Goal: Task Accomplishment & Management: Complete application form

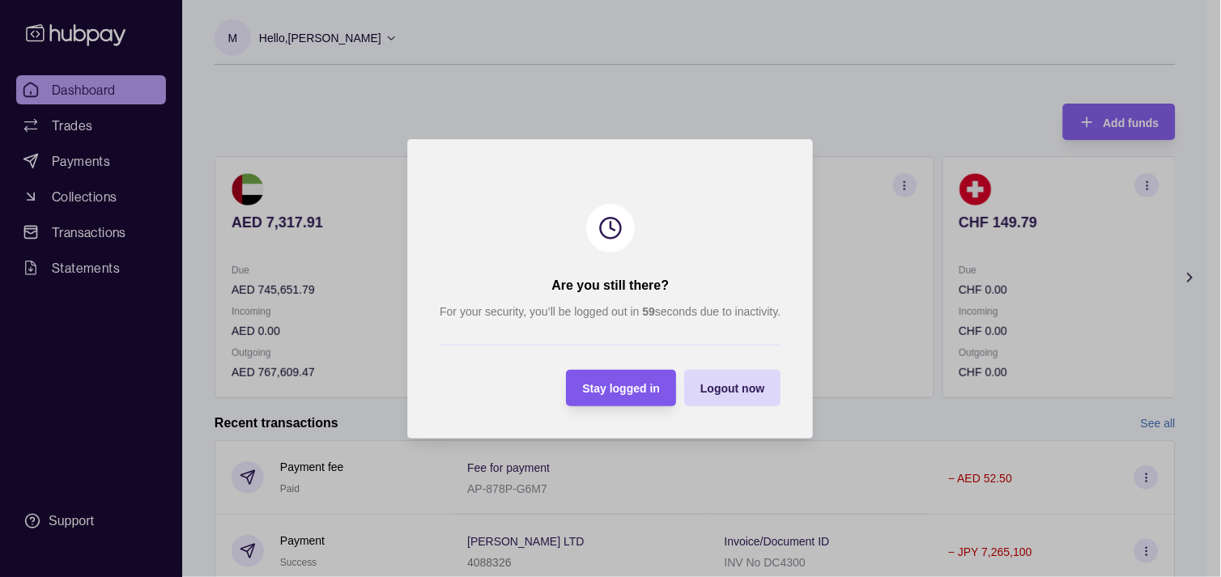
click at [617, 384] on span "Stay logged in" at bounding box center [622, 388] width 78 height 13
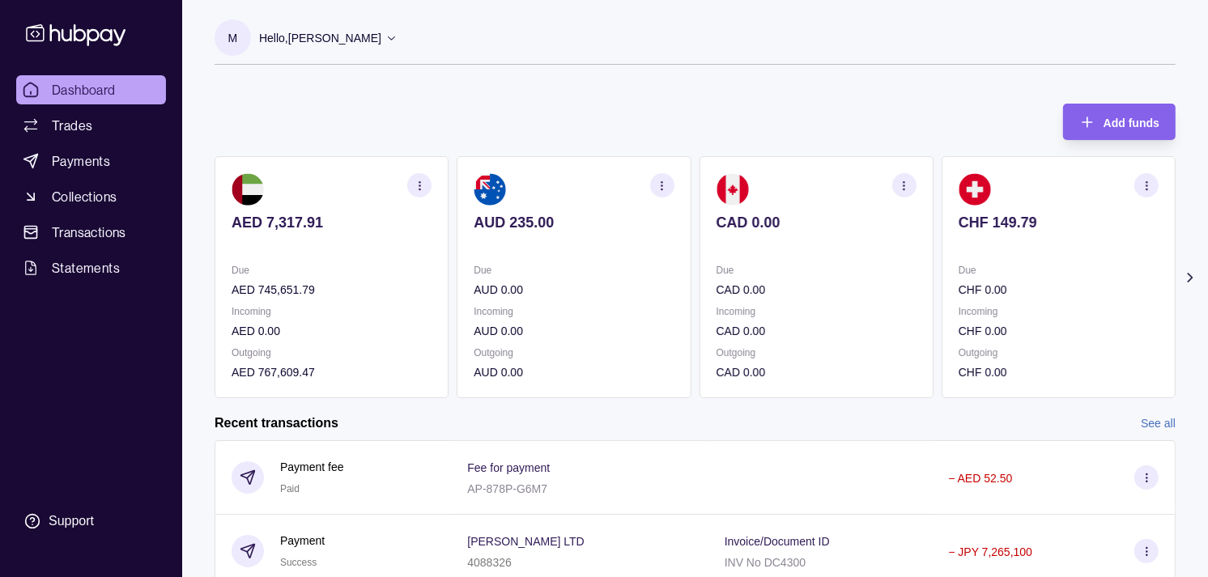
click at [838, 289] on div "AED 7,317.91 Due AED 745,651.79 Incoming AED 0.00 Outgoing AED 767,609.47 AUD 2…" at bounding box center [694, 277] width 961 height 242
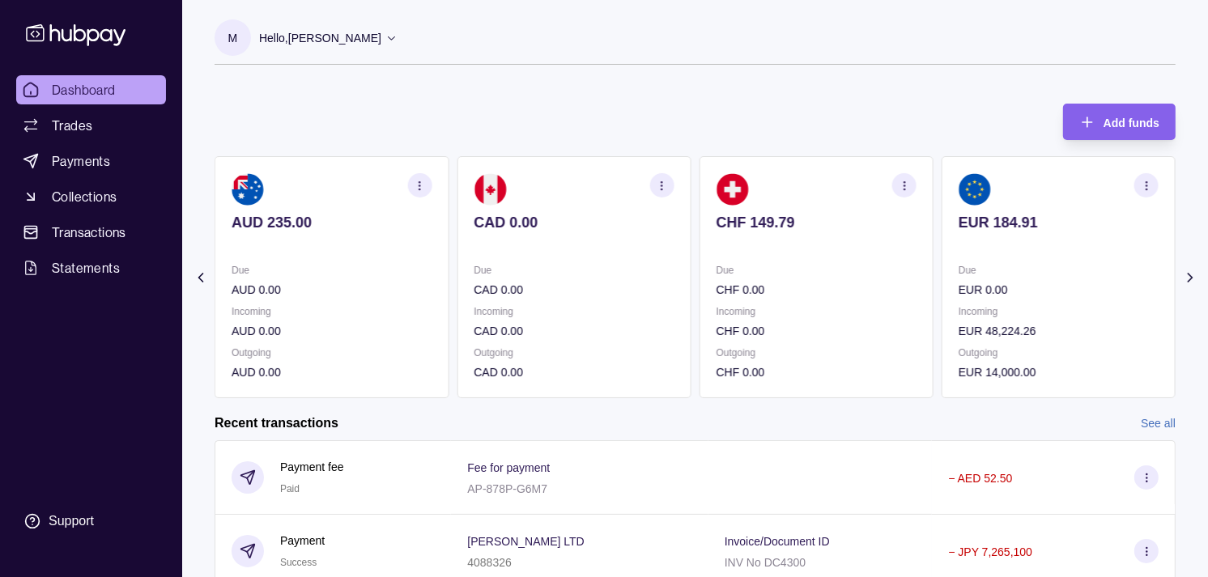
click at [838, 278] on div "Due CHF 0.00" at bounding box center [816, 279] width 200 height 37
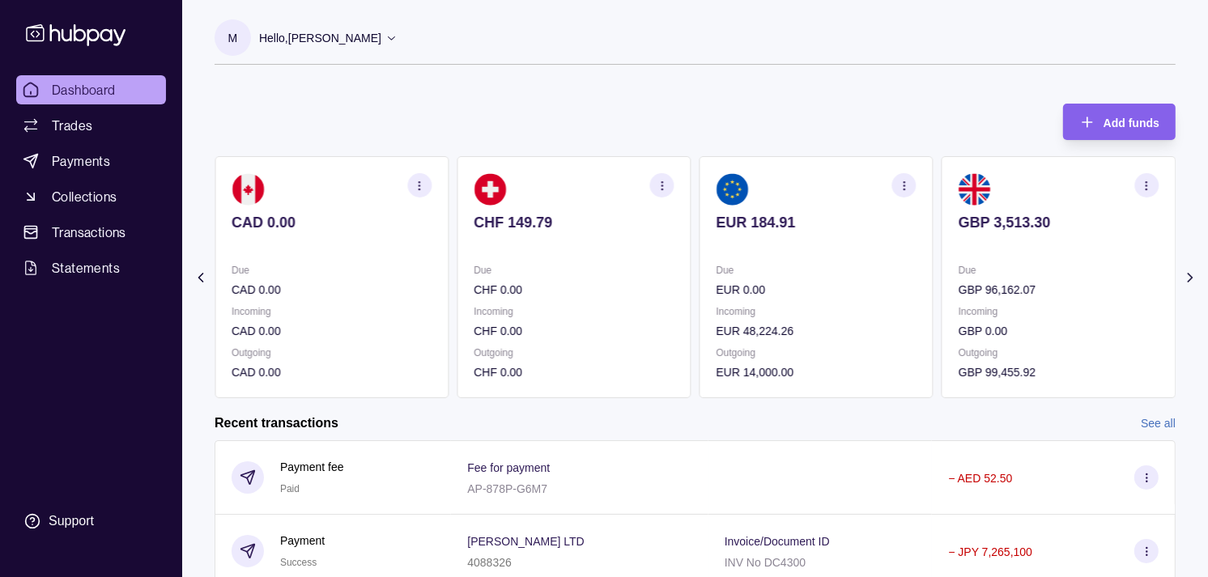
click at [818, 264] on p "Due" at bounding box center [816, 270] width 200 height 18
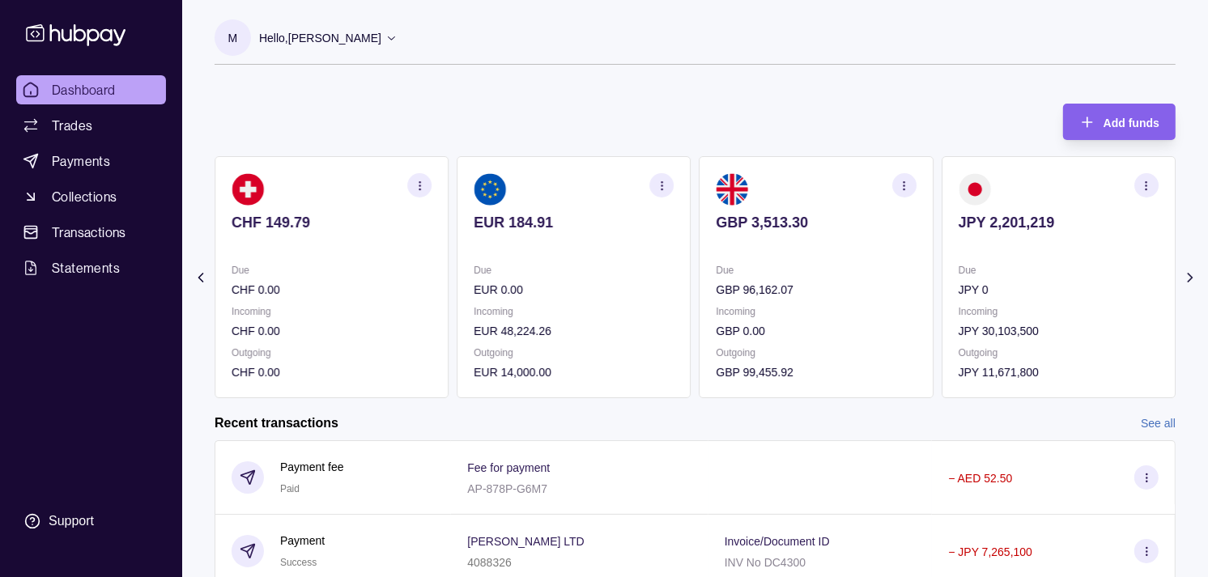
click at [1144, 186] on icon "button" at bounding box center [1146, 186] width 12 height 12
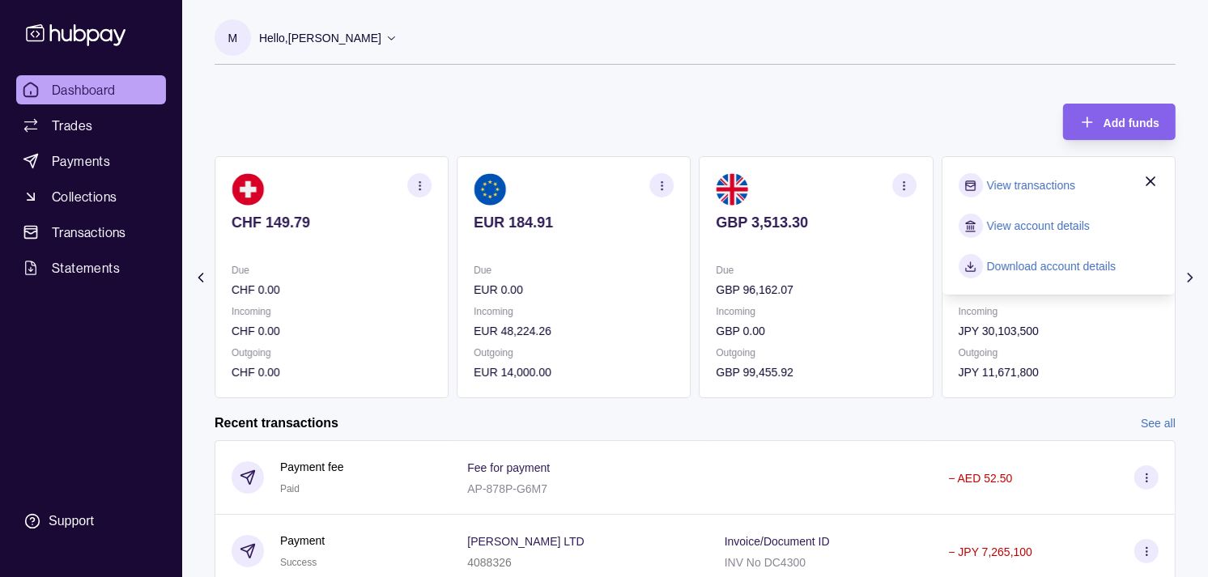
click at [1014, 186] on link "View transactions" at bounding box center [1031, 185] width 88 height 18
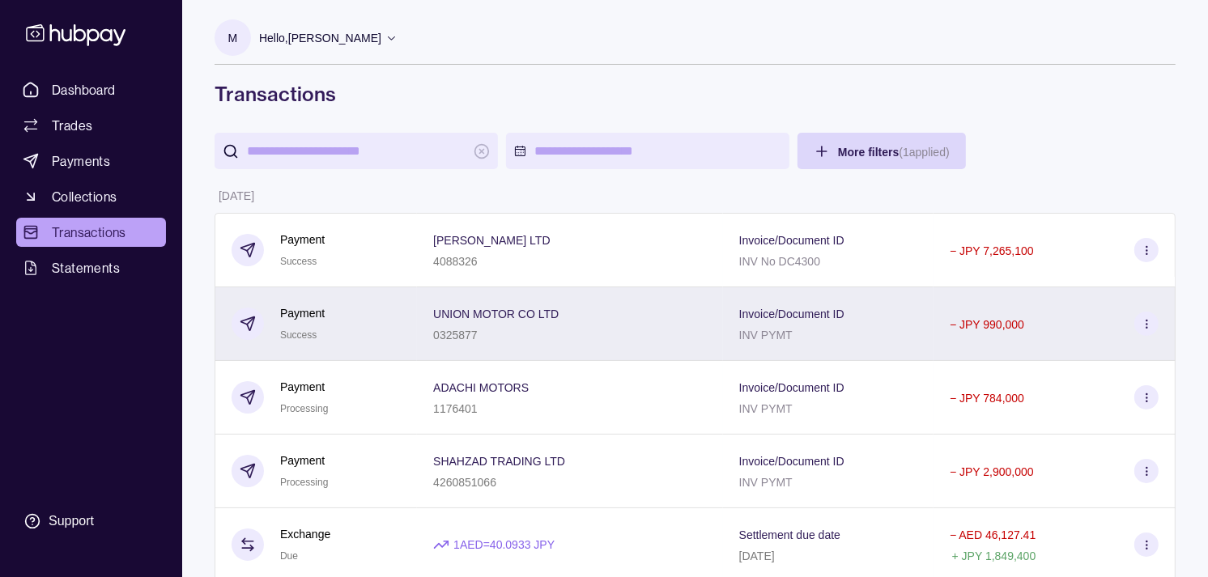
click at [400, 328] on div "Payment Success" at bounding box center [315, 324] width 169 height 40
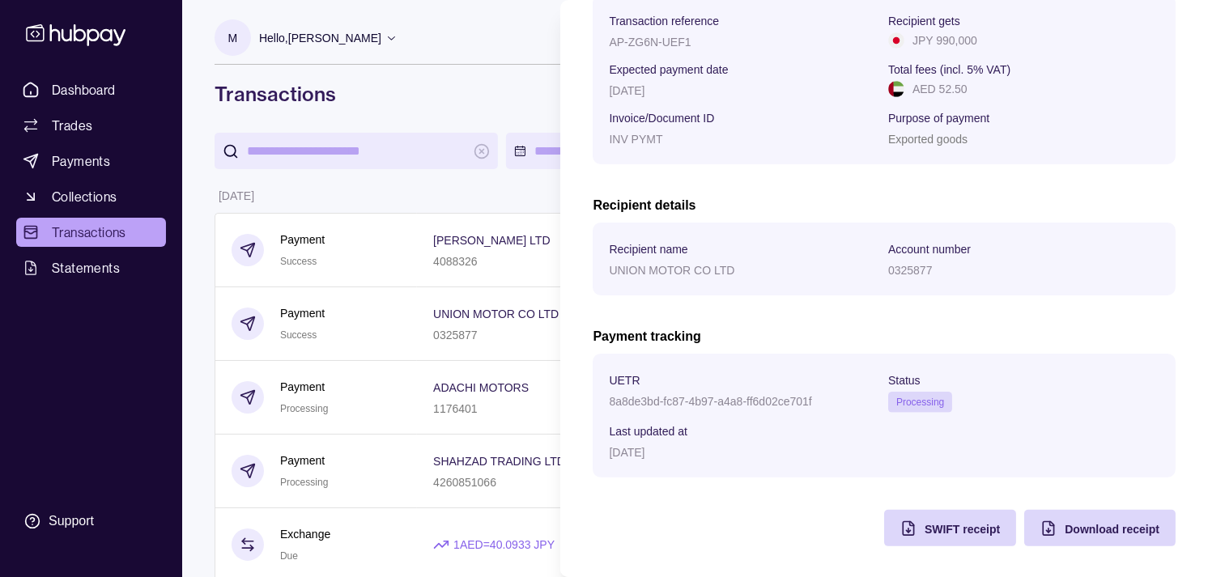
scroll to position [270, 0]
click at [900, 528] on icon "button" at bounding box center [908, 527] width 16 height 16
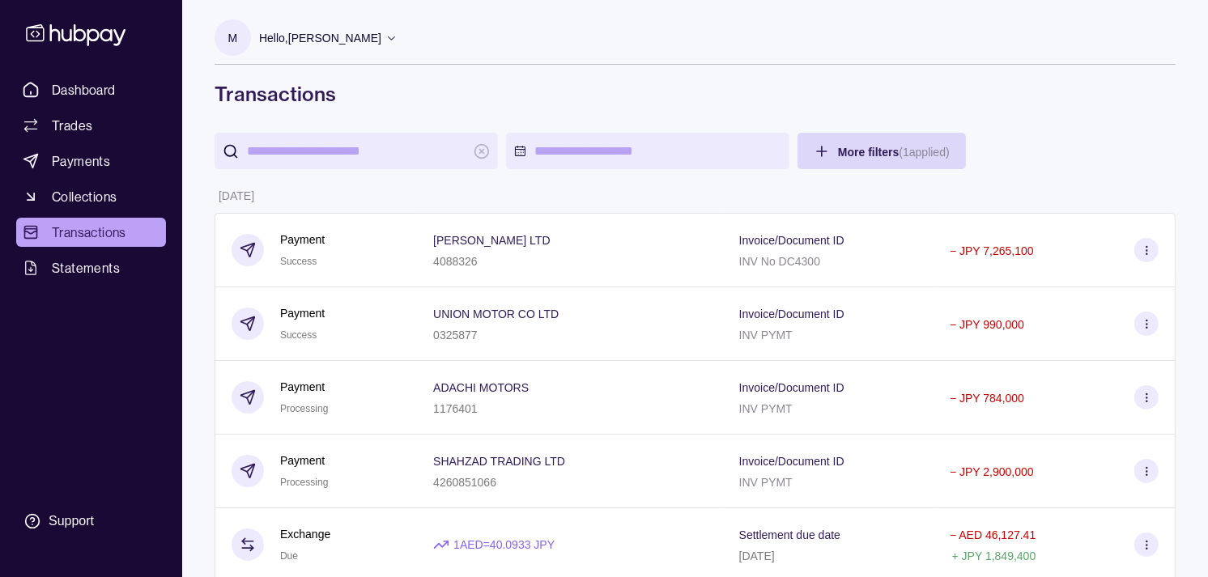
click at [74, 91] on span "Dashboard" at bounding box center [84, 89] width 64 height 19
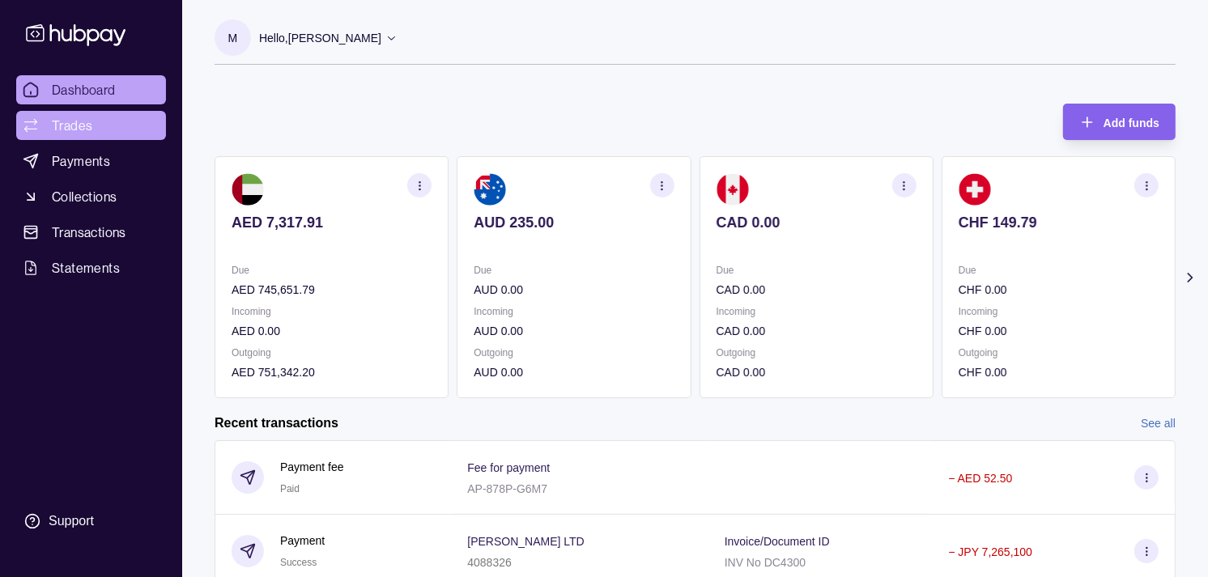
click at [108, 121] on link "Trades" at bounding box center [91, 125] width 150 height 29
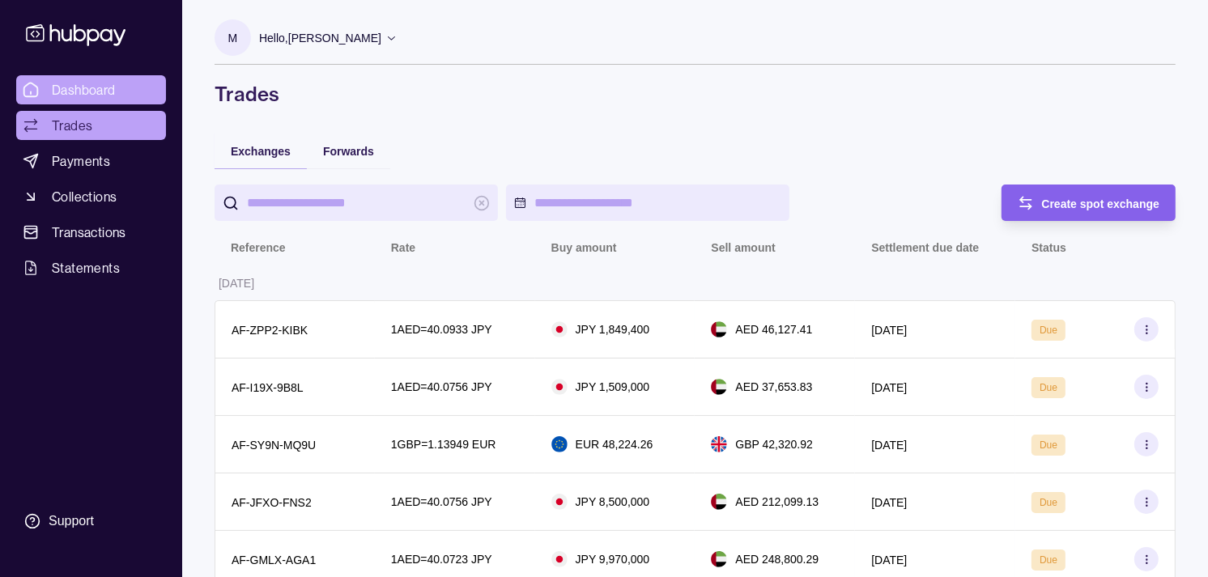
click at [102, 87] on span "Dashboard" at bounding box center [84, 89] width 64 height 19
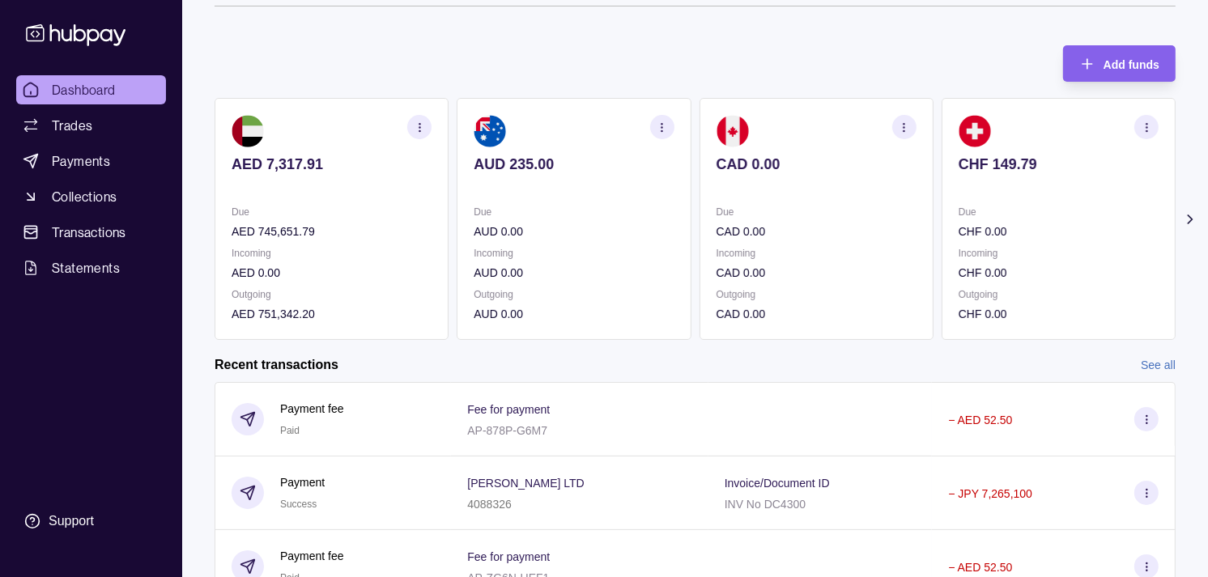
scroll to position [90, 0]
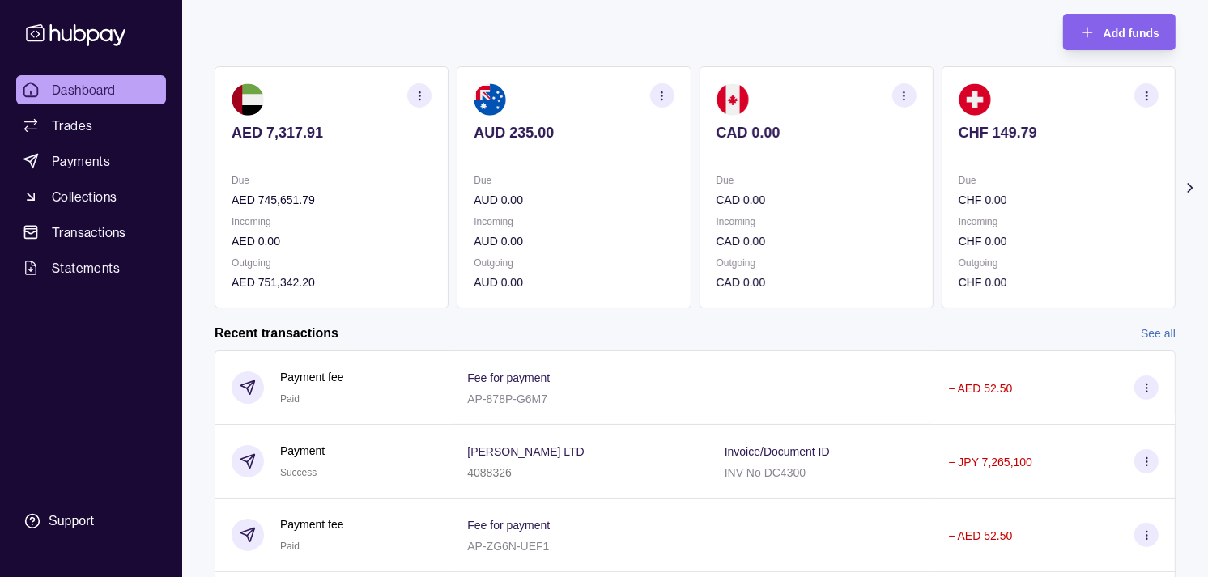
click at [1010, 219] on p "Incoming" at bounding box center [1058, 222] width 200 height 18
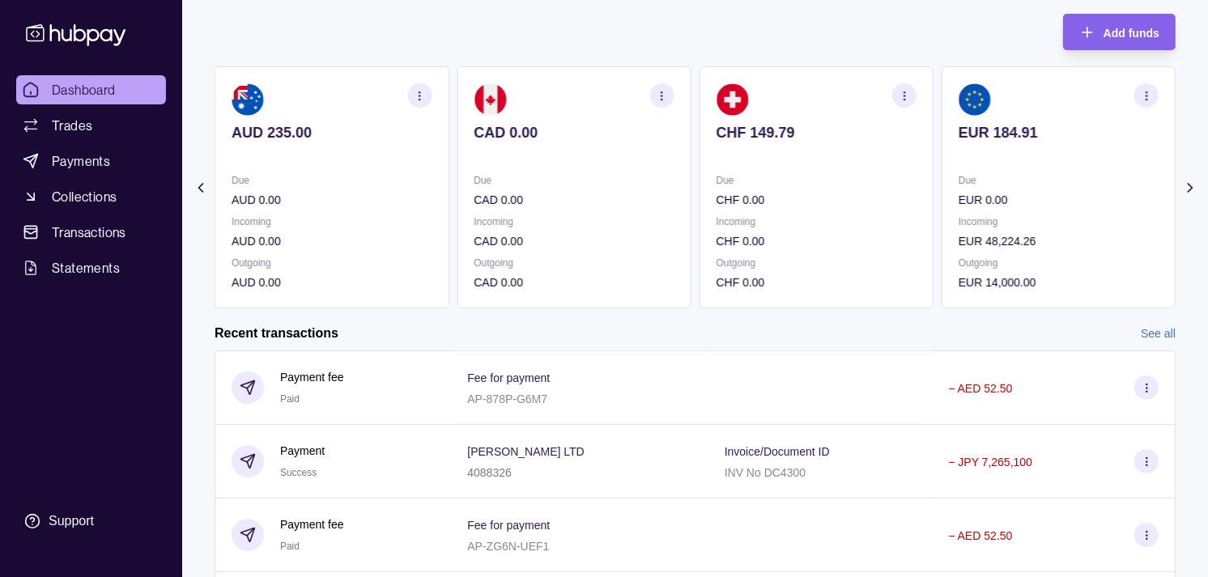
click at [1008, 202] on p "EUR 0.00" at bounding box center [1058, 200] width 200 height 18
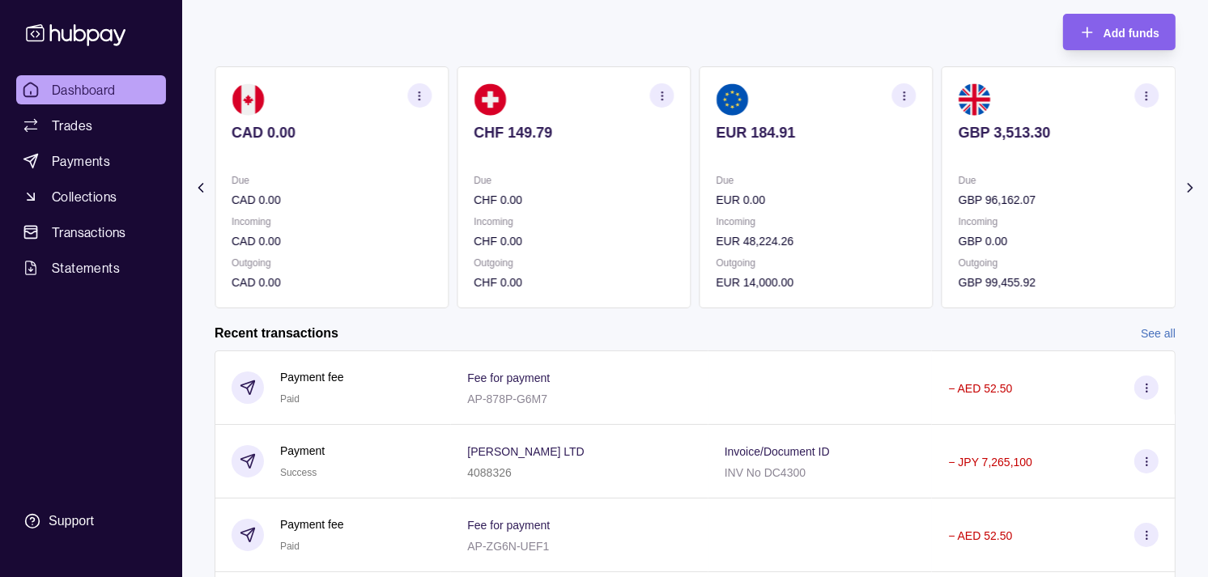
click at [1017, 181] on p "Due" at bounding box center [1058, 181] width 200 height 18
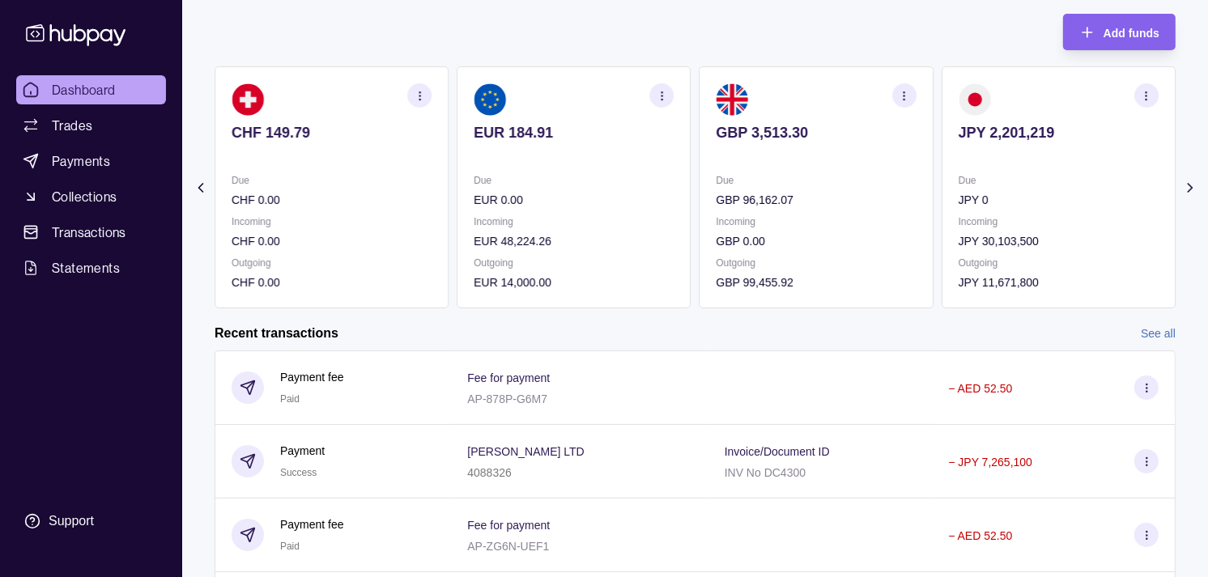
click at [1074, 131] on p "JPY 2,201,219" at bounding box center [1058, 133] width 200 height 18
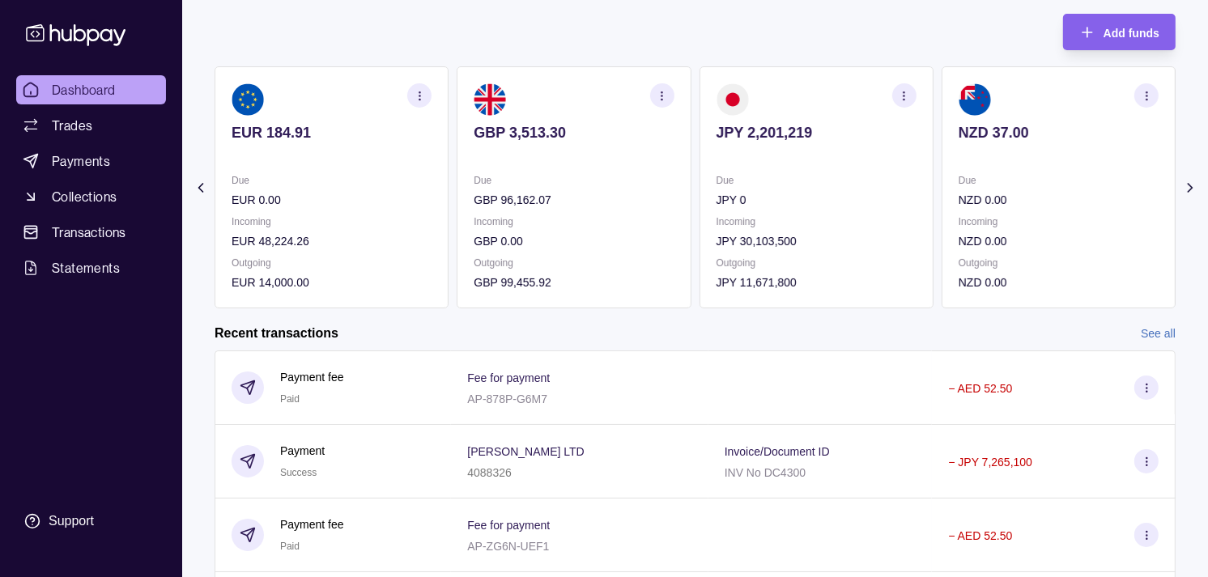
click at [901, 99] on icon "button" at bounding box center [904, 96] width 12 height 12
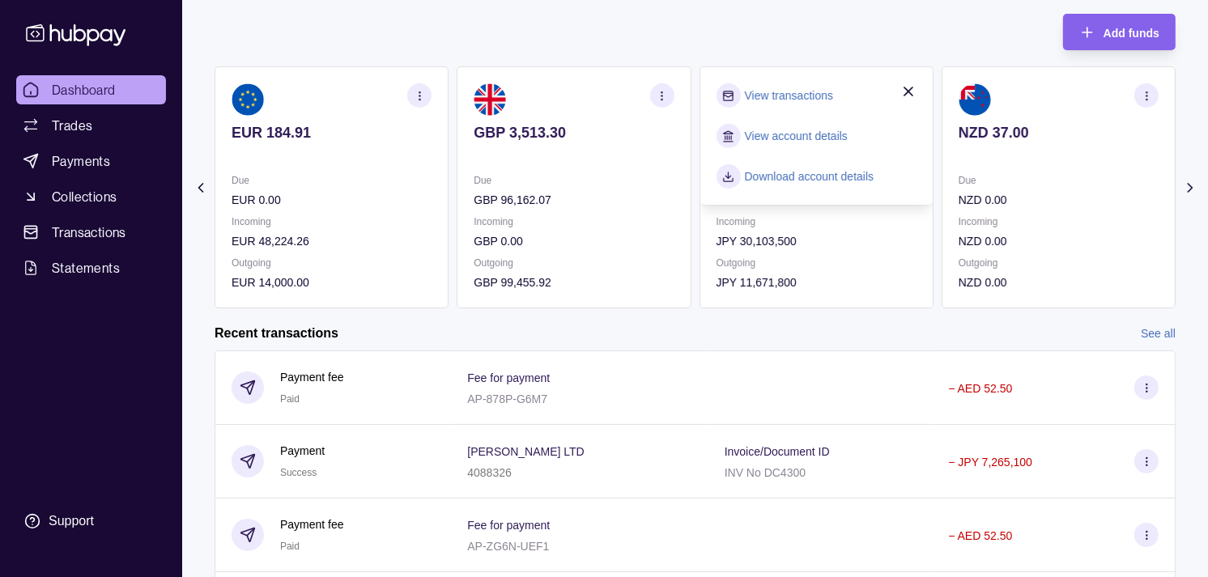
click at [785, 98] on link "View transactions" at bounding box center [789, 96] width 88 height 18
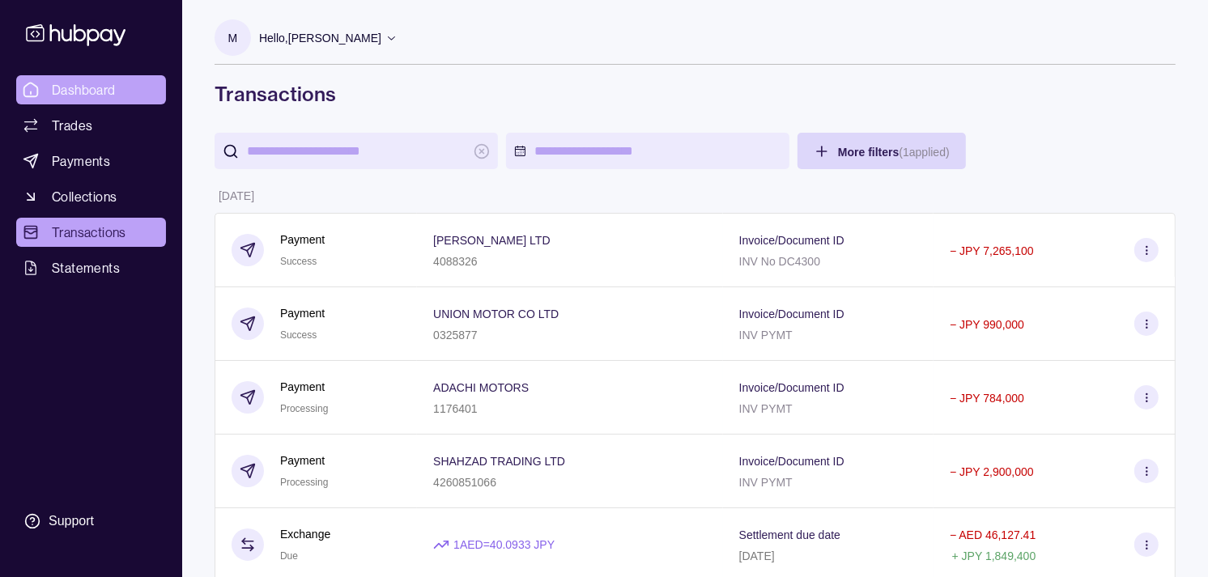
click at [81, 84] on span "Dashboard" at bounding box center [84, 89] width 64 height 19
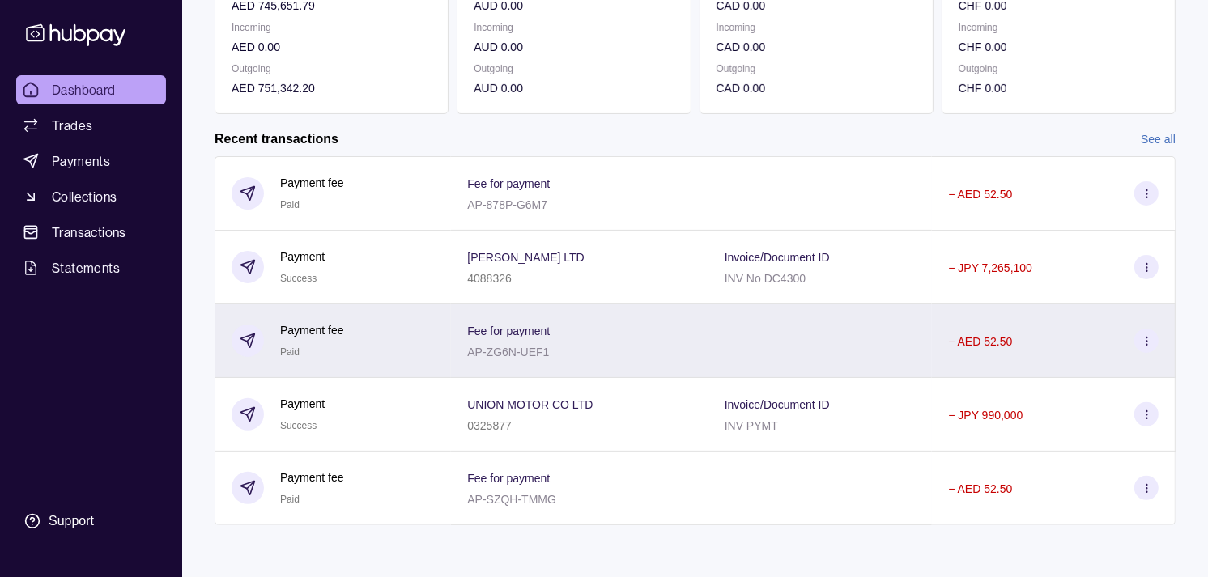
scroll to position [16, 0]
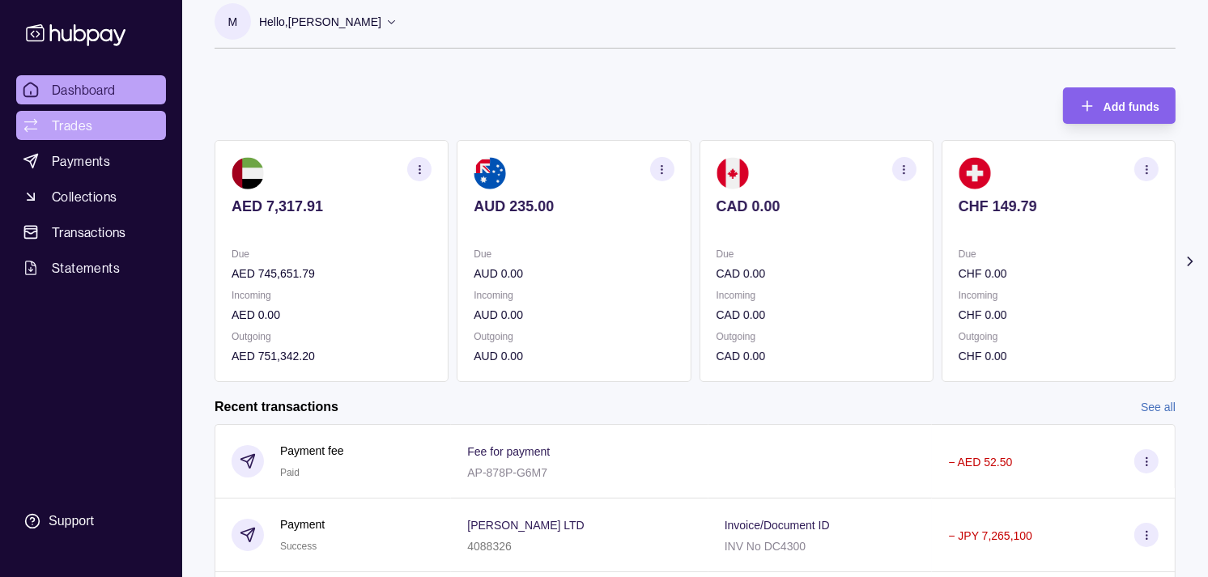
click at [84, 120] on span "Trades" at bounding box center [72, 125] width 40 height 19
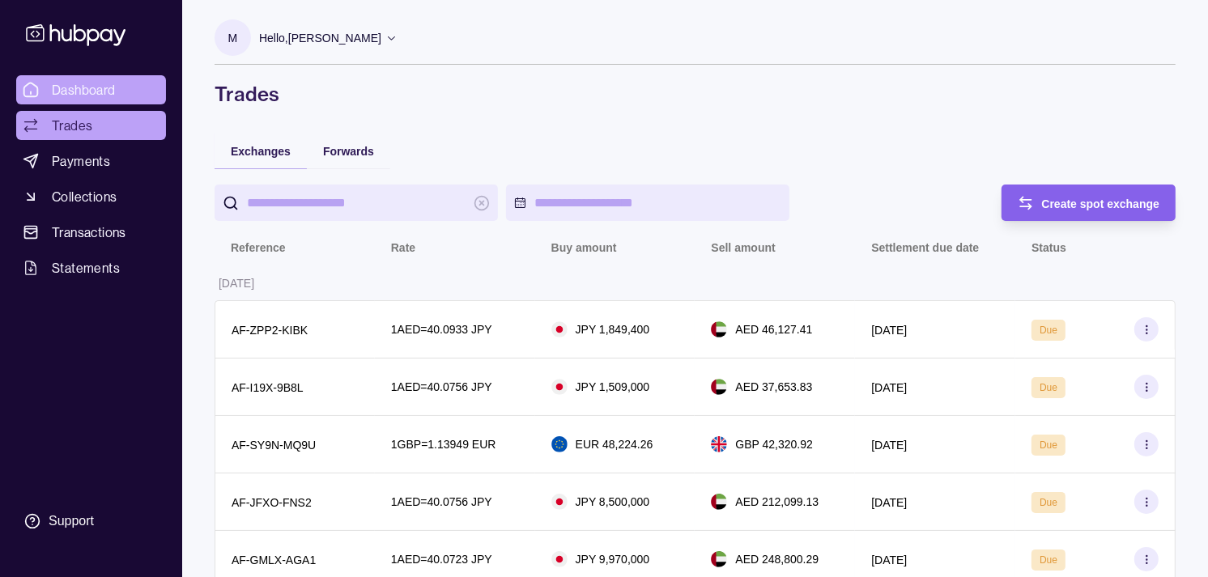
click at [92, 87] on span "Dashboard" at bounding box center [84, 89] width 64 height 19
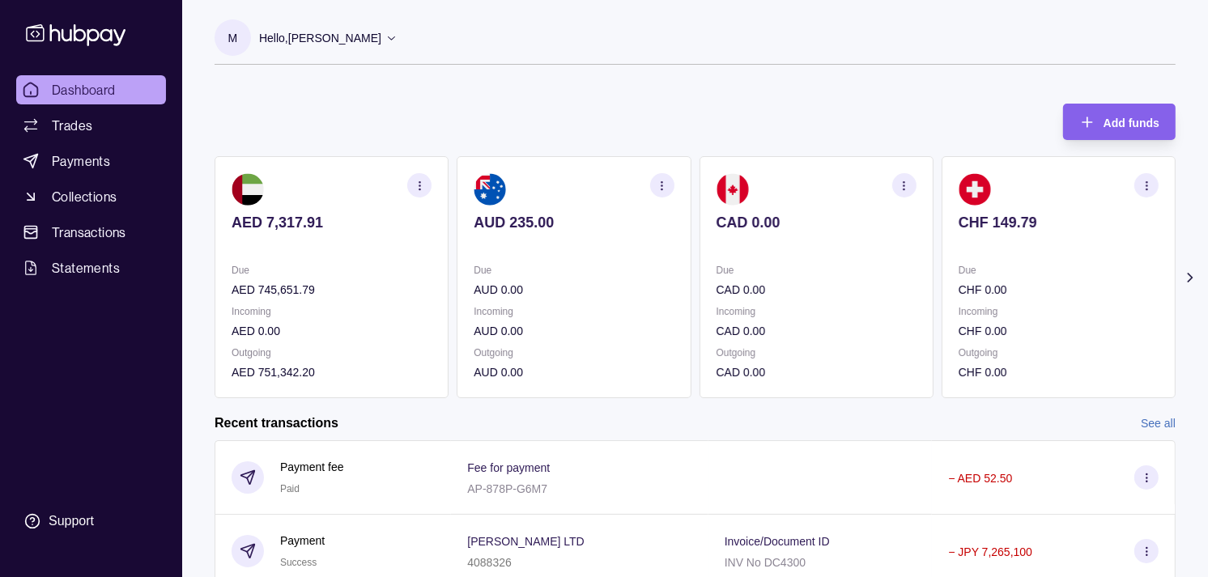
click at [941, 254] on section "CHF 149.79 Due CHF 0.00 Incoming CHF 0.00 Outgoing CHF 0.00" at bounding box center [1058, 277] width 234 height 242
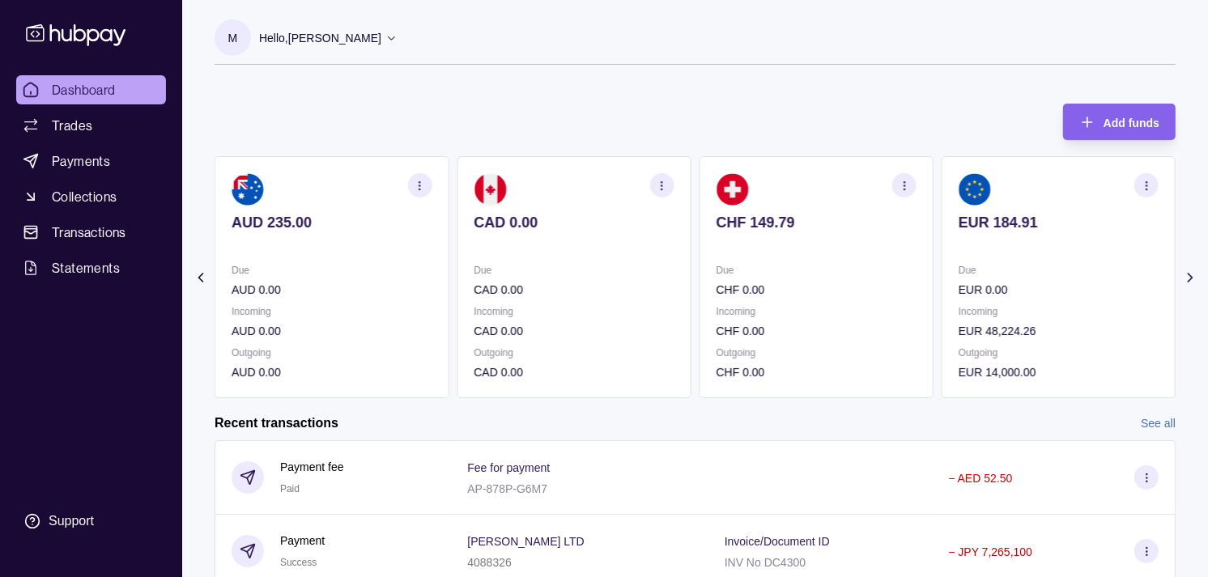
click at [958, 248] on p at bounding box center [1058, 245] width 200 height 18
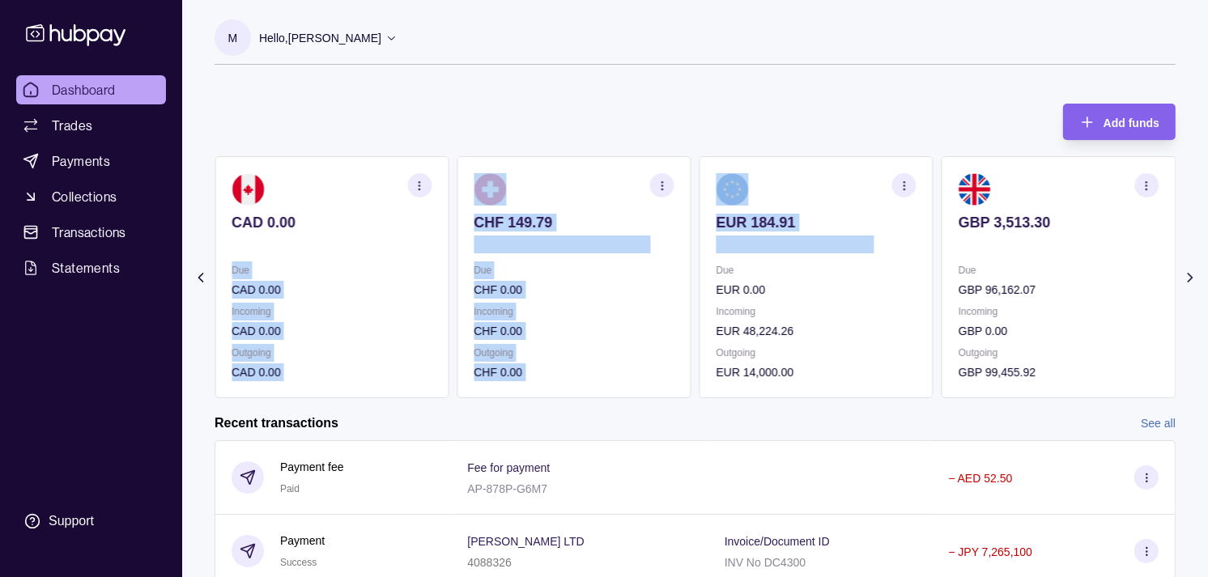
click at [837, 248] on div "AED 7,317.91 Due AED 745,651.79 Incoming AED 0.00 Outgoing AED 751,342.20 AUD 2…" at bounding box center [694, 277] width 961 height 242
click at [735, 325] on p "EUR 48,224.26" at bounding box center [816, 331] width 200 height 18
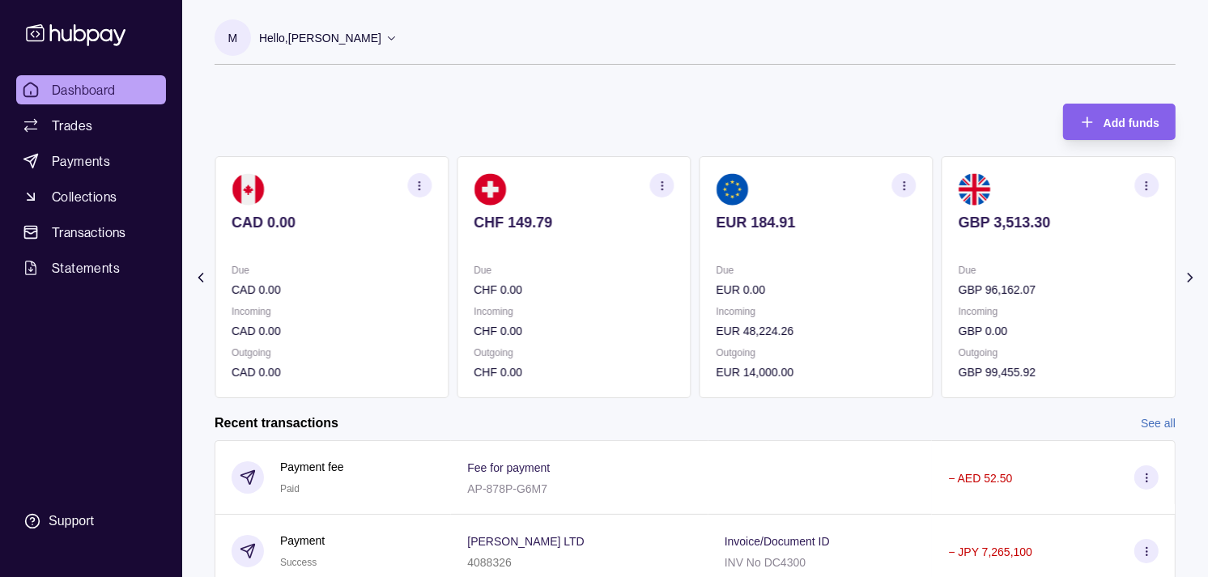
click at [763, 104] on div "Add funds AED 7,317.91 Due AED 745,651.79 Incoming AED 0.00 Outgoing AED 751,34…" at bounding box center [694, 242] width 961 height 311
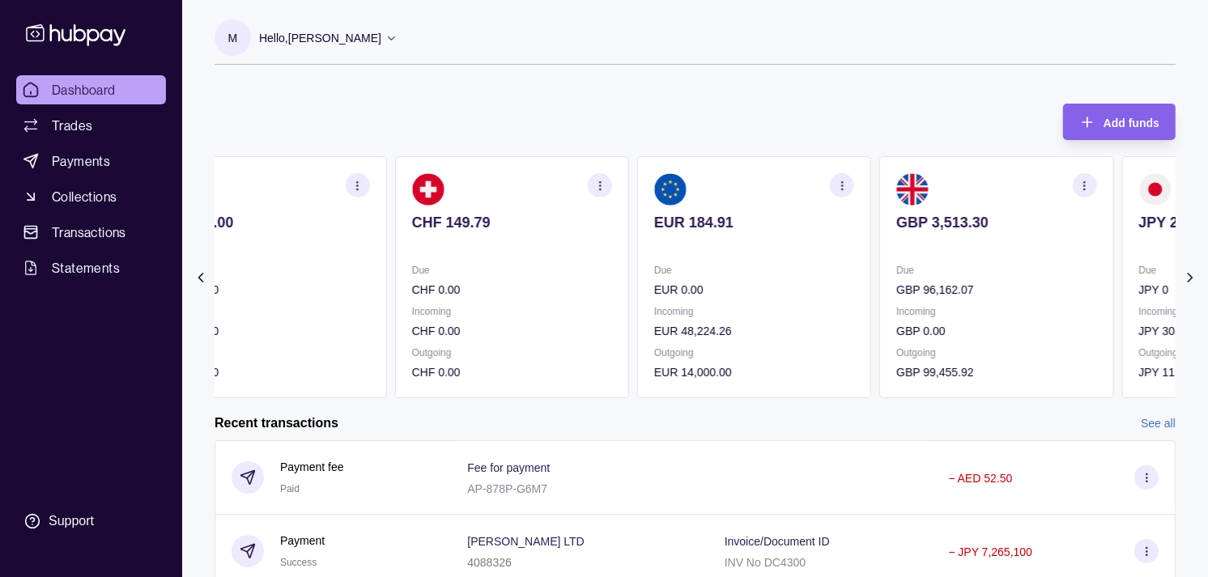
click at [933, 256] on section "GBP 3,513.30 Due GBP 96,162.07 Incoming GBP 0.00 Outgoing GBP 99,455.92" at bounding box center [996, 277] width 234 height 242
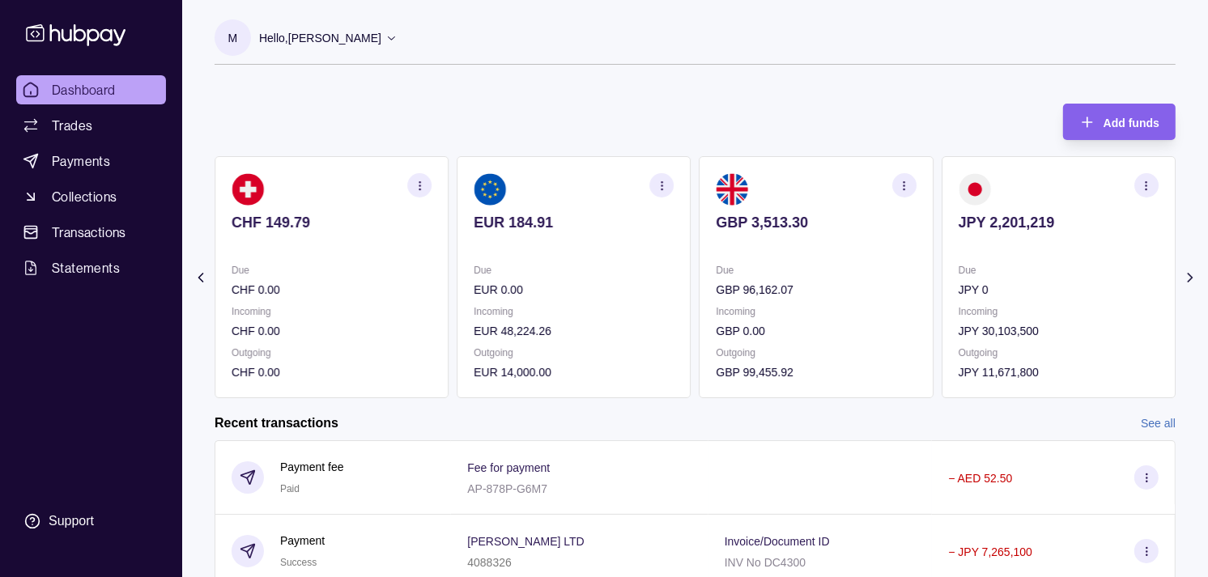
click at [958, 253] on p at bounding box center [1058, 245] width 200 height 18
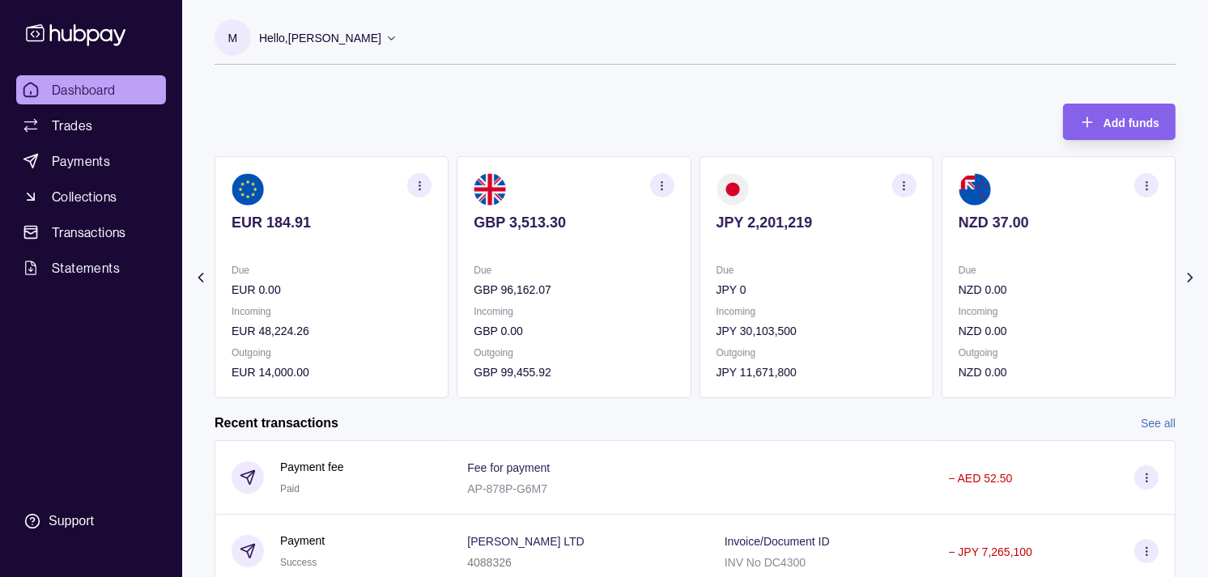
click at [910, 181] on icon "button" at bounding box center [904, 186] width 12 height 12
click at [795, 181] on link "View transactions" at bounding box center [789, 185] width 88 height 18
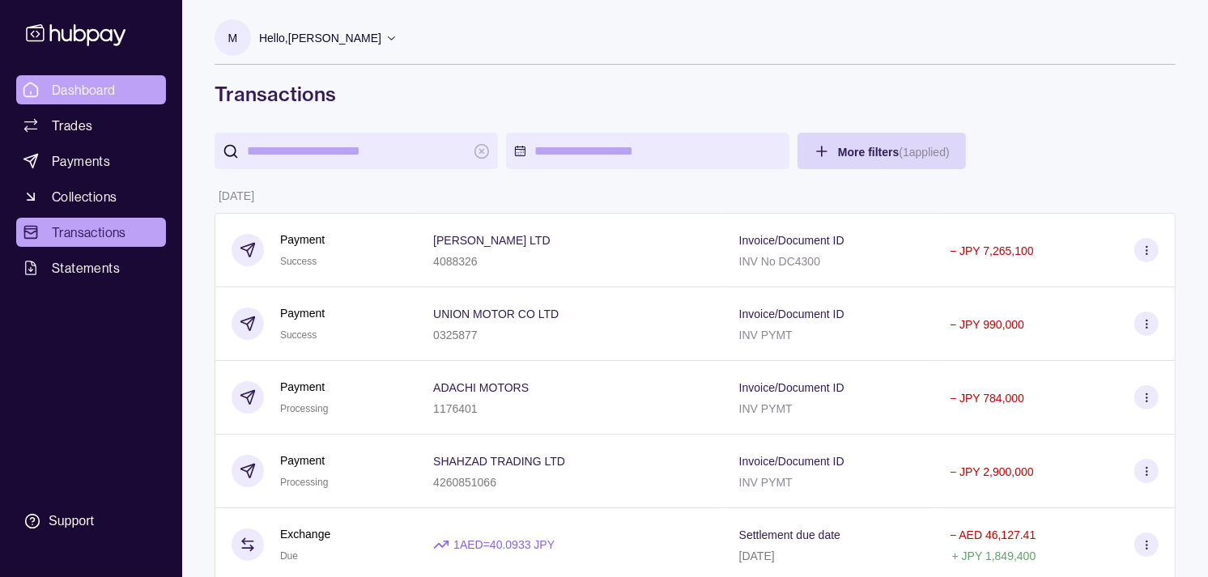
click at [95, 92] on span "Dashboard" at bounding box center [84, 89] width 64 height 19
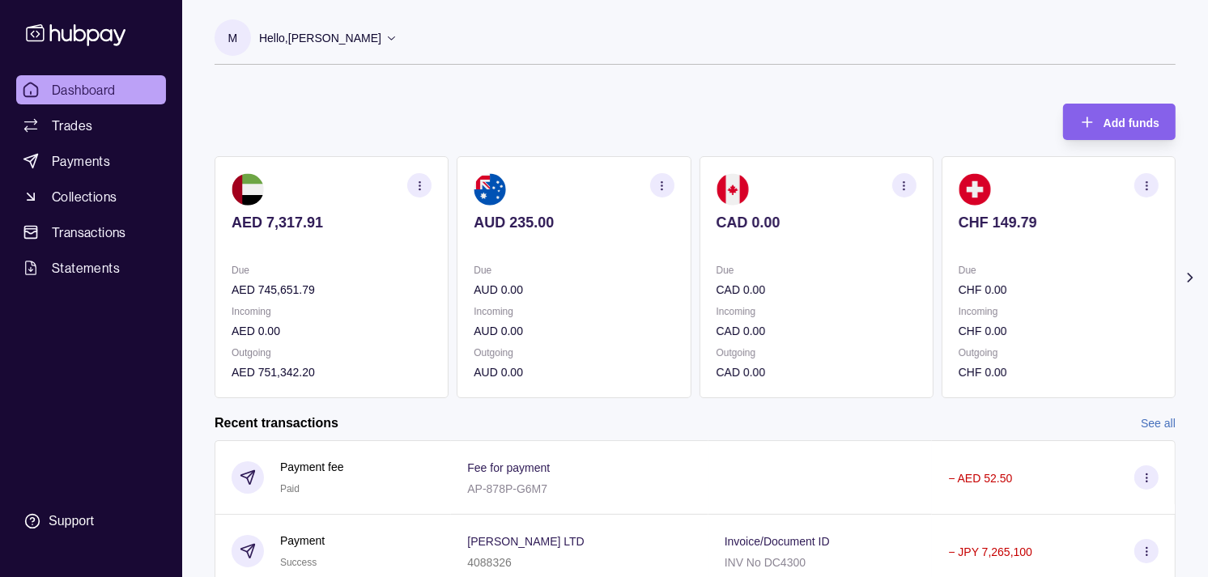
click at [1018, 252] on section "CHF 149.79 Due CHF 0.00 Incoming CHF 0.00 Outgoing CHF 0.00" at bounding box center [1058, 277] width 234 height 242
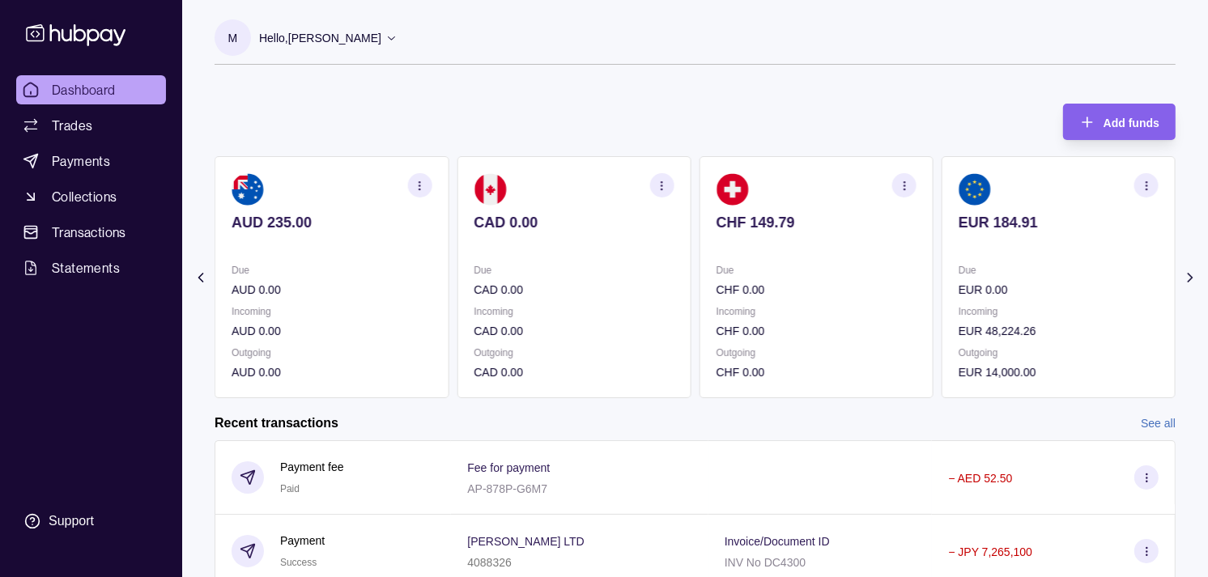
click at [1009, 251] on p at bounding box center [1058, 245] width 200 height 18
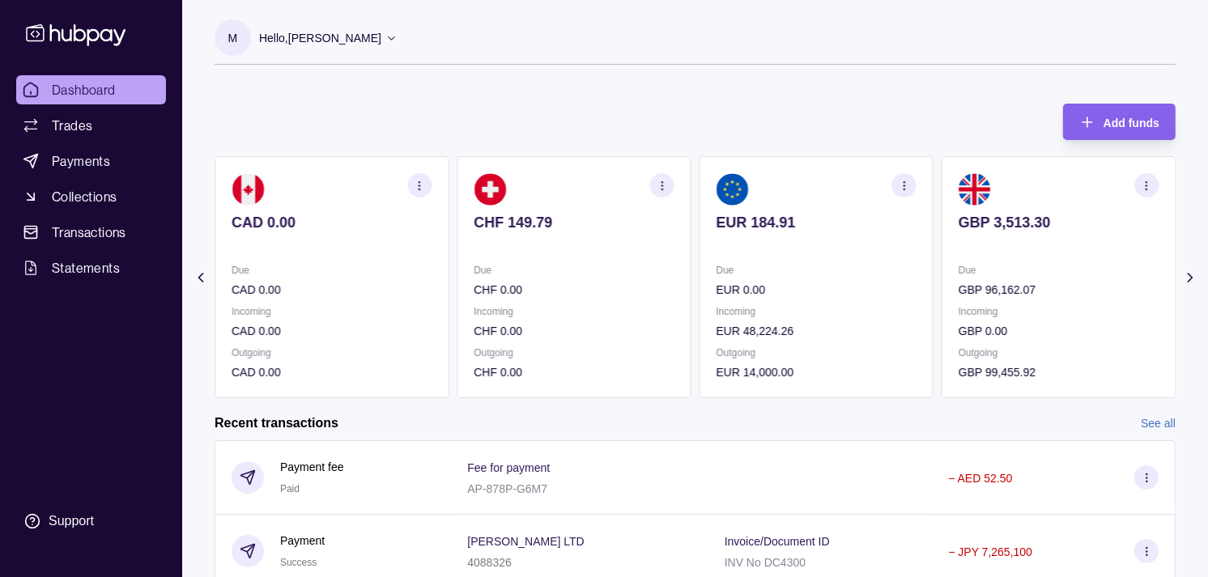
click at [1008, 246] on p at bounding box center [1058, 245] width 200 height 18
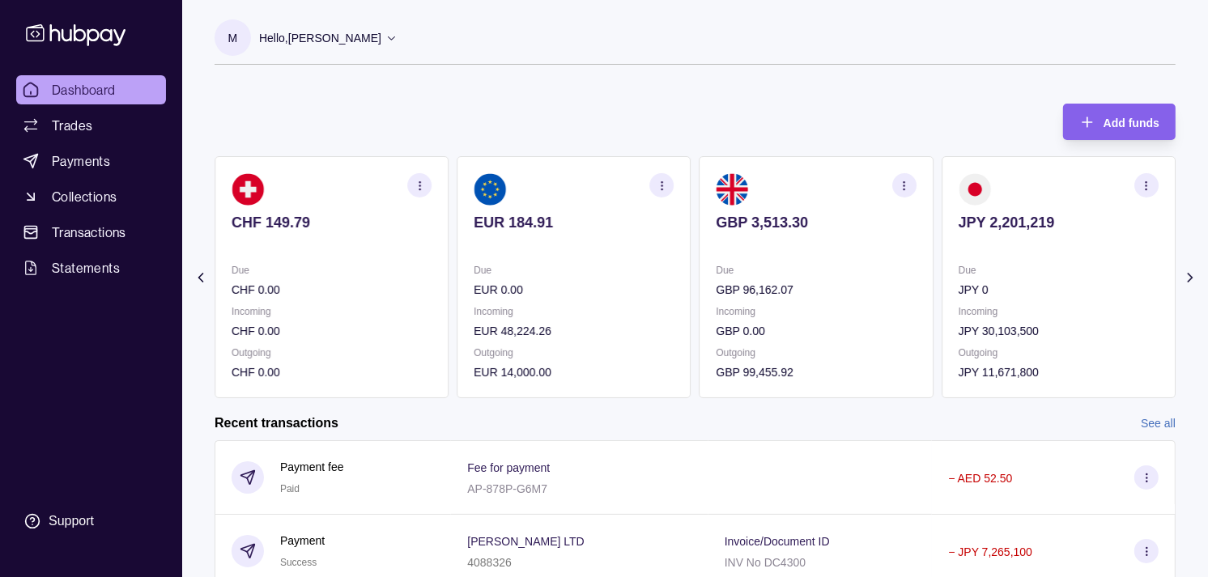
click at [1004, 245] on p at bounding box center [1058, 245] width 200 height 18
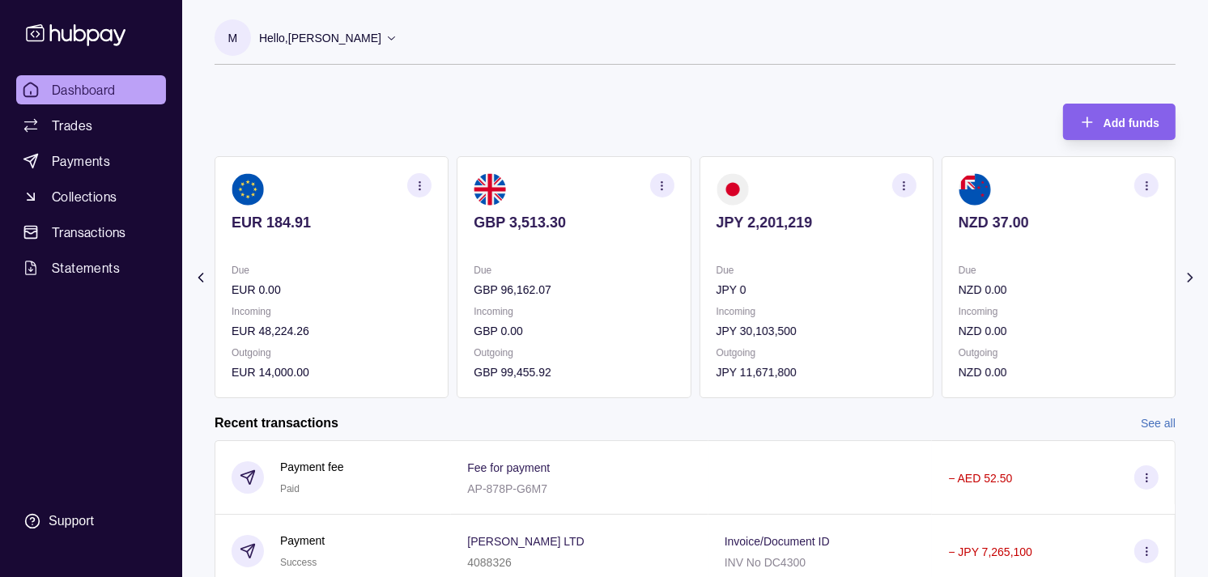
click at [911, 185] on section "button" at bounding box center [904, 185] width 24 height 24
click at [775, 187] on link "View transactions" at bounding box center [789, 185] width 88 height 18
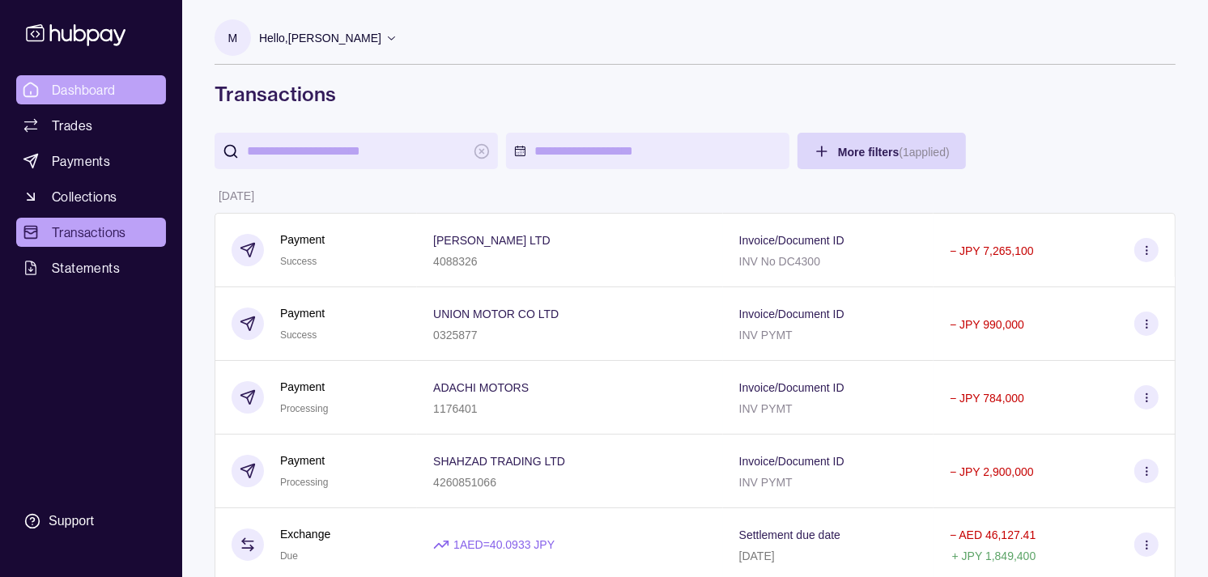
click at [103, 78] on link "Dashboard" at bounding box center [91, 89] width 150 height 29
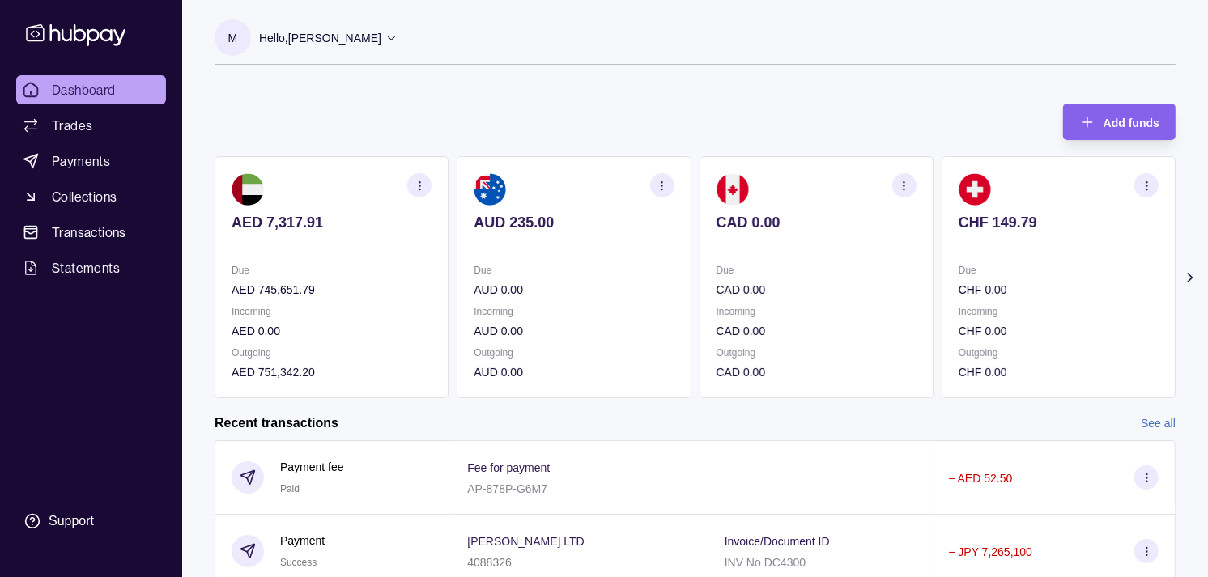
click at [975, 278] on div "Due CHF 0.00" at bounding box center [1058, 279] width 200 height 37
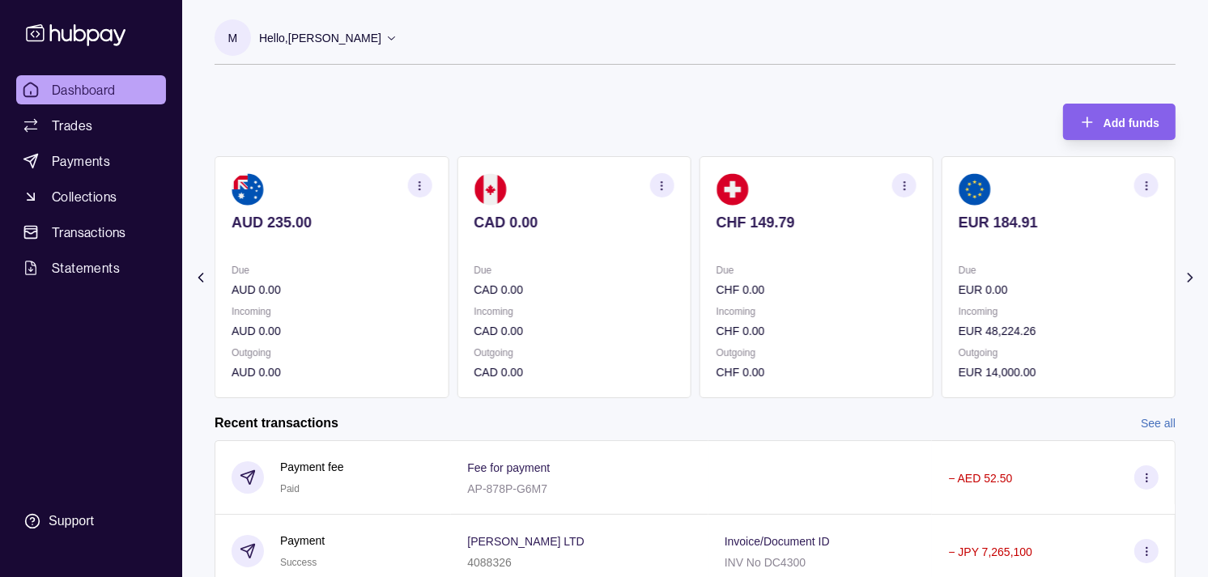
click at [950, 271] on section "EUR 184.91 Due EUR 0.00 Incoming EUR 48,224.26 Outgoing EUR 14,000.00" at bounding box center [1058, 277] width 234 height 242
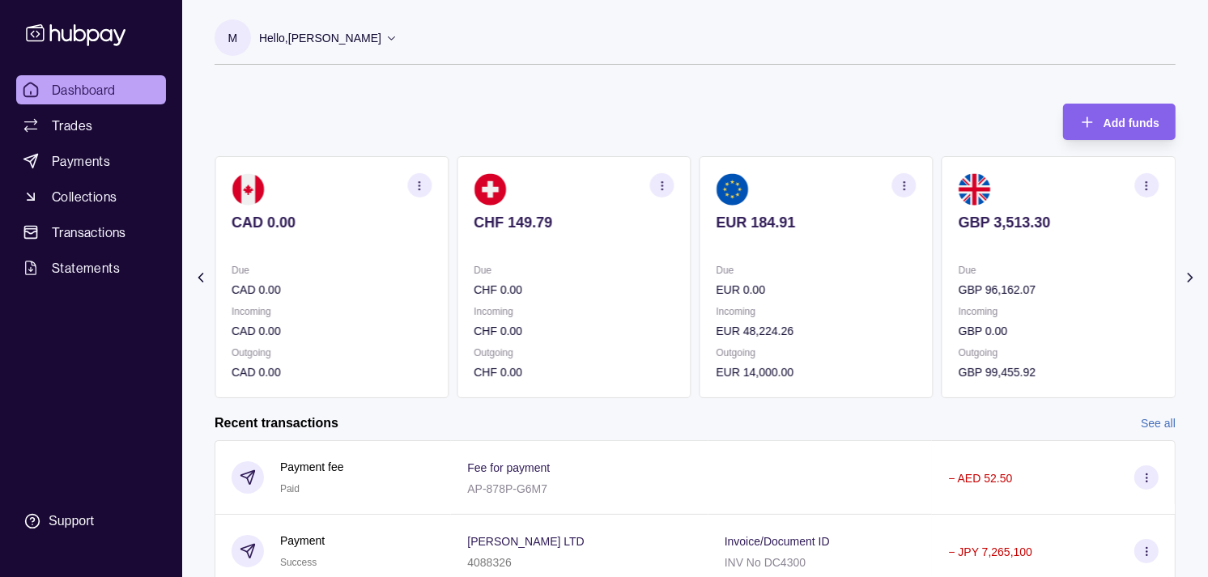
click at [900, 185] on icon "button" at bounding box center [904, 186] width 12 height 12
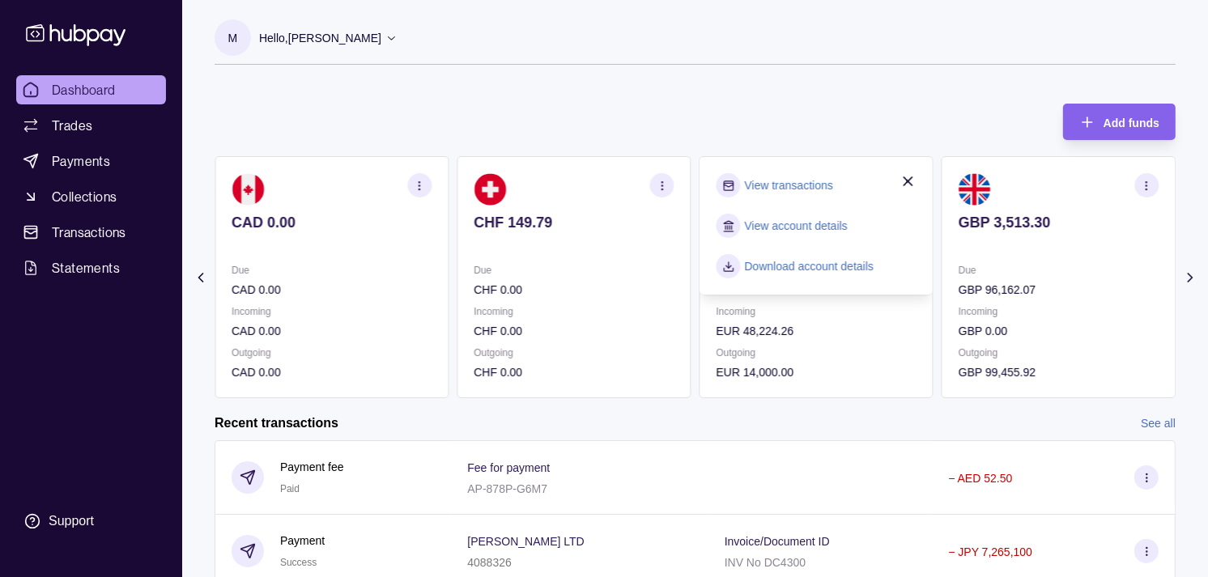
click at [773, 183] on link "View transactions" at bounding box center [789, 185] width 88 height 18
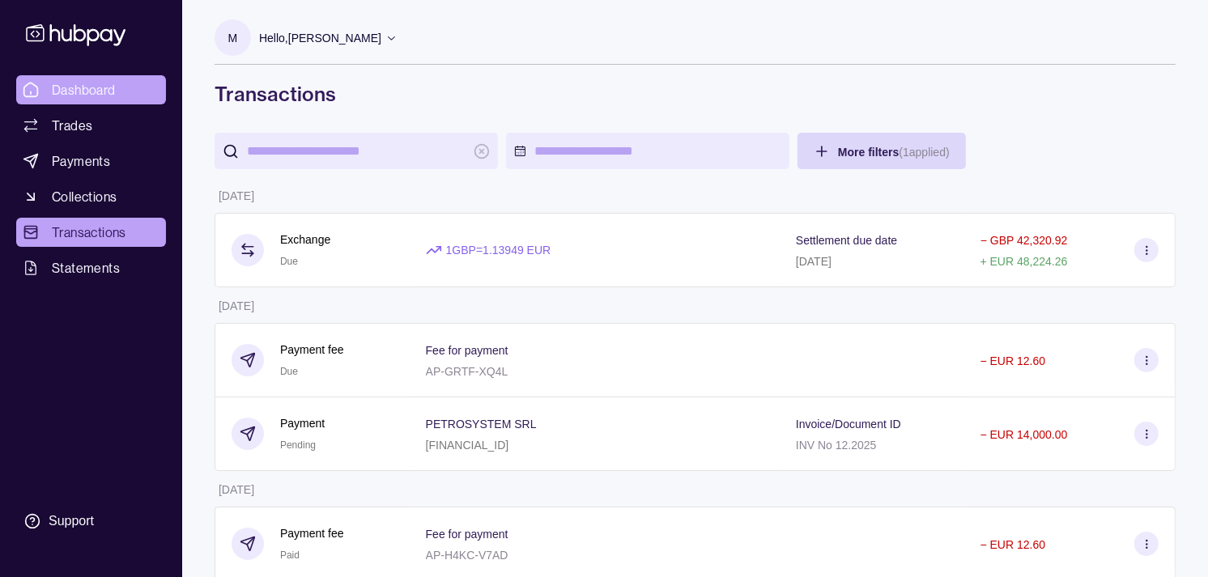
click at [114, 92] on span "Dashboard" at bounding box center [84, 89] width 64 height 19
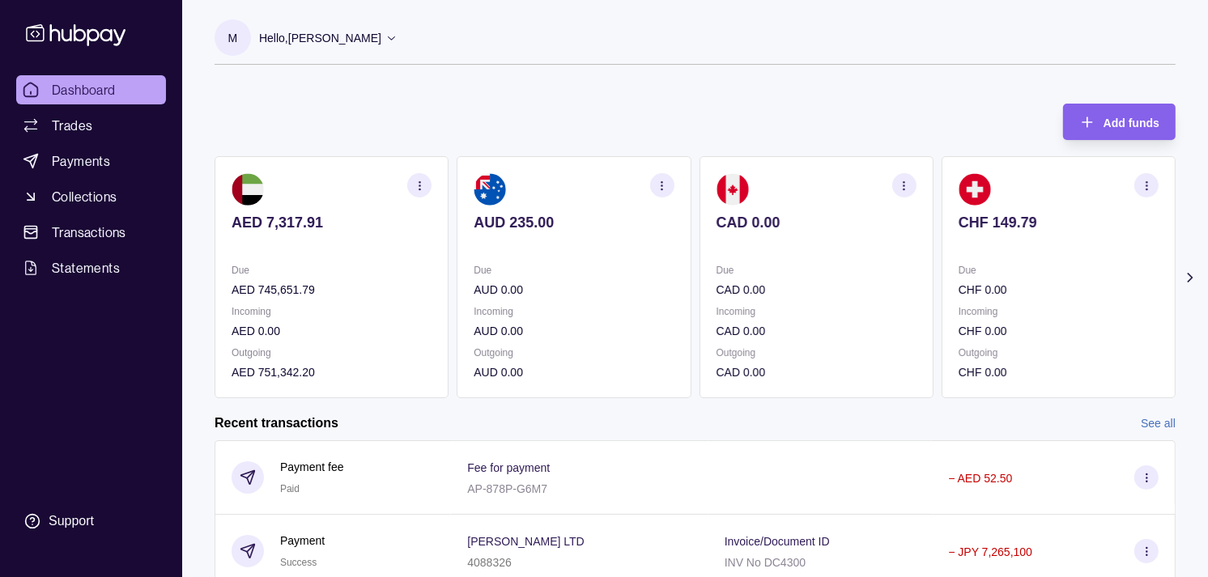
click at [1029, 303] on p "Incoming" at bounding box center [1058, 312] width 200 height 18
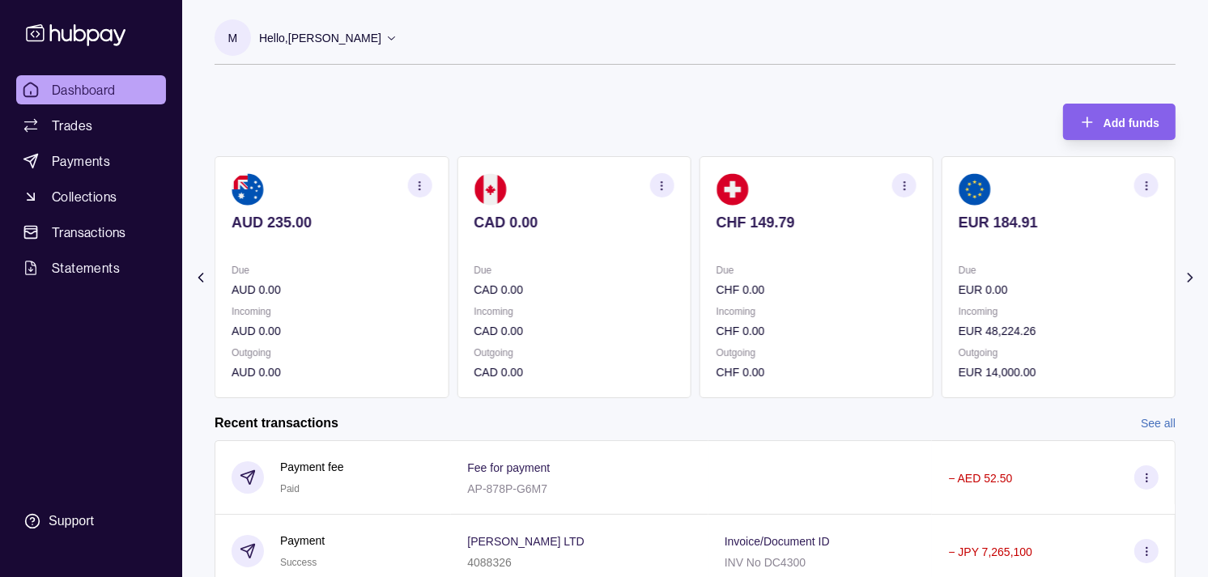
click at [1053, 297] on div "Due EUR 0.00 Incoming EUR 48,224.26 Outgoing EUR 14,000.00" at bounding box center [1058, 321] width 200 height 120
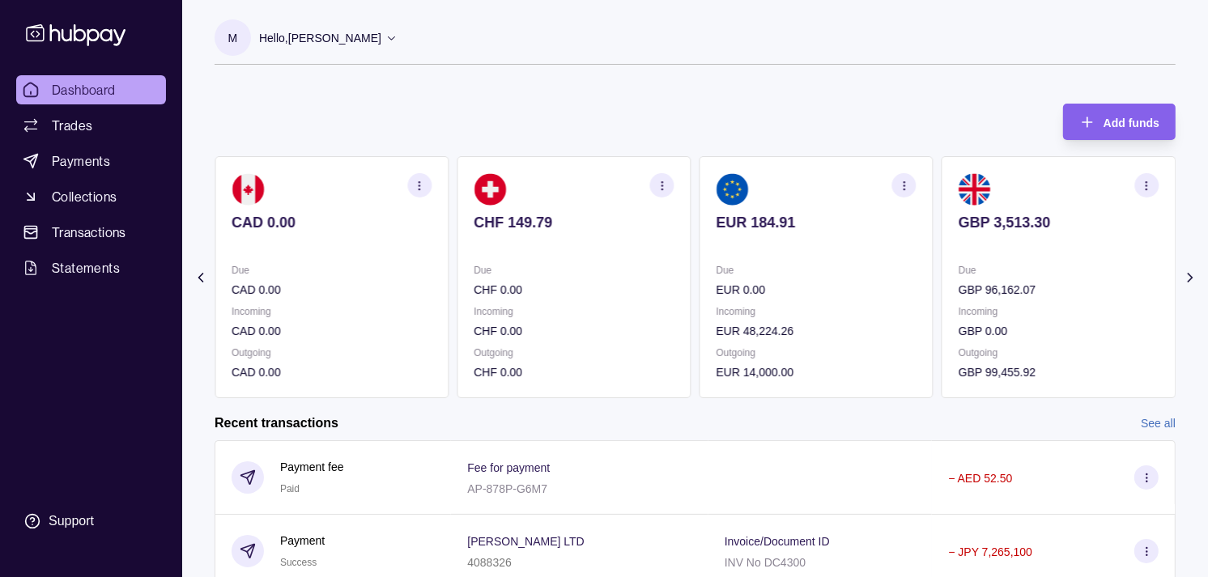
click at [1029, 290] on p "GBP 96,162.07" at bounding box center [1058, 290] width 200 height 18
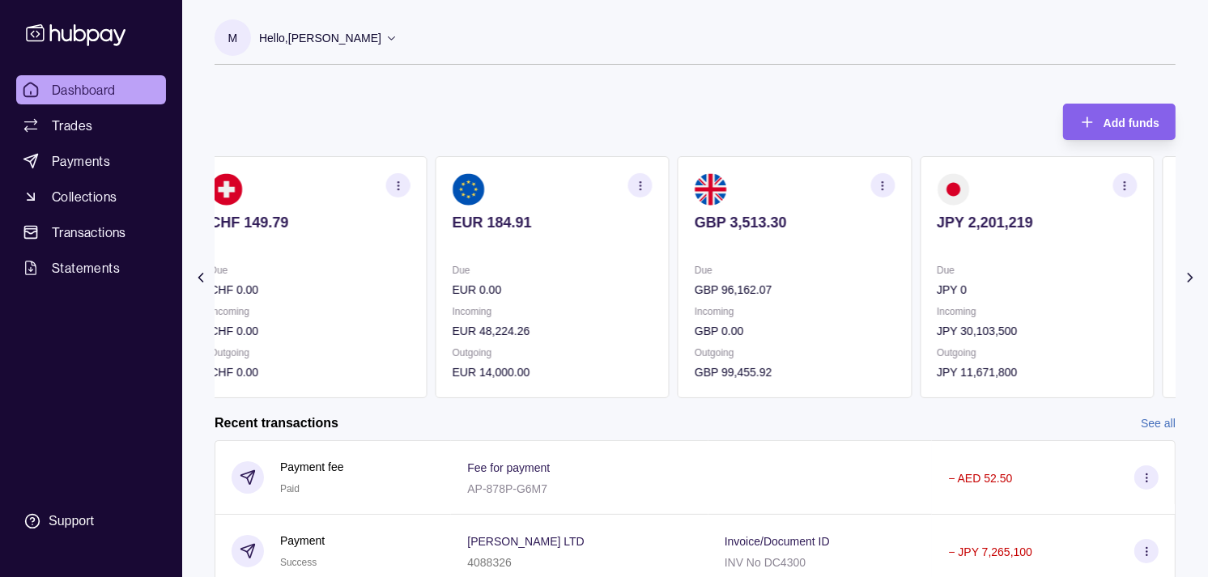
click at [1034, 287] on p "JPY 0" at bounding box center [1036, 290] width 200 height 18
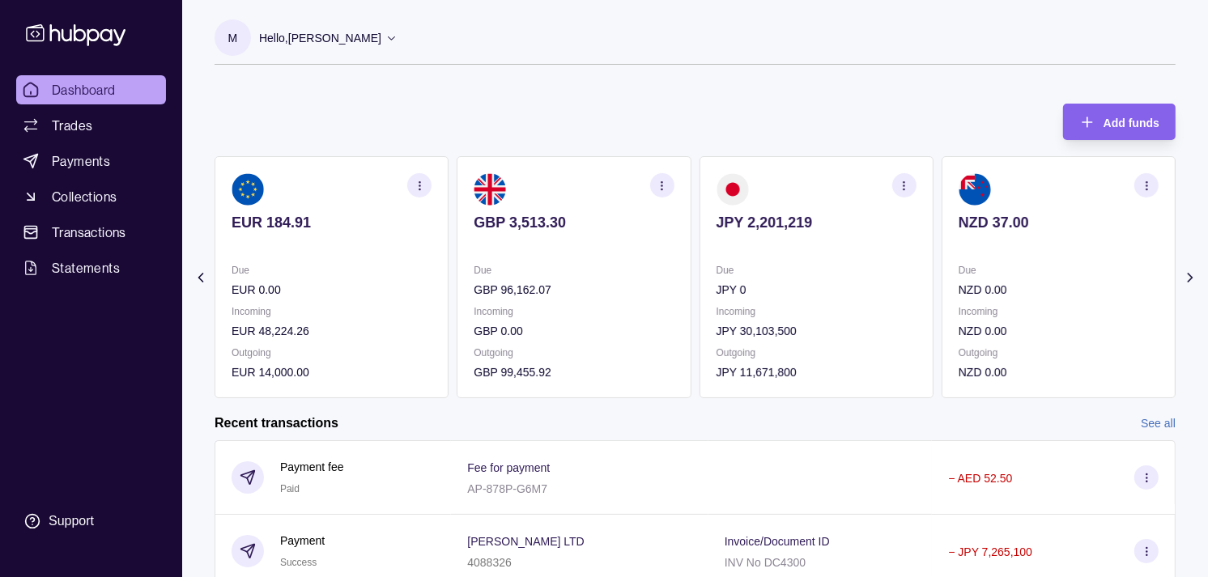
click at [1042, 288] on p "NZD 0.00" at bounding box center [1058, 290] width 200 height 18
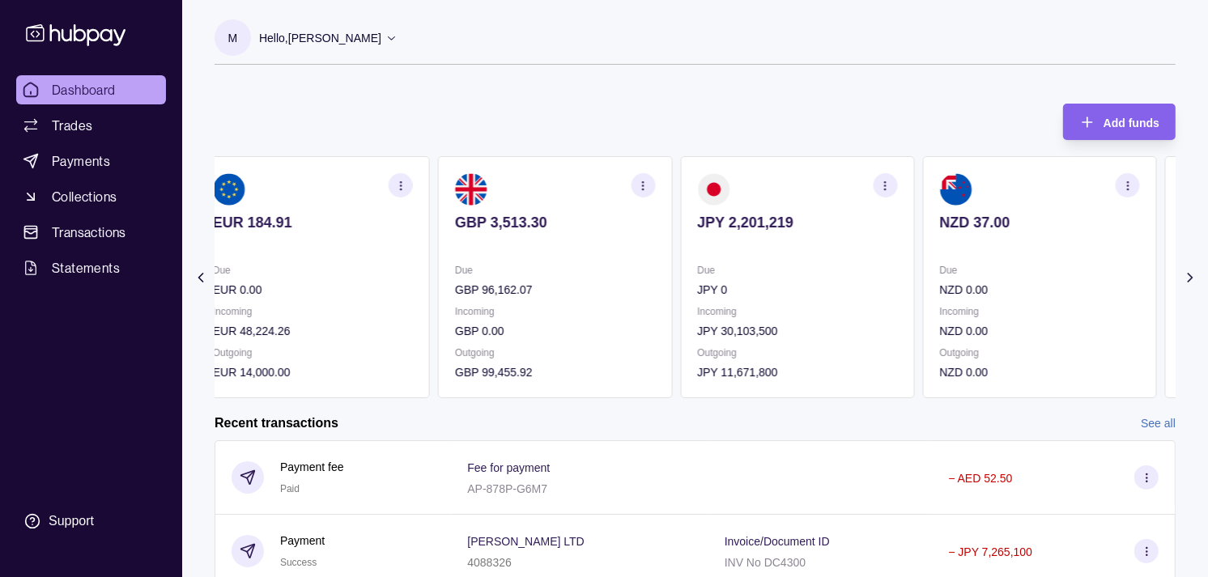
click at [994, 283] on p "NZD 0.00" at bounding box center [1039, 290] width 200 height 18
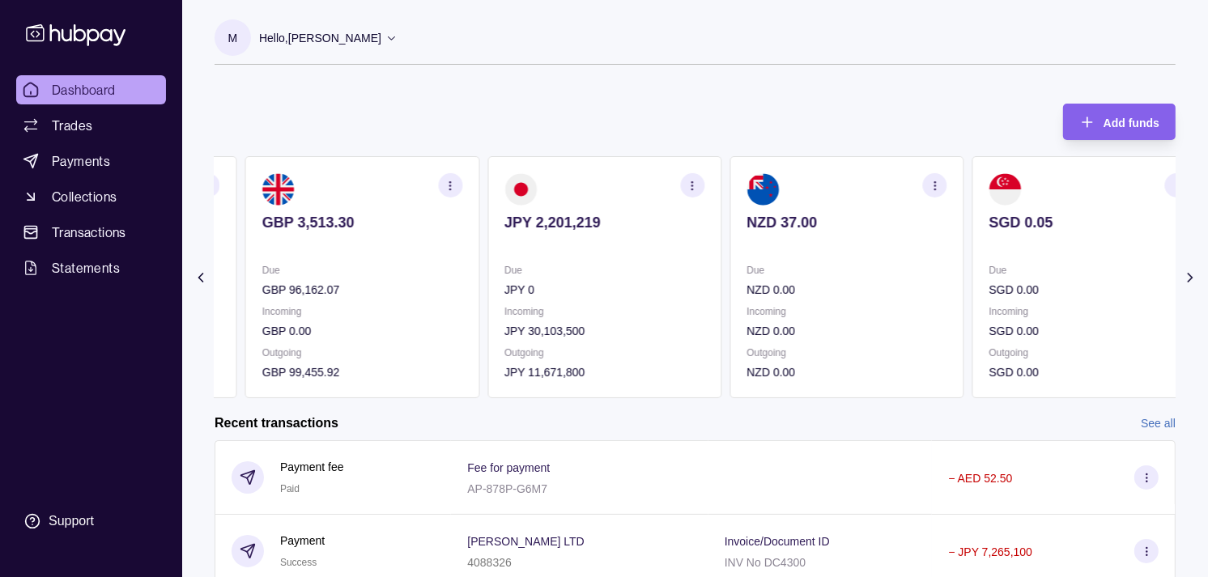
click at [864, 269] on p "Due" at bounding box center [846, 270] width 200 height 18
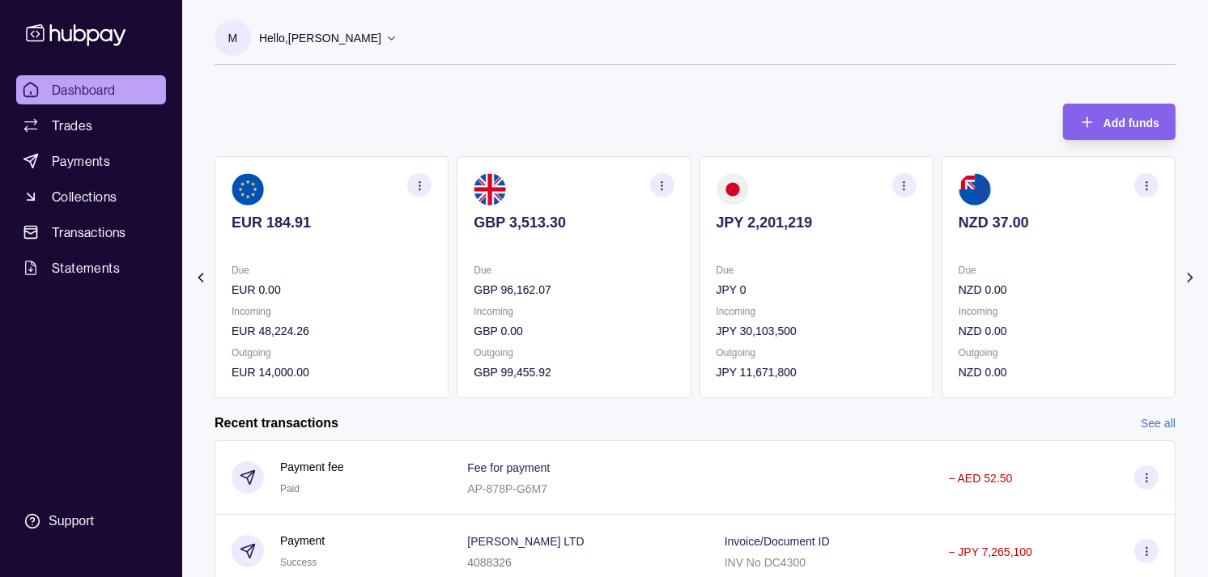
click at [911, 186] on section "button" at bounding box center [904, 185] width 24 height 24
click at [814, 187] on link "View transactions" at bounding box center [789, 185] width 88 height 18
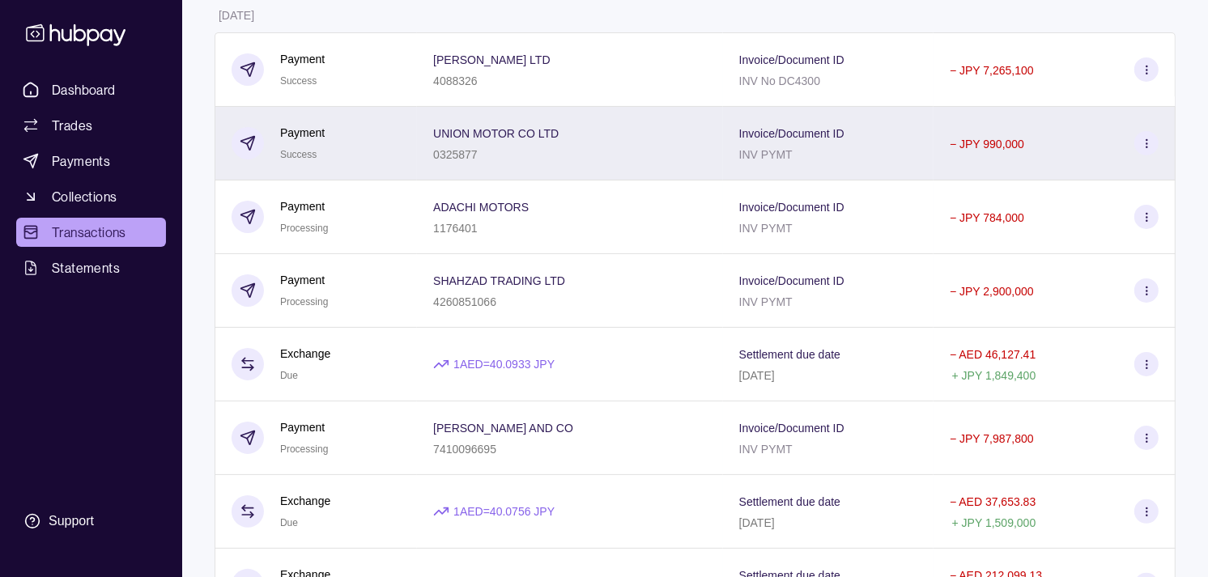
scroll to position [270, 0]
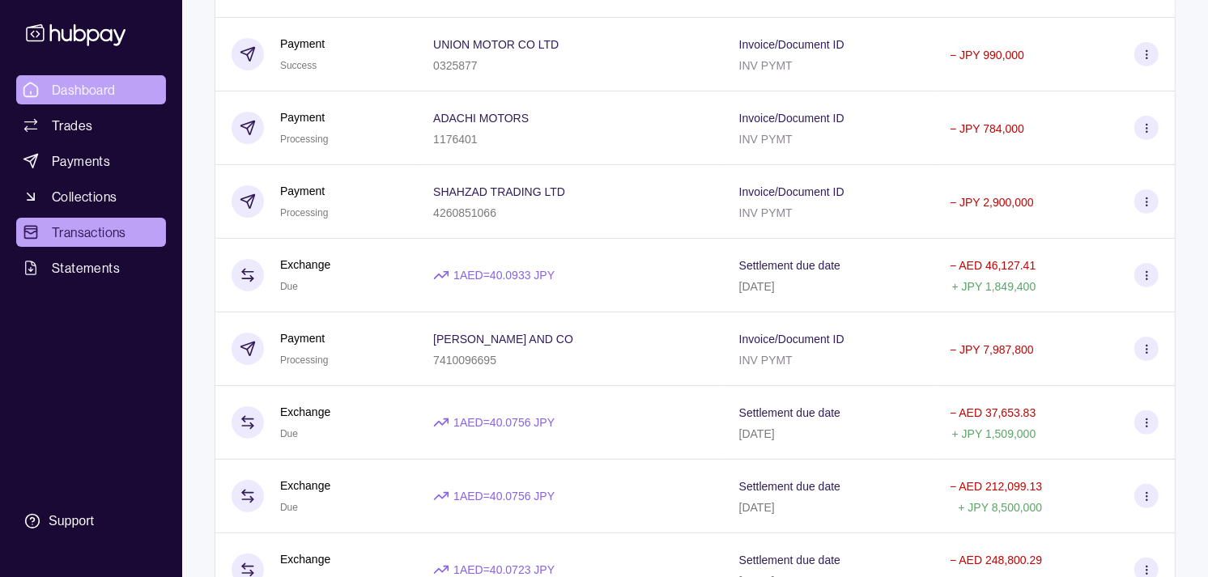
click at [142, 79] on link "Dashboard" at bounding box center [91, 89] width 150 height 29
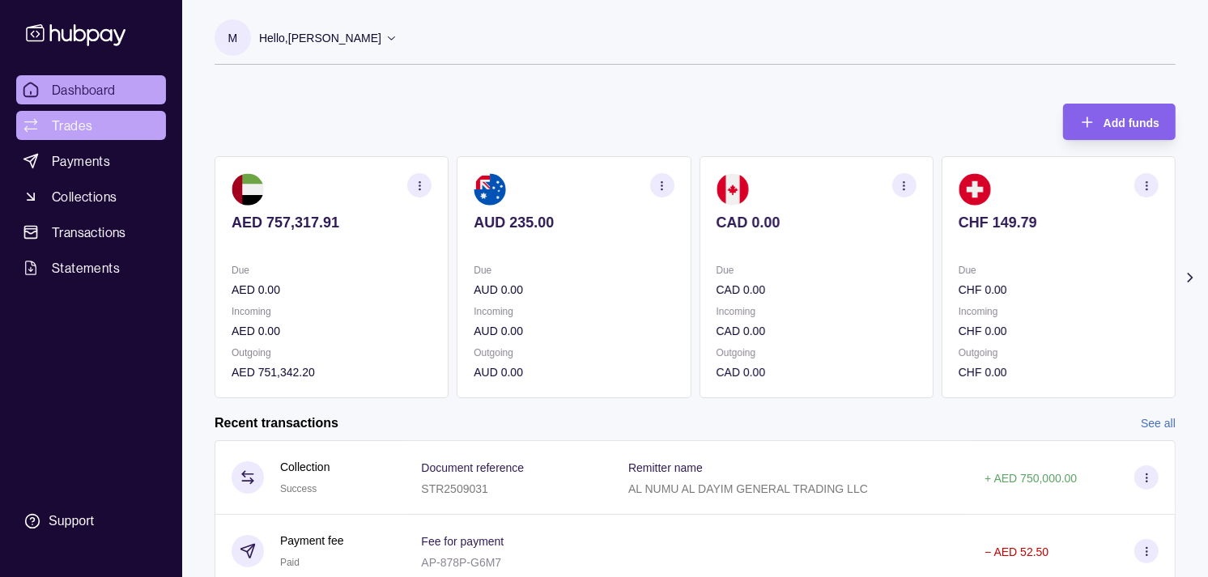
click at [94, 125] on link "Trades" at bounding box center [91, 125] width 150 height 29
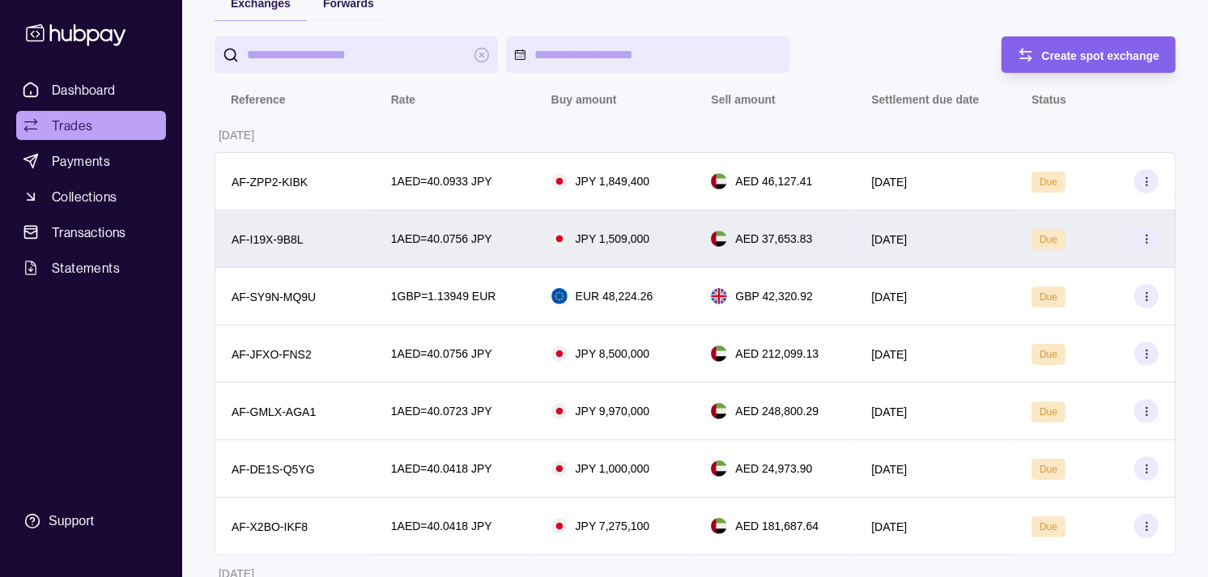
scroll to position [180, 0]
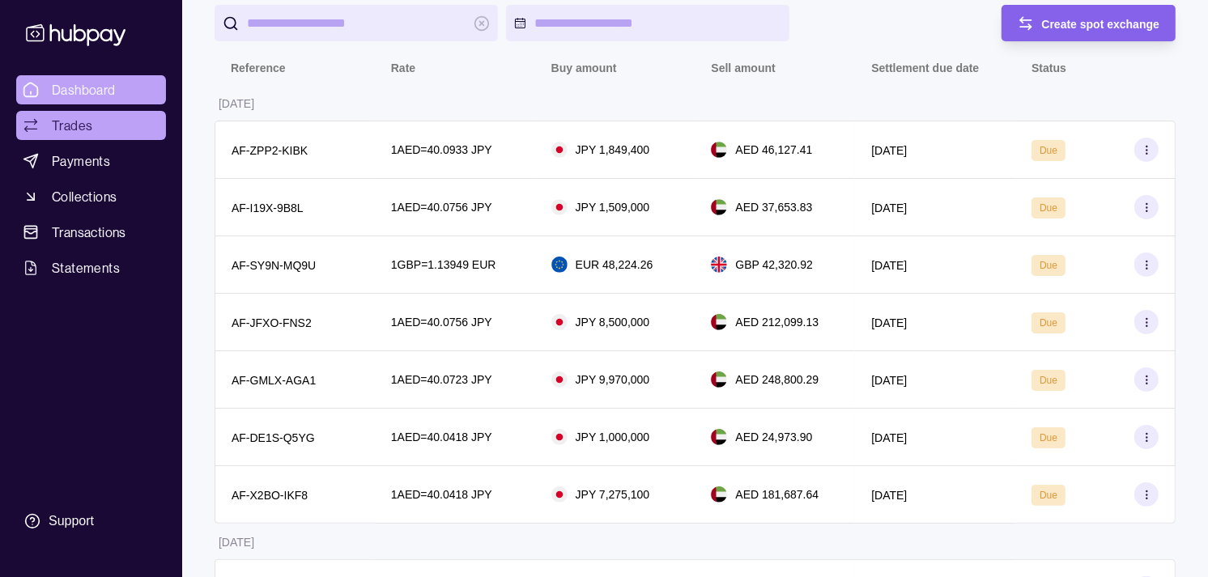
click at [62, 93] on span "Dashboard" at bounding box center [84, 89] width 64 height 19
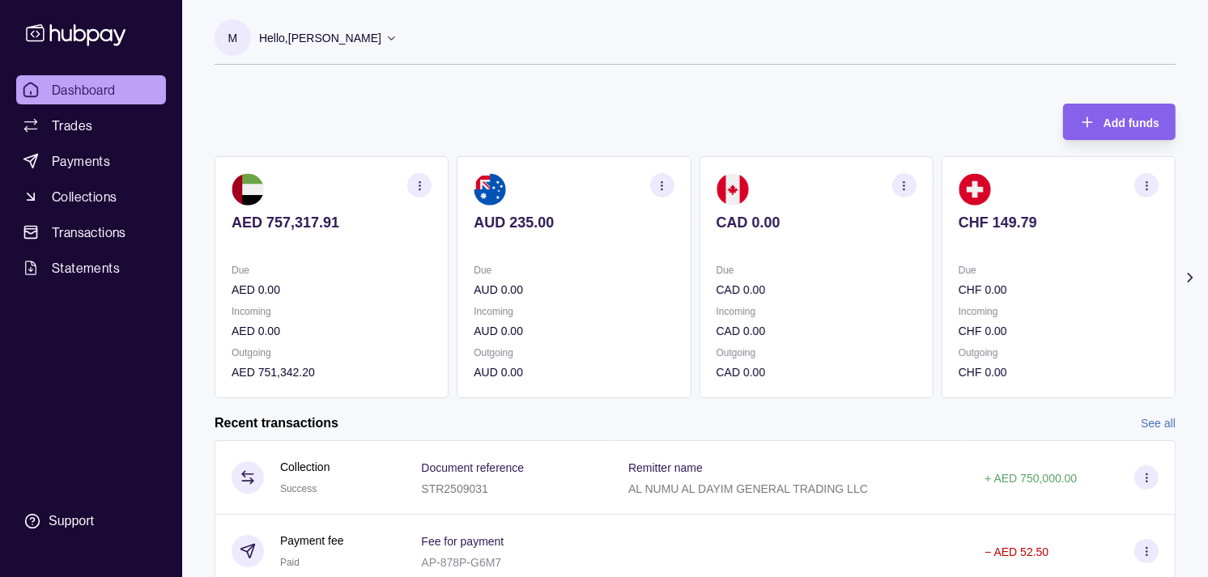
click at [951, 277] on section "CHF 149.79 Due CHF 0.00 Incoming CHF 0.00 Outgoing CHF 0.00" at bounding box center [1058, 277] width 234 height 242
click at [941, 278] on section "CHF 149.79 Due CHF 0.00 Incoming CHF 0.00 Outgoing CHF 0.00" at bounding box center [1058, 277] width 234 height 242
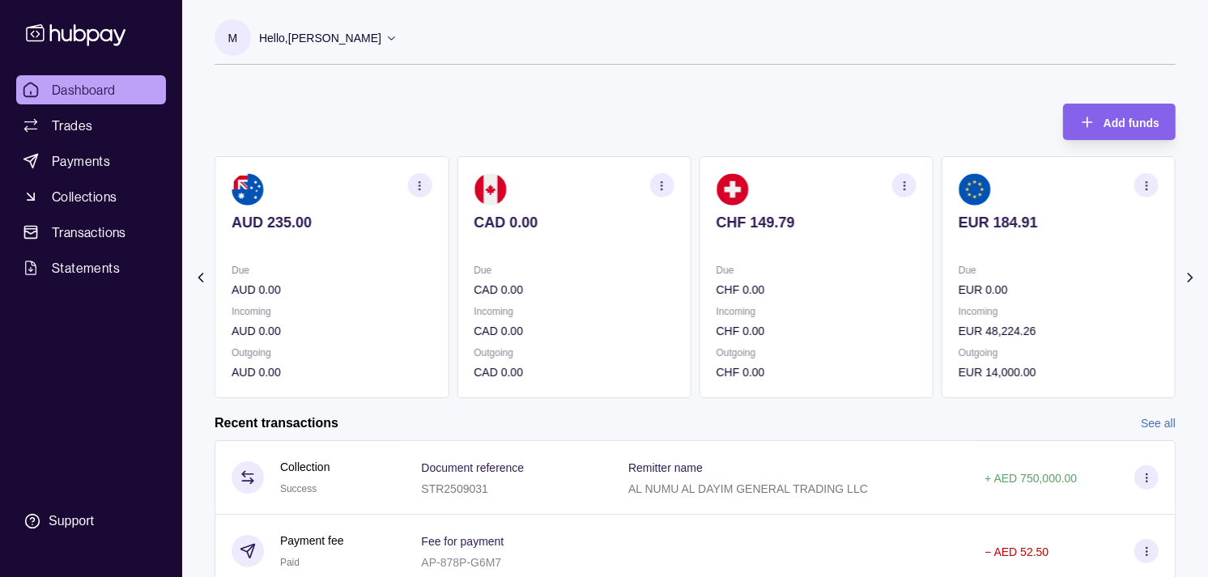
click at [941, 278] on section "EUR 184.91 Due EUR 0.00 Incoming EUR 48,224.26 Outgoing EUR 14,000.00" at bounding box center [1058, 277] width 234 height 242
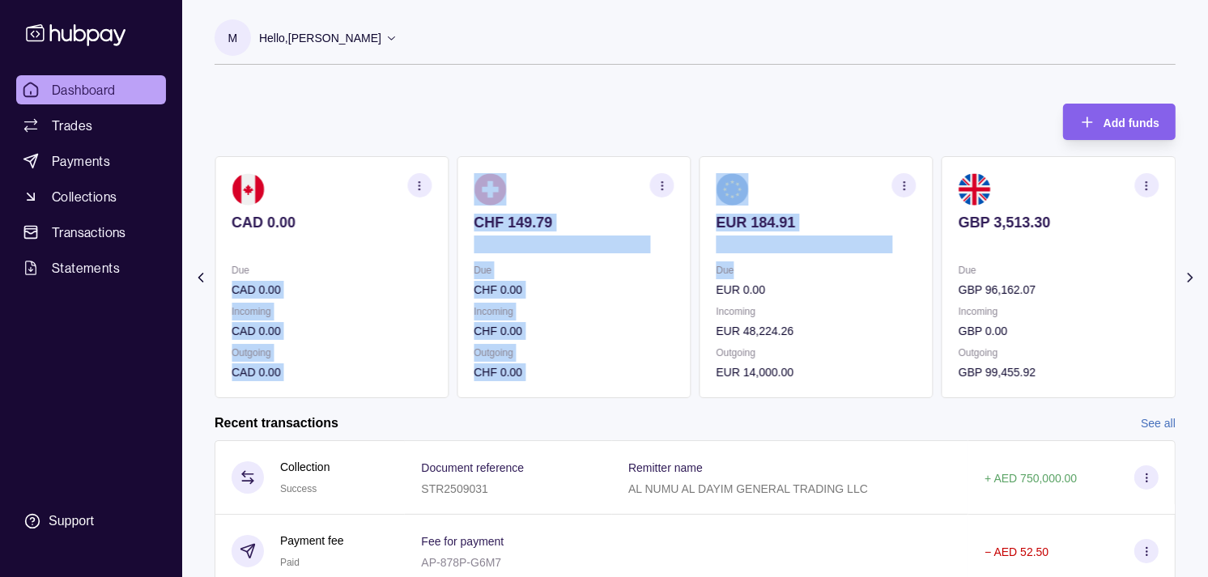
drag, startPoint x: 936, startPoint y: 279, endPoint x: 918, endPoint y: 278, distance: 17.8
click at [918, 278] on div "AED 757,317.91 Due AED 0.00 Incoming AED 0.00 Outgoing AED 751,342.20 AUD 235.0…" at bounding box center [694, 277] width 961 height 242
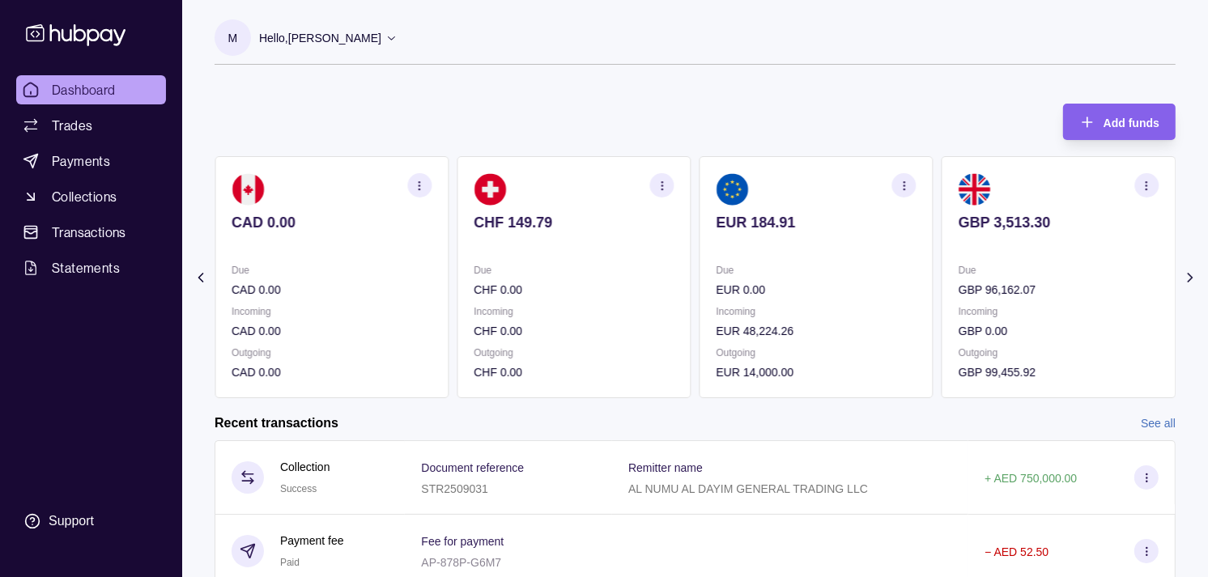
click at [761, 121] on div "Add funds AED 757,317.91 Due AED 0.00 Incoming AED 0.00 Outgoing AED 751,342.20…" at bounding box center [694, 242] width 961 height 311
click at [966, 308] on p "Incoming" at bounding box center [1058, 312] width 200 height 18
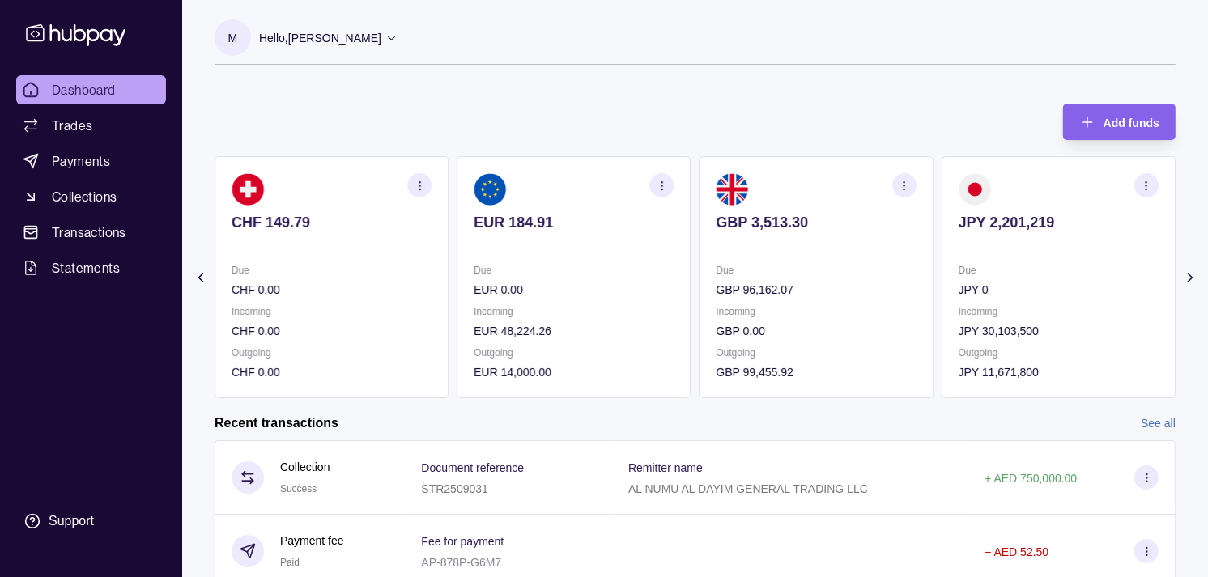
click at [657, 189] on icon "button" at bounding box center [662, 186] width 12 height 12
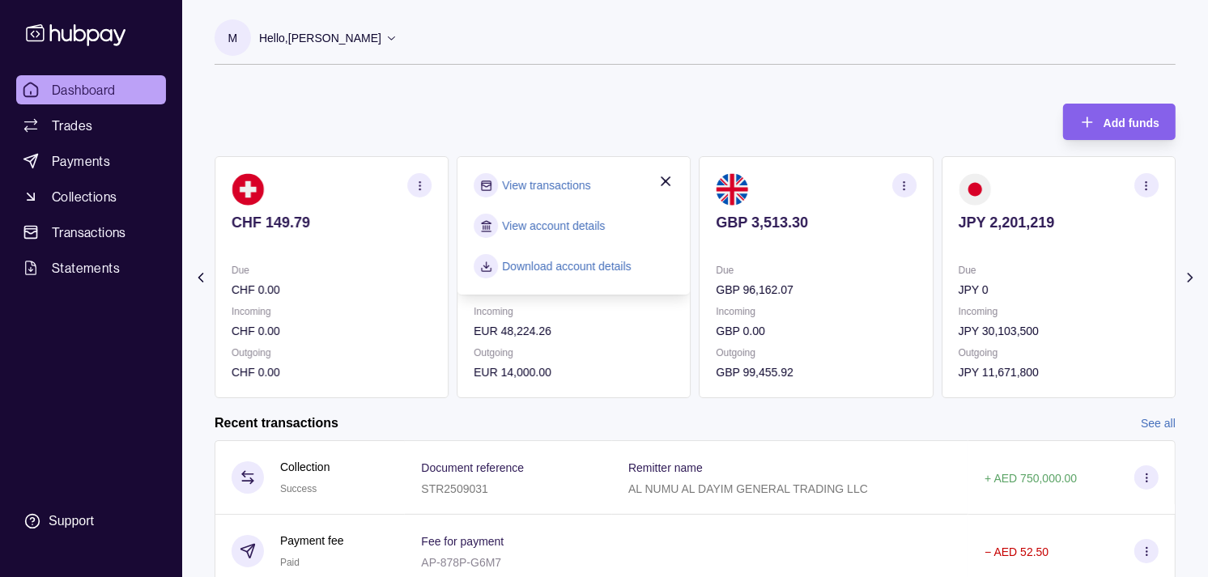
click at [568, 189] on link "View transactions" at bounding box center [546, 185] width 88 height 18
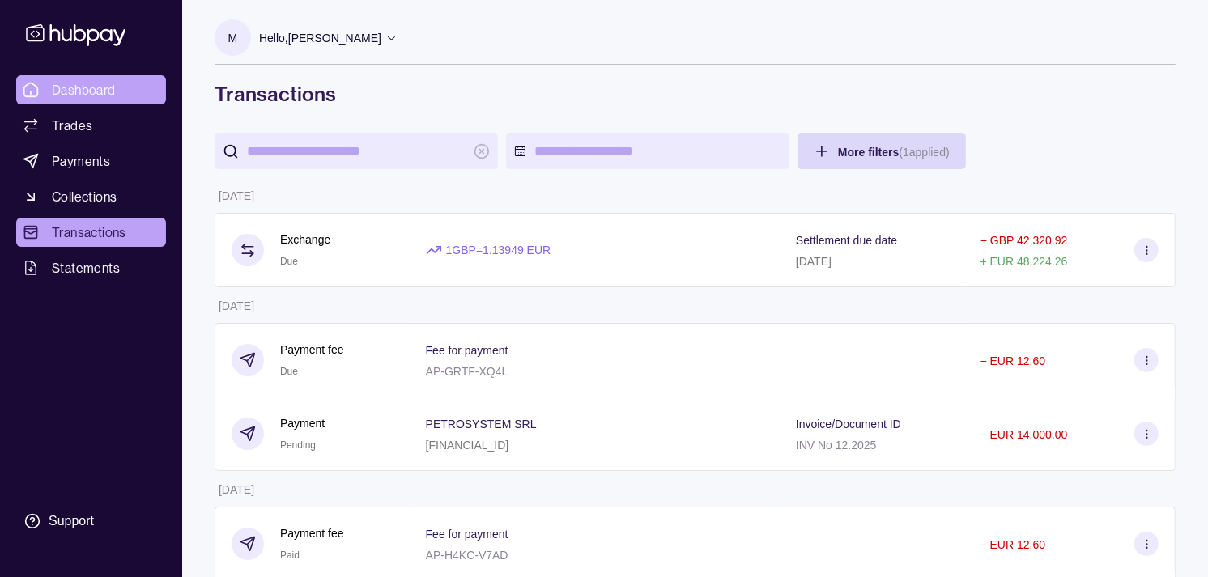
click at [144, 87] on link "Dashboard" at bounding box center [91, 89] width 150 height 29
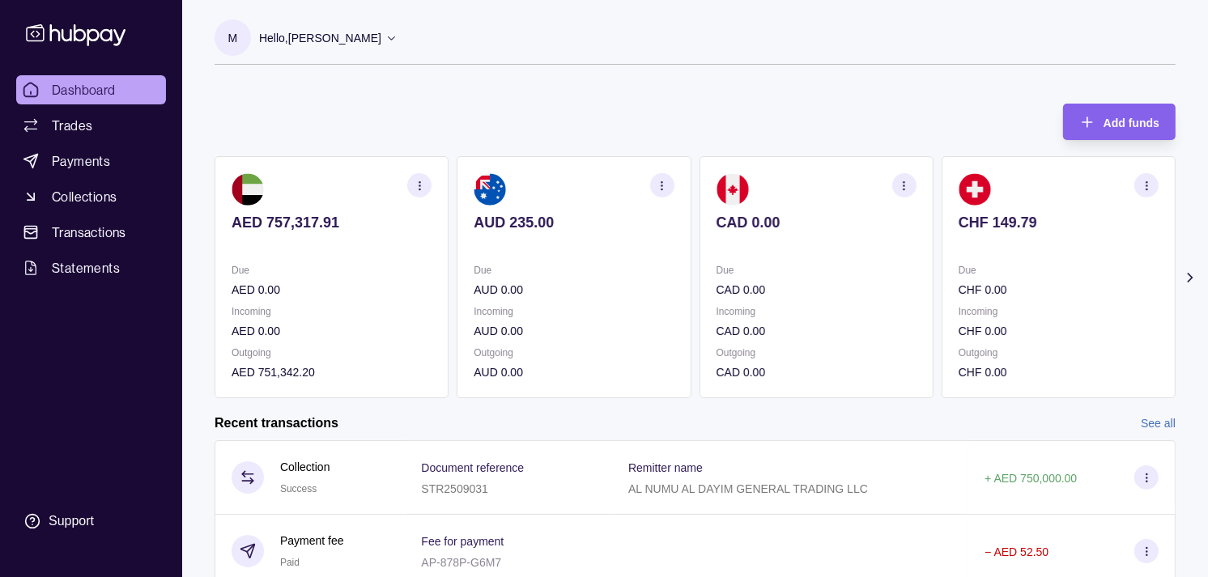
click at [659, 252] on section "AUD 235.00 Due AUD 0.00 Incoming AUD 0.00 Outgoing AUD 0.00" at bounding box center [573, 277] width 234 height 242
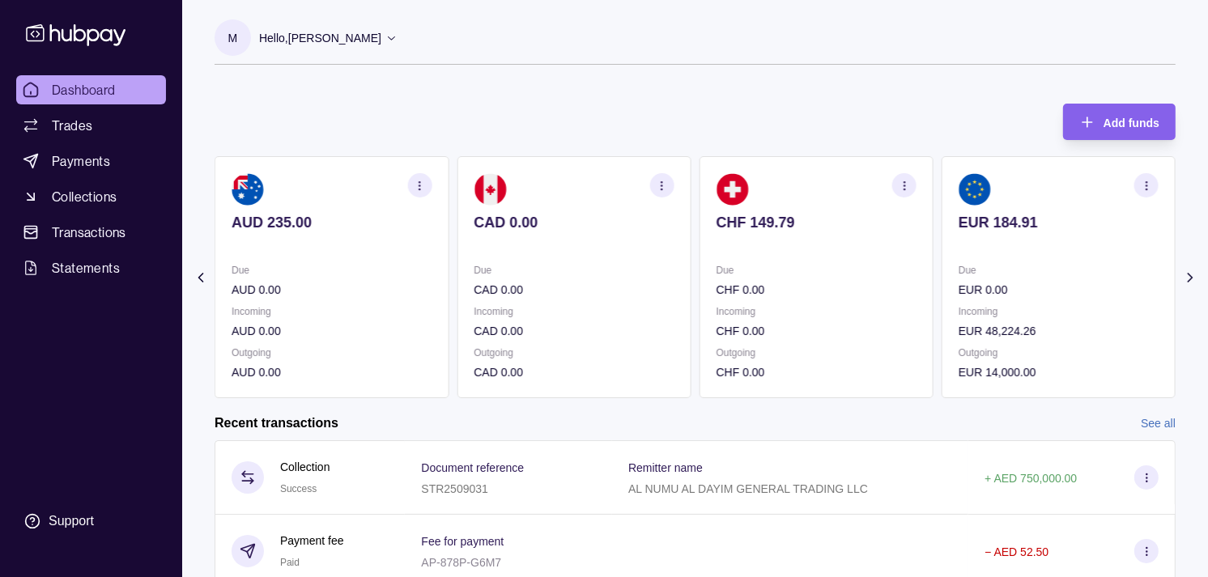
click at [672, 248] on div "AED 757,317.91 Due AED 0.00 Incoming AED 0.00 Outgoing AED 751,342.20 AUD 235.0…" at bounding box center [452, 277] width 961 height 242
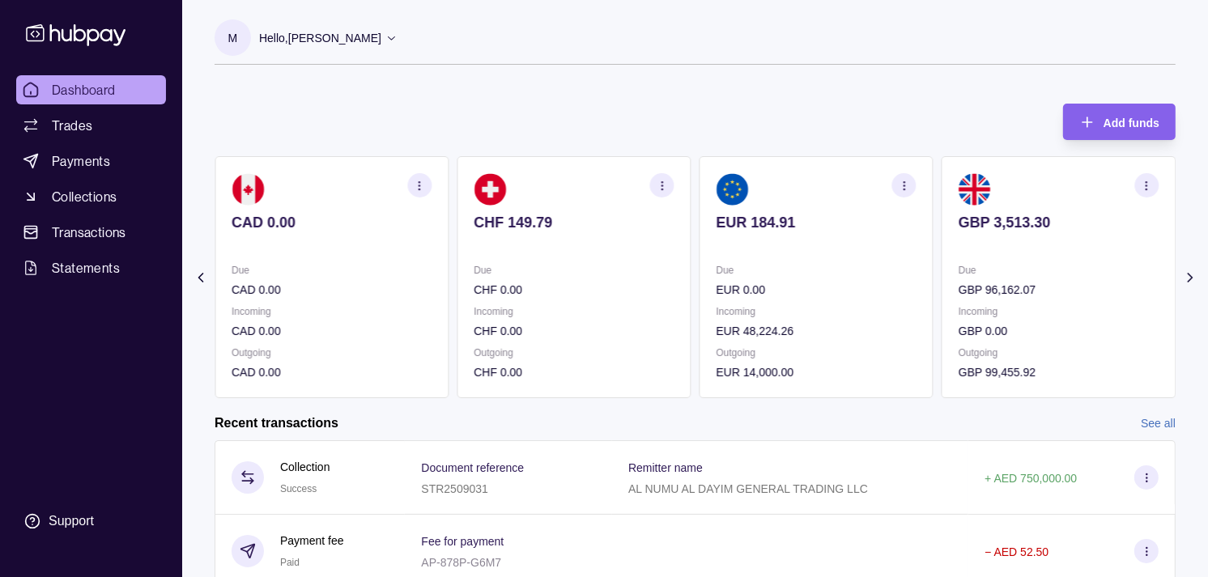
click at [721, 228] on div "EUR 184.91" at bounding box center [816, 234] width 200 height 40
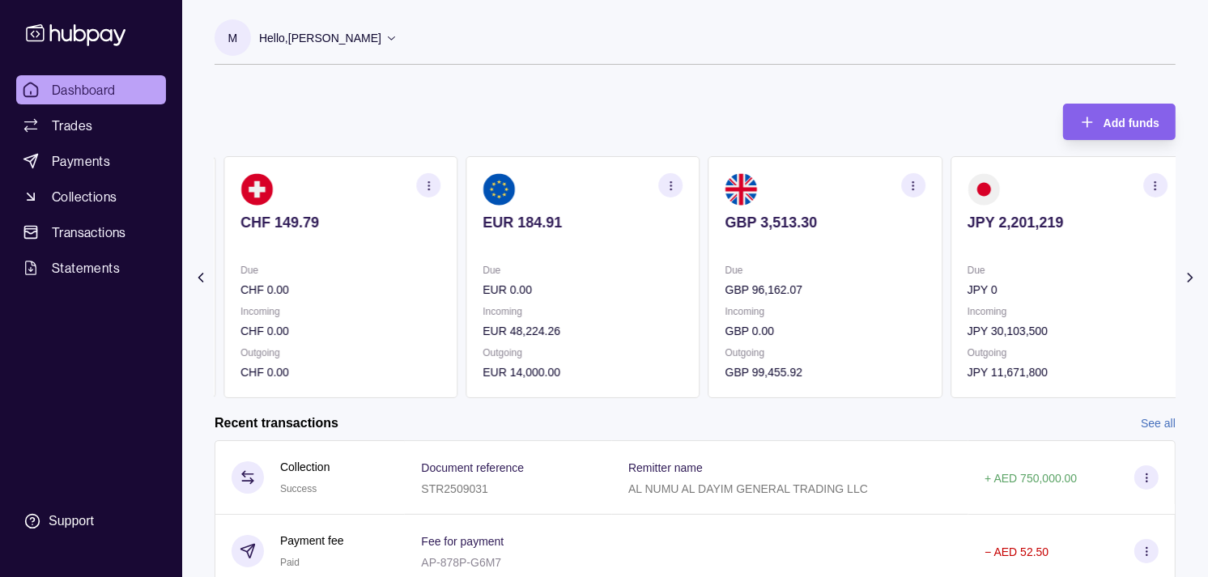
click at [457, 261] on section "CHF 149.79 Due CHF 0.00 Incoming CHF 0.00 Outgoing CHF 0.00" at bounding box center [340, 277] width 234 height 242
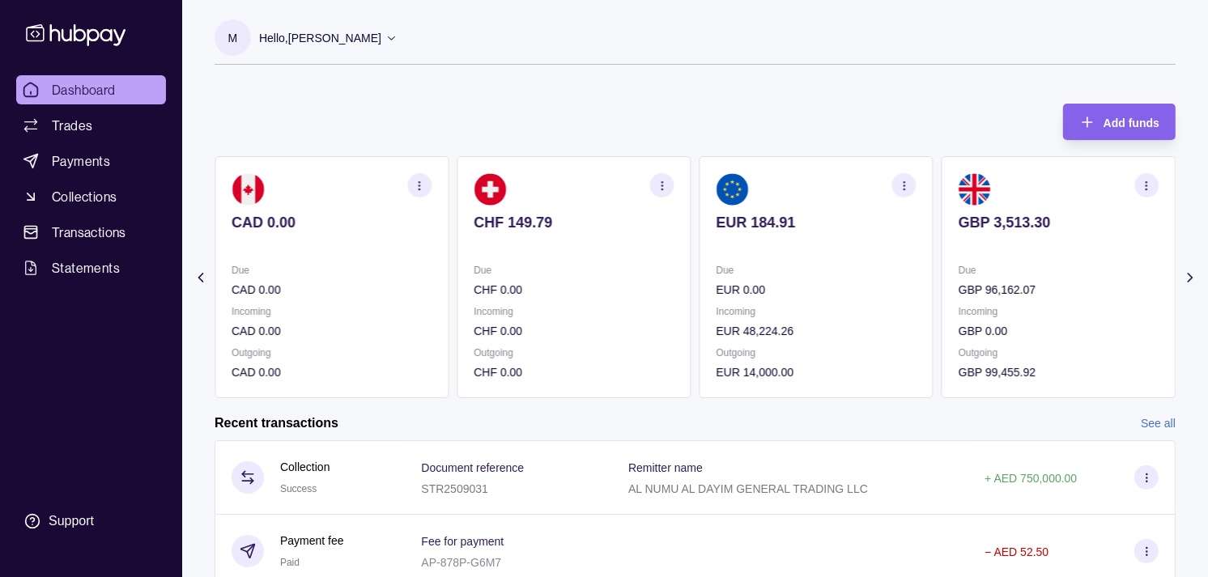
click at [580, 253] on section "CHF 149.79 Due CHF 0.00 Incoming CHF 0.00 Outgoing CHF 0.00" at bounding box center [573, 277] width 234 height 242
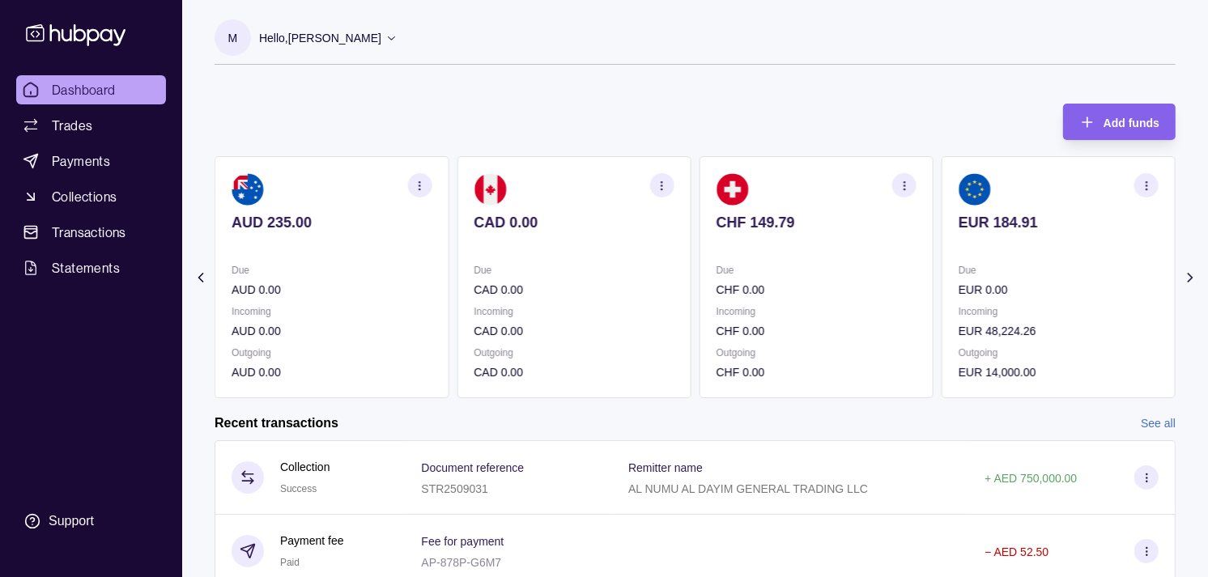
click at [673, 271] on p "Due" at bounding box center [573, 270] width 200 height 18
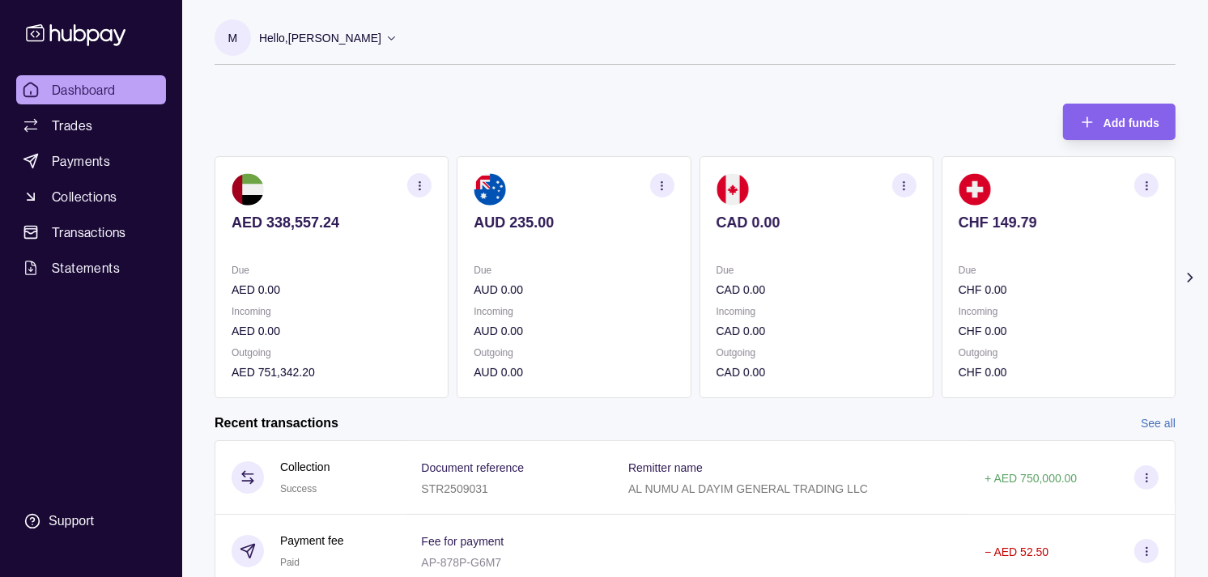
click at [702, 275] on div "AED 338,557.24 Due AED 0.00 Incoming AED 0.00 Outgoing AED 751,342.20 AUD 235.0…" at bounding box center [694, 277] width 961 height 242
click at [739, 268] on div "AED 338,557.24 Due AED 0.00 Incoming AED 0.00 Outgoing AED 751,342.20 AUD 235.0…" at bounding box center [694, 277] width 961 height 242
click at [79, 119] on span "Trades" at bounding box center [72, 125] width 40 height 19
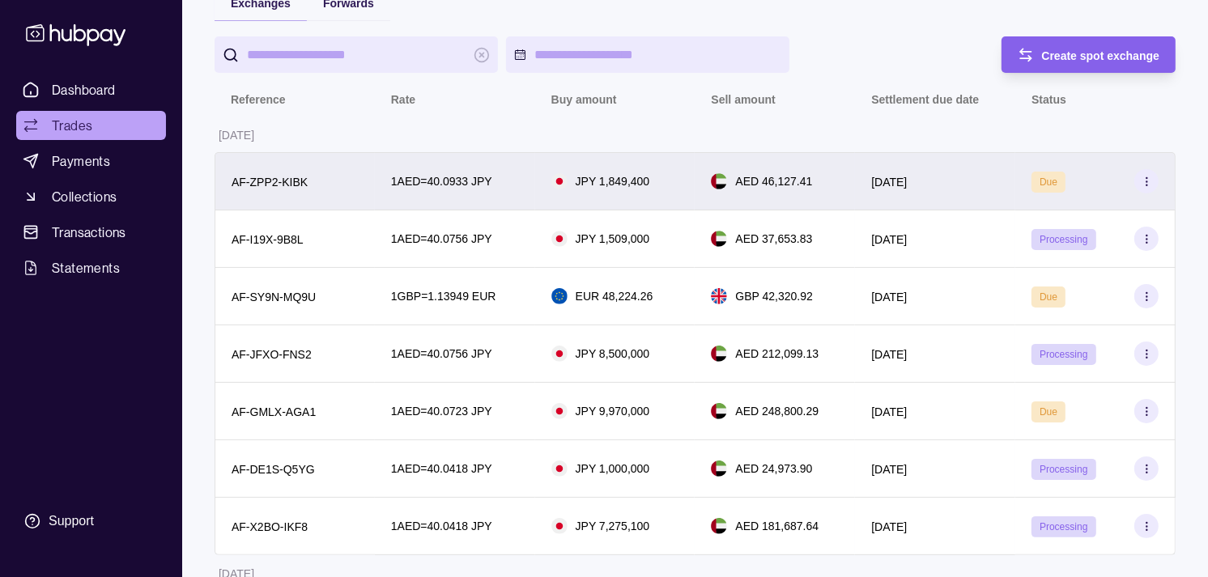
scroll to position [180, 0]
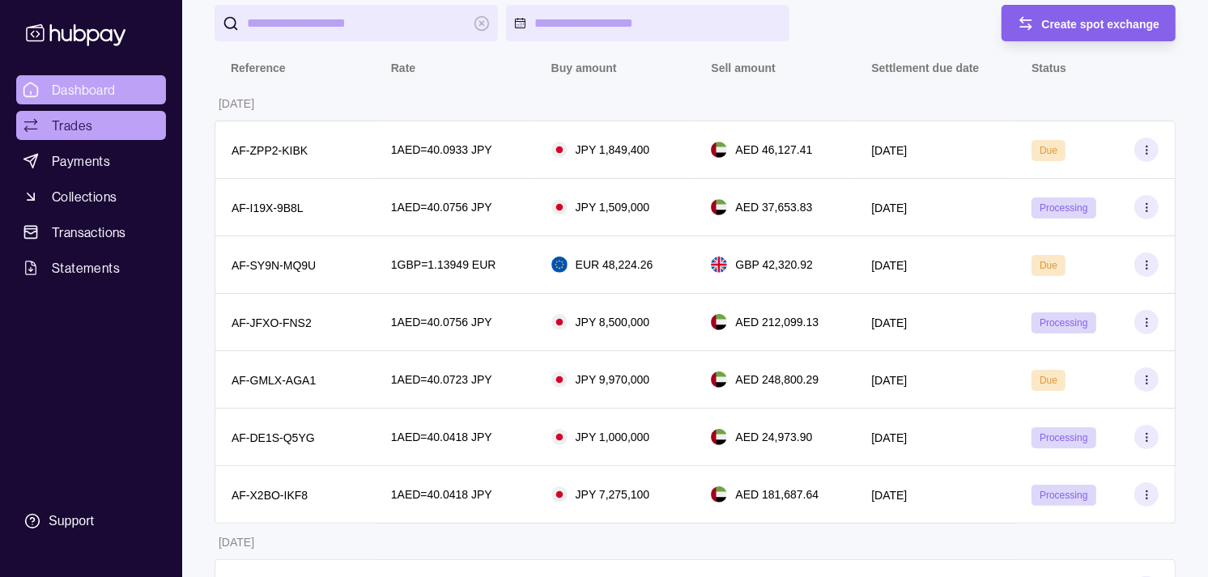
click at [70, 93] on span "Dashboard" at bounding box center [84, 89] width 64 height 19
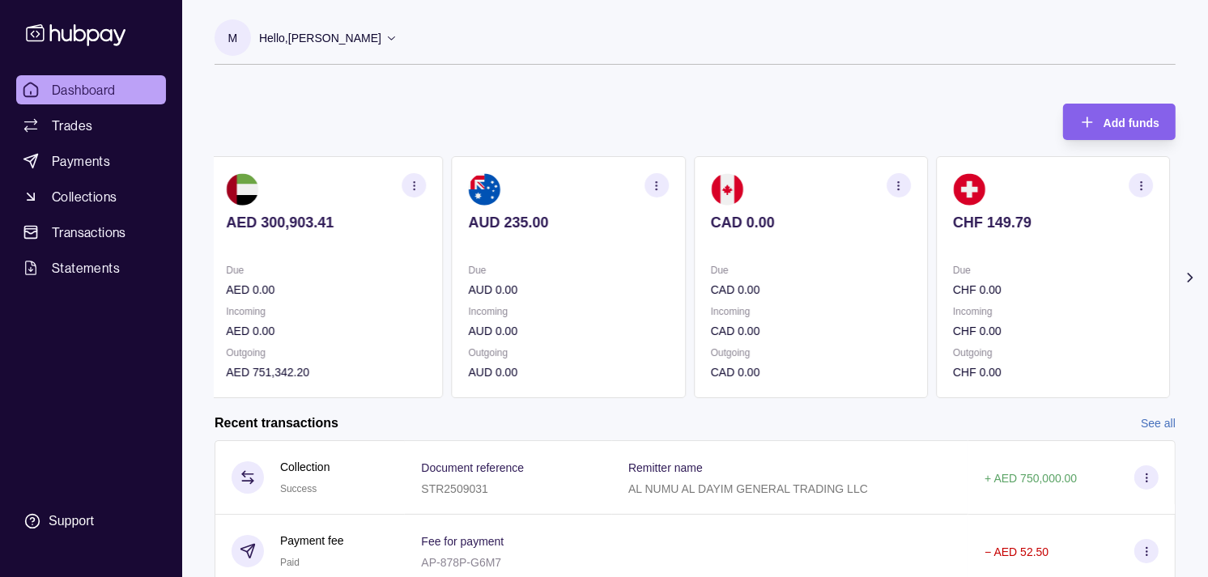
click at [711, 220] on p "CAD 0.00" at bounding box center [811, 223] width 200 height 18
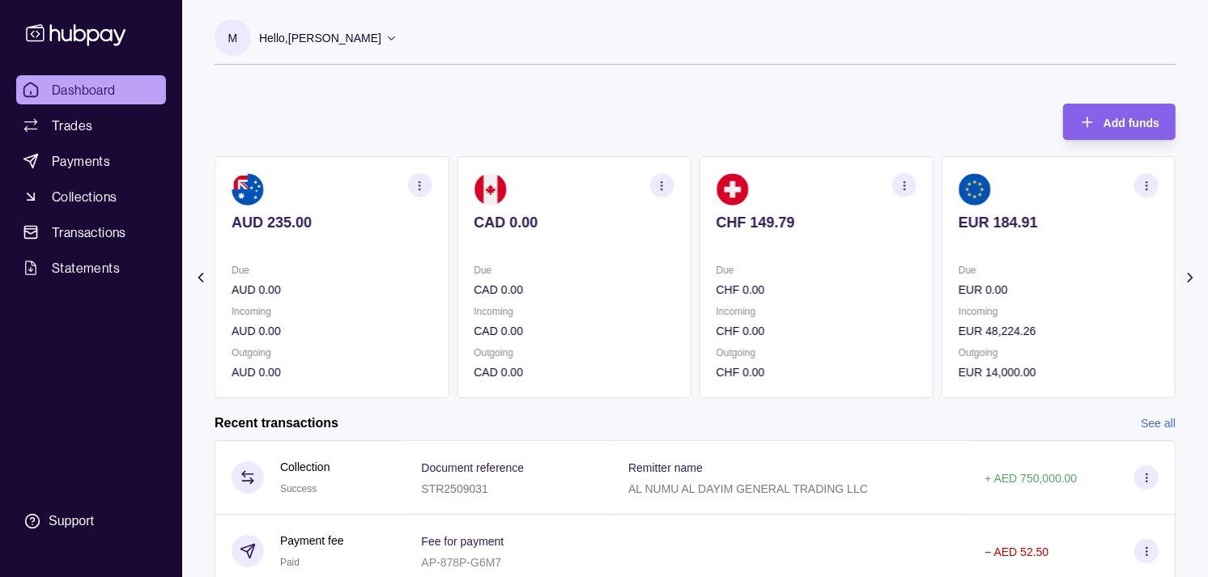
click at [716, 217] on p "CHF 149.79" at bounding box center [816, 223] width 200 height 18
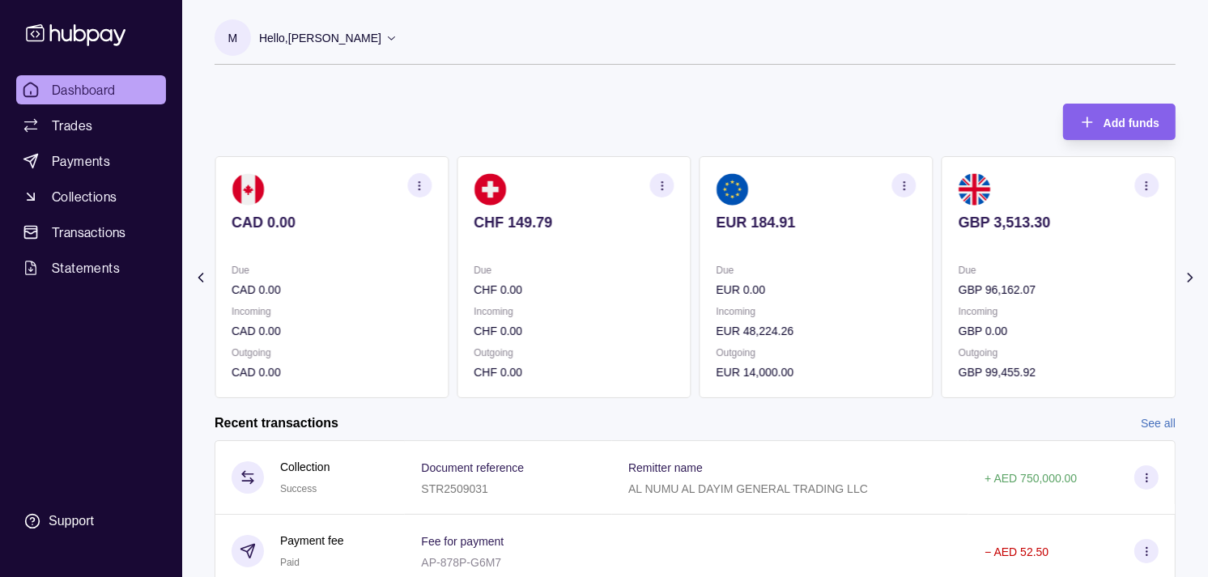
click at [718, 215] on p "EUR 184.91" at bounding box center [816, 223] width 200 height 18
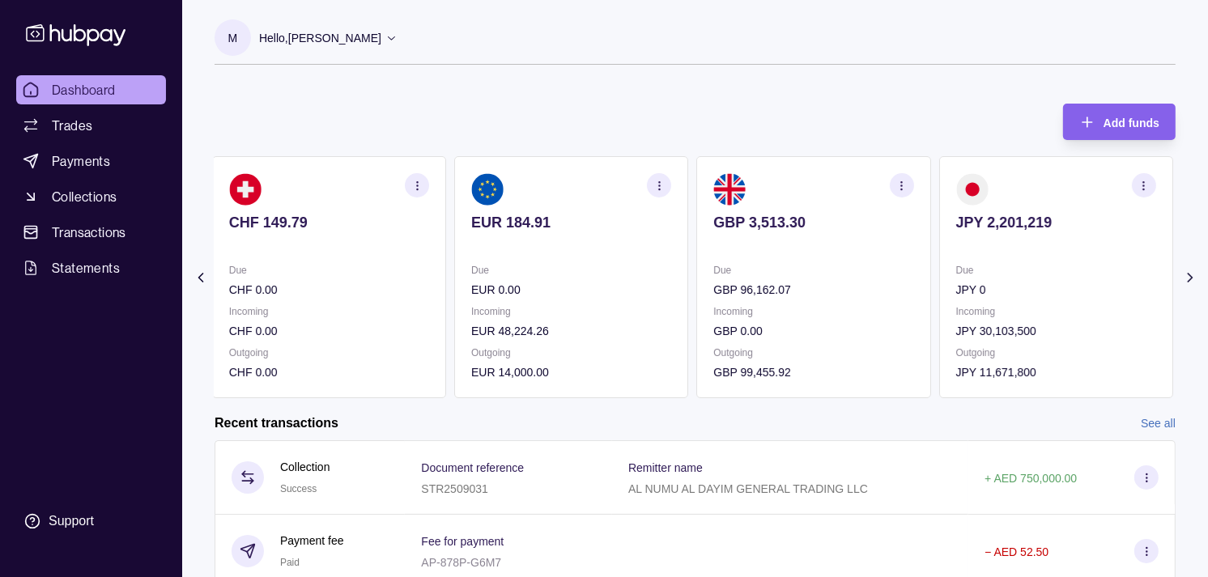
click at [715, 214] on p "GBP 3,513.30" at bounding box center [813, 223] width 200 height 18
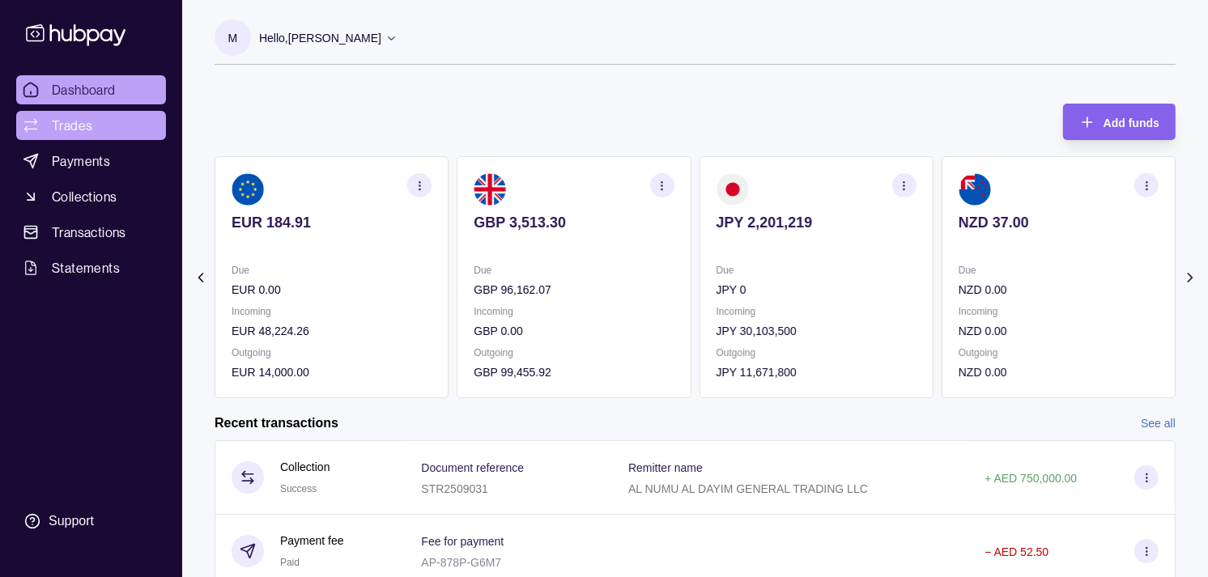
click at [74, 124] on span "Trades" at bounding box center [72, 125] width 40 height 19
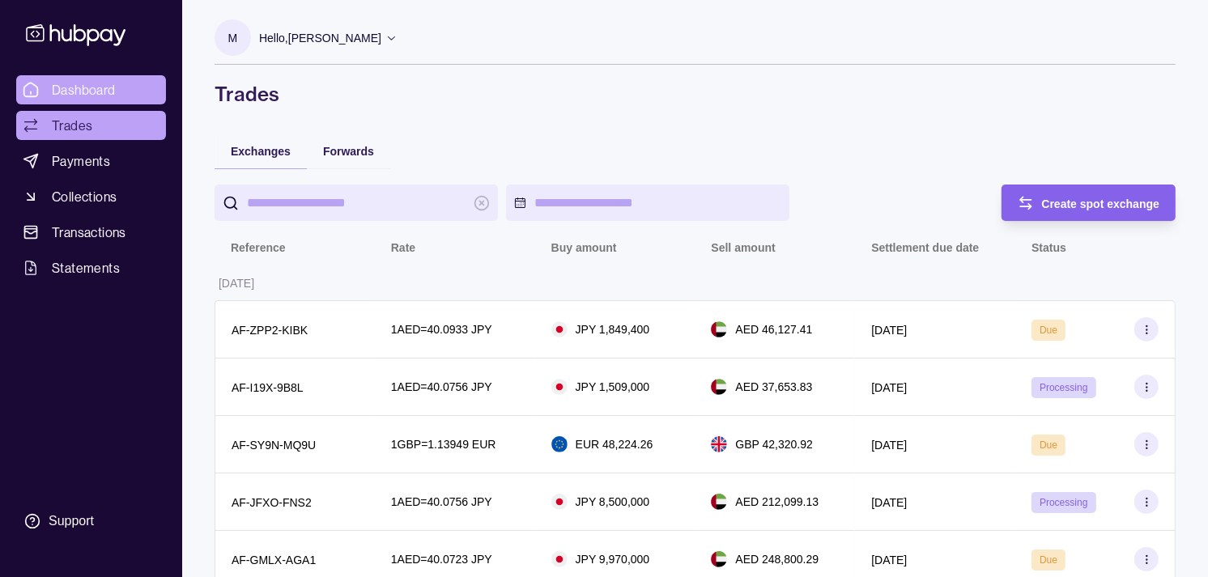
click at [86, 89] on span "Dashboard" at bounding box center [84, 89] width 64 height 19
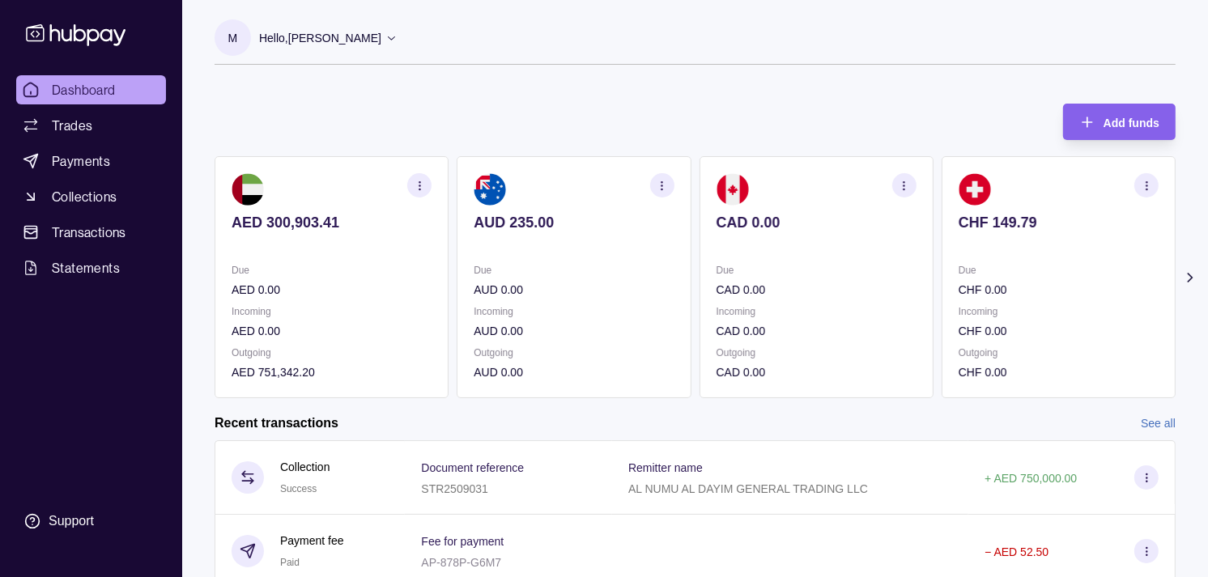
click at [1000, 236] on p at bounding box center [1058, 245] width 200 height 18
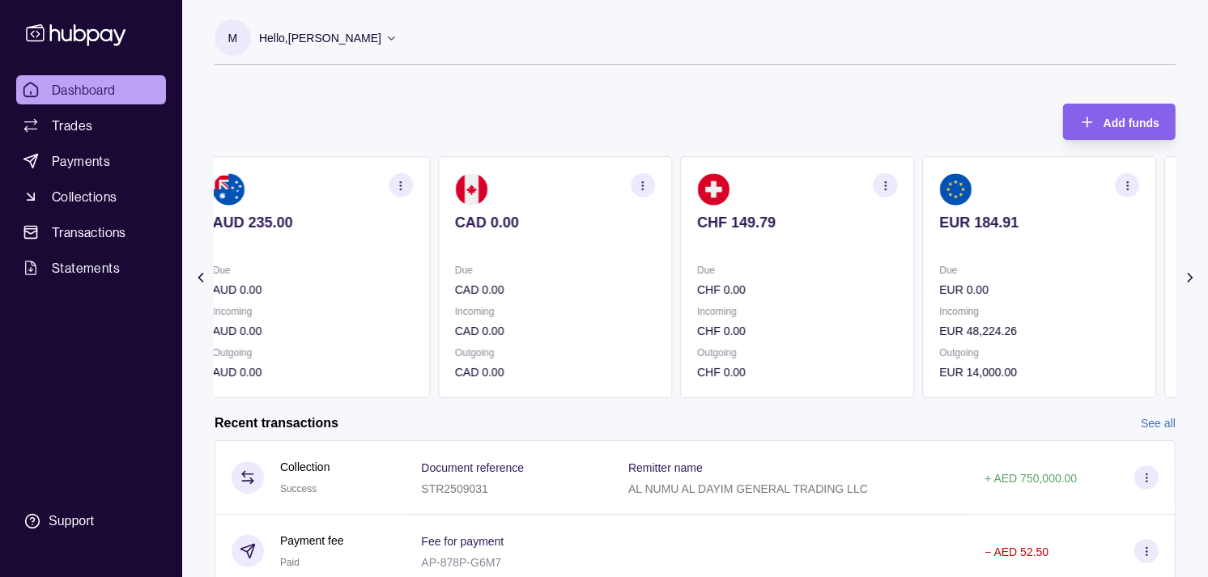
click at [1008, 238] on p at bounding box center [1039, 245] width 200 height 18
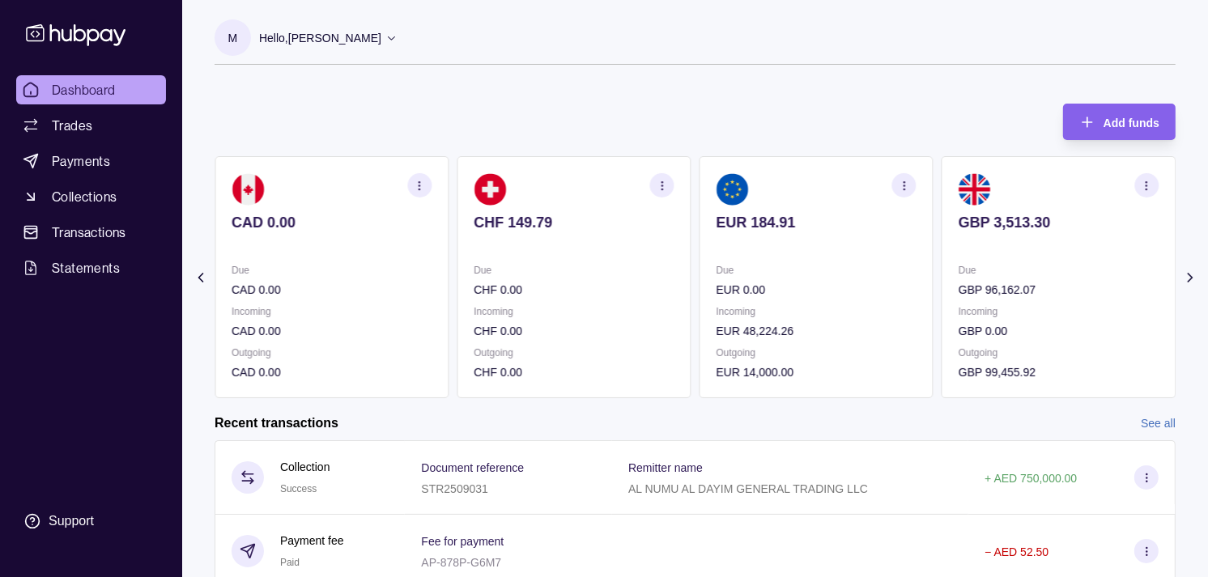
click at [1007, 236] on p at bounding box center [1058, 245] width 200 height 18
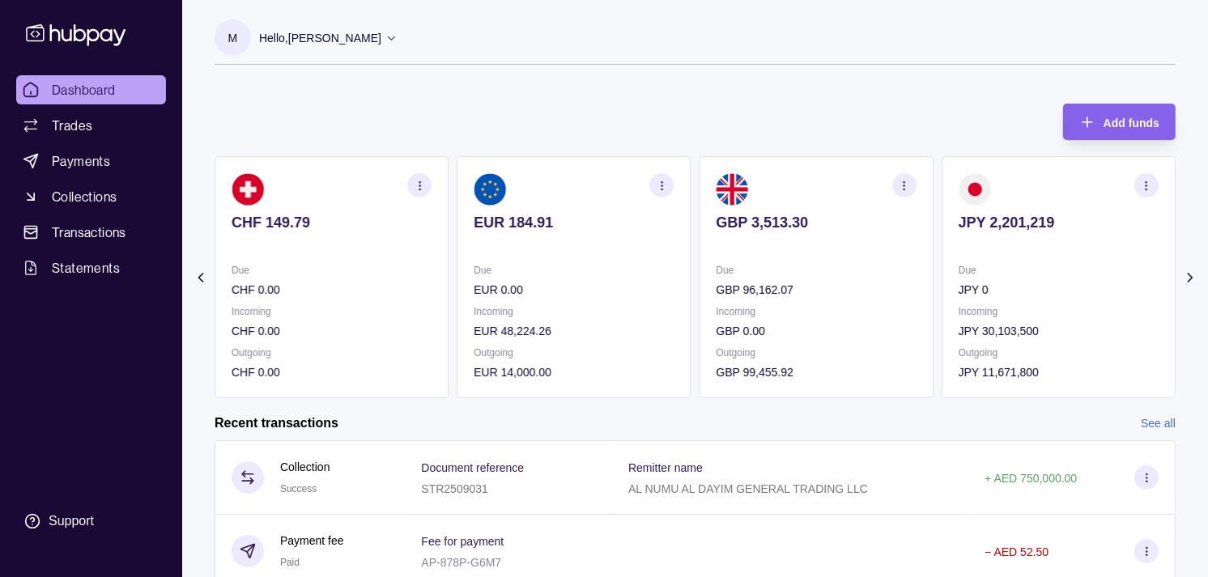
click at [831, 223] on p "GBP 3,513.30" at bounding box center [816, 223] width 200 height 18
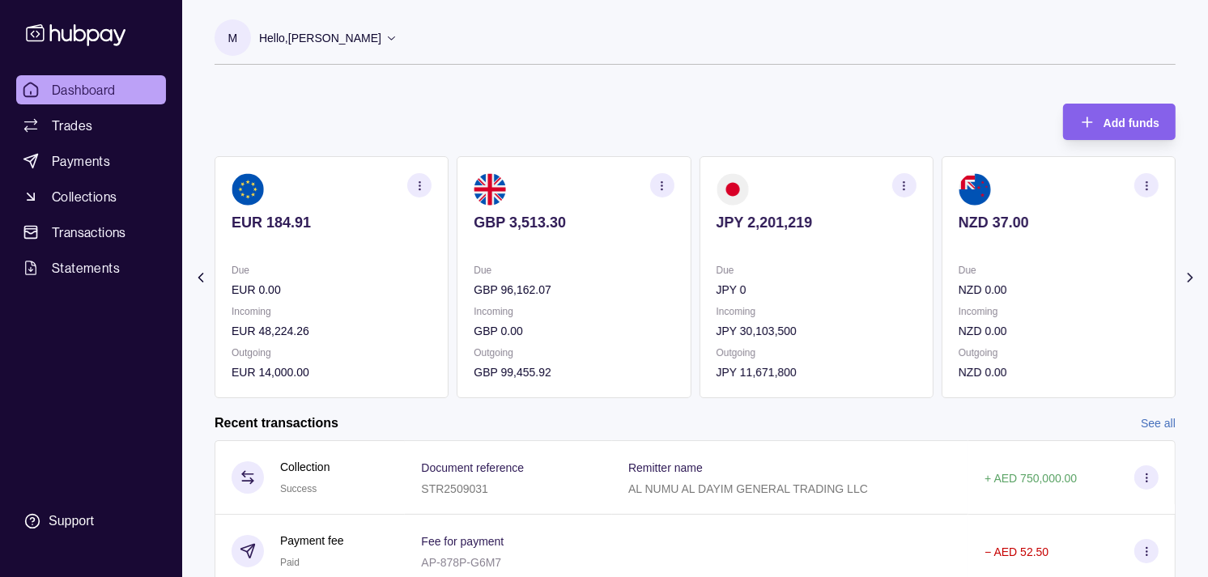
click at [846, 224] on p "JPY 2,201,219" at bounding box center [816, 223] width 200 height 18
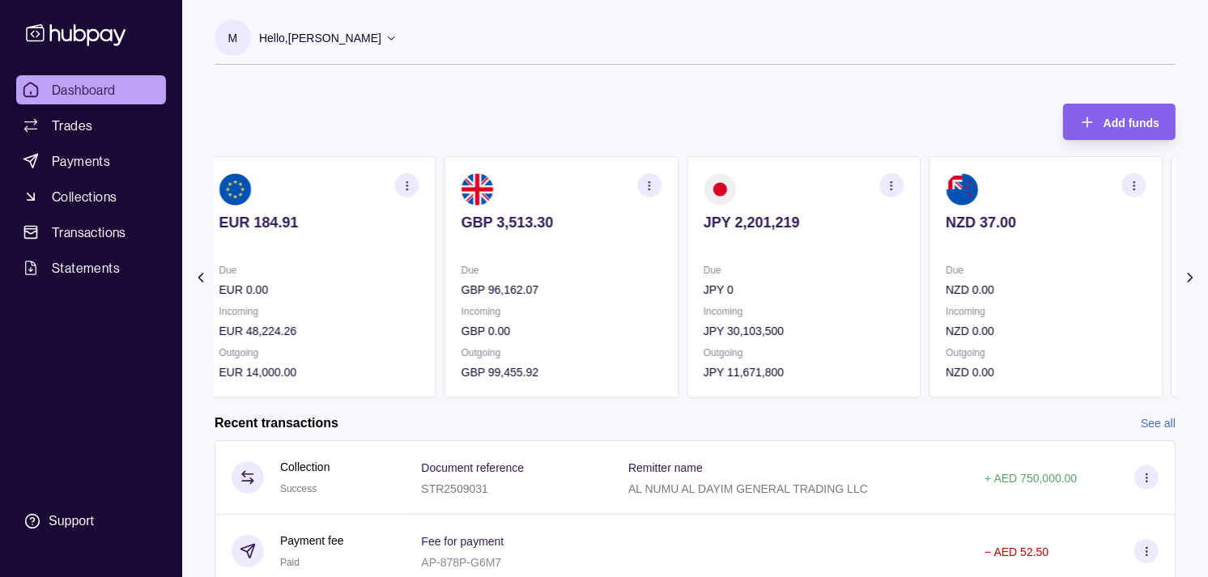
click at [805, 214] on p "JPY 2,201,219" at bounding box center [803, 223] width 200 height 18
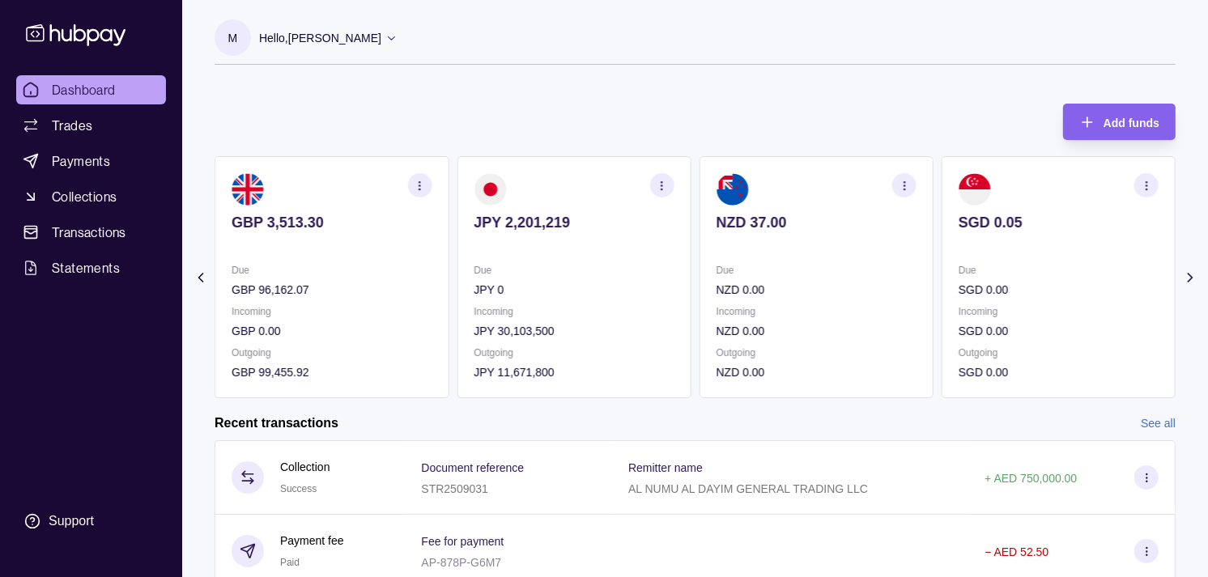
click at [838, 232] on div "NZD 37.00" at bounding box center [816, 234] width 200 height 40
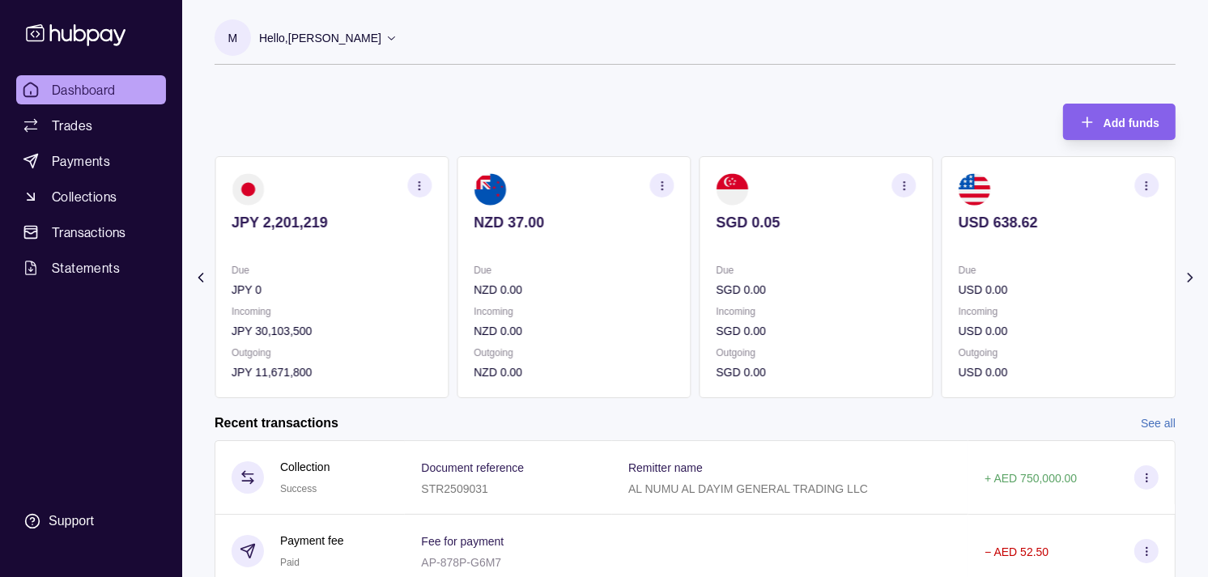
click at [762, 268] on p "Due" at bounding box center [816, 270] width 200 height 18
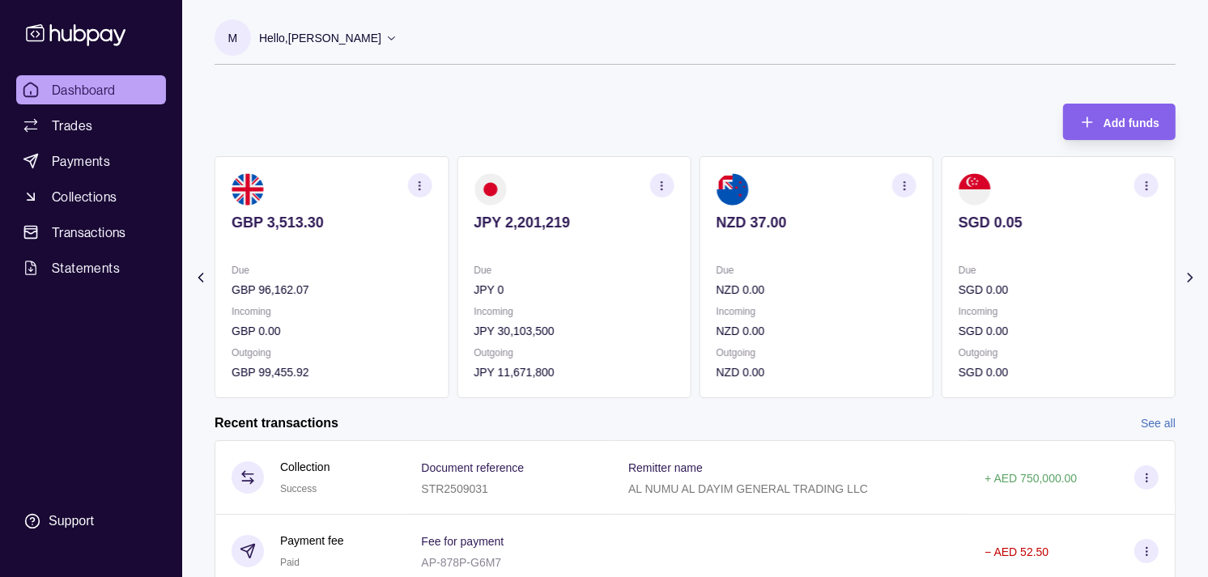
click at [756, 270] on p "Due" at bounding box center [816, 270] width 200 height 18
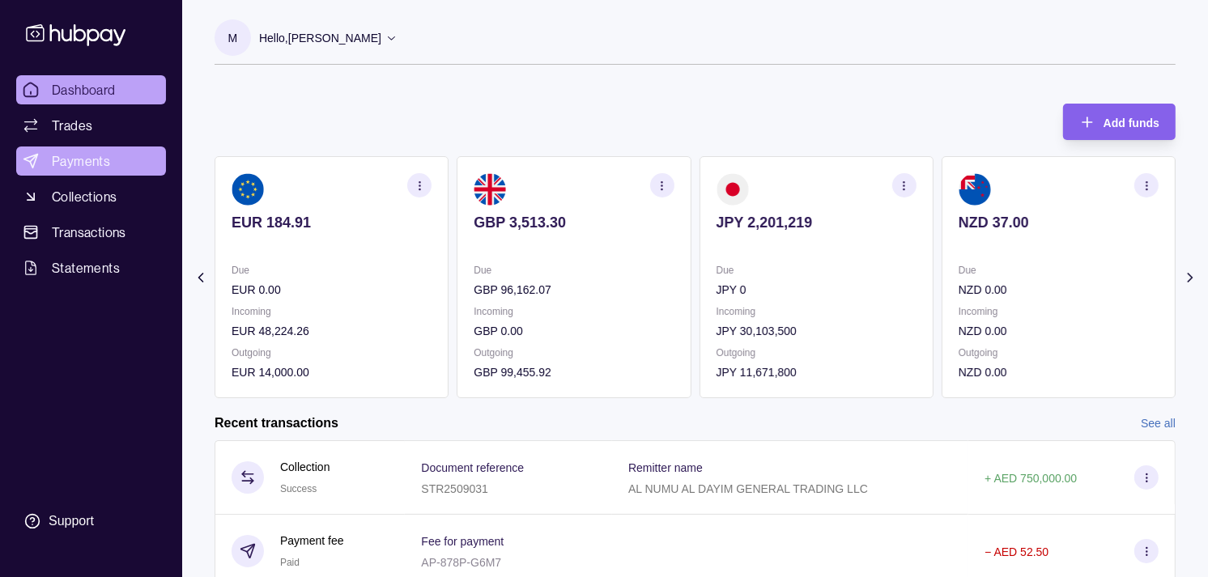
click at [83, 151] on span "Payments" at bounding box center [81, 160] width 58 height 19
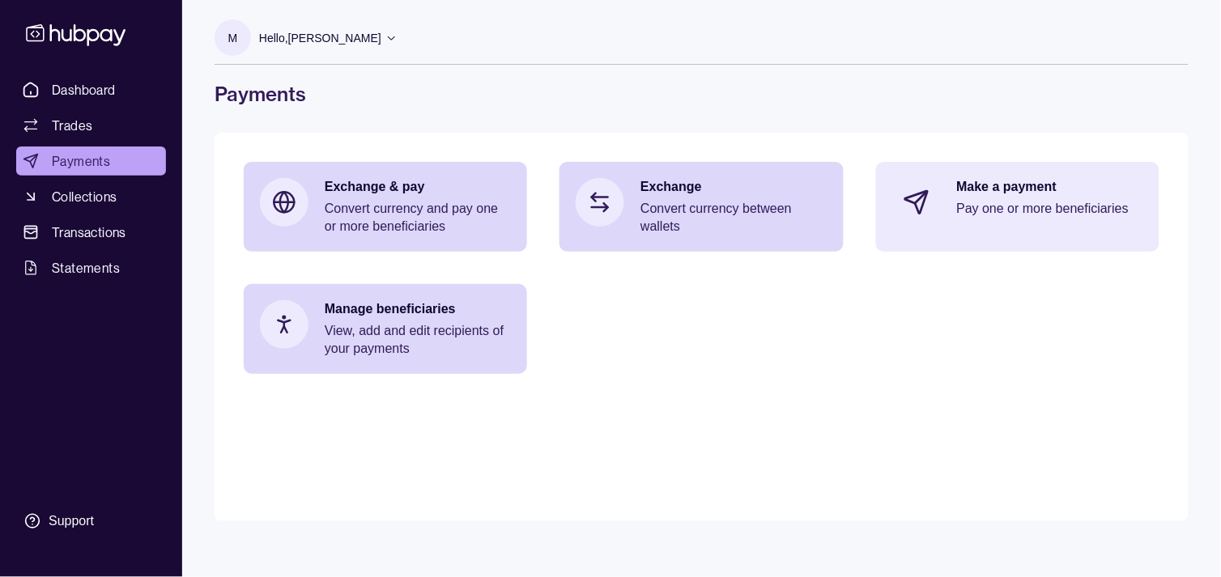
click at [1015, 212] on p "Pay one or more beneficiaries" at bounding box center [1050, 209] width 186 height 18
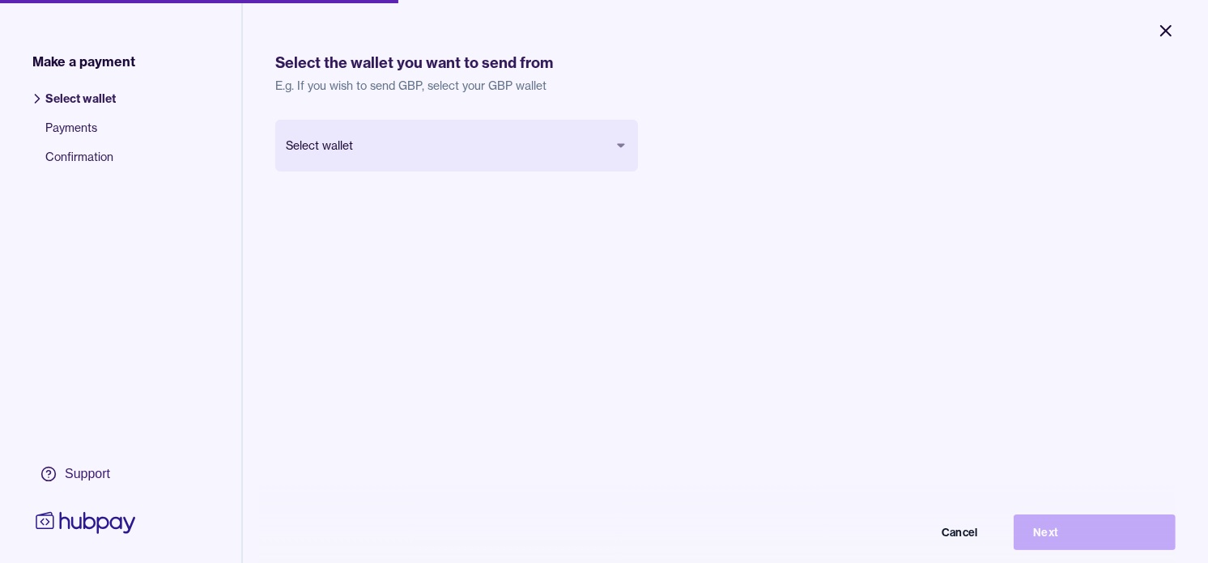
click at [1171, 28] on icon "Close" at bounding box center [1165, 30] width 19 height 19
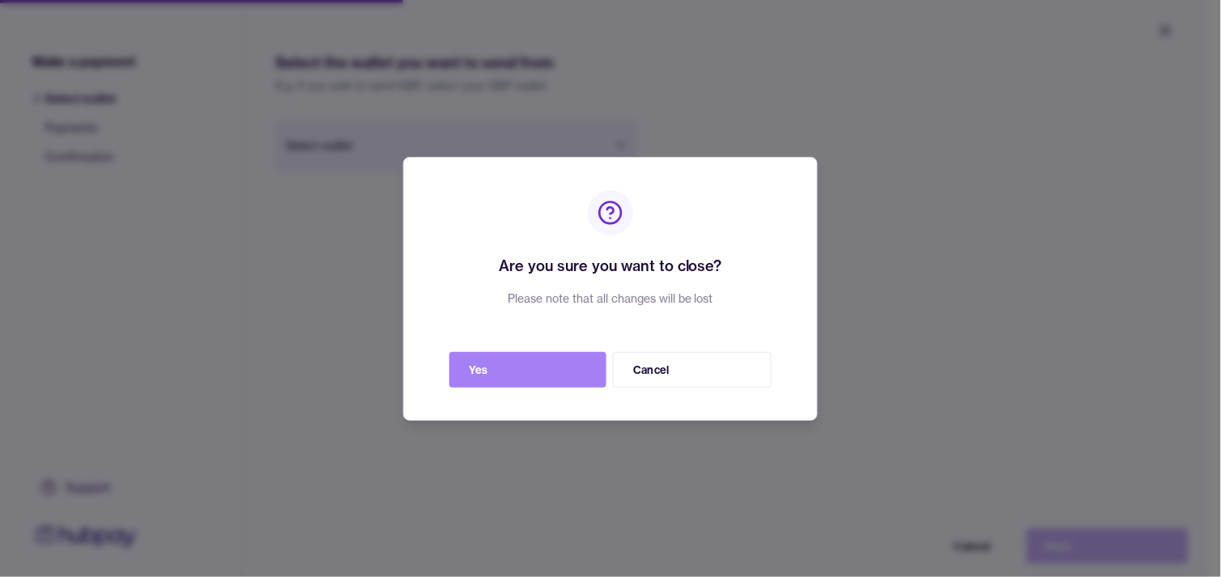
click at [534, 379] on button "Yes" at bounding box center [527, 370] width 157 height 36
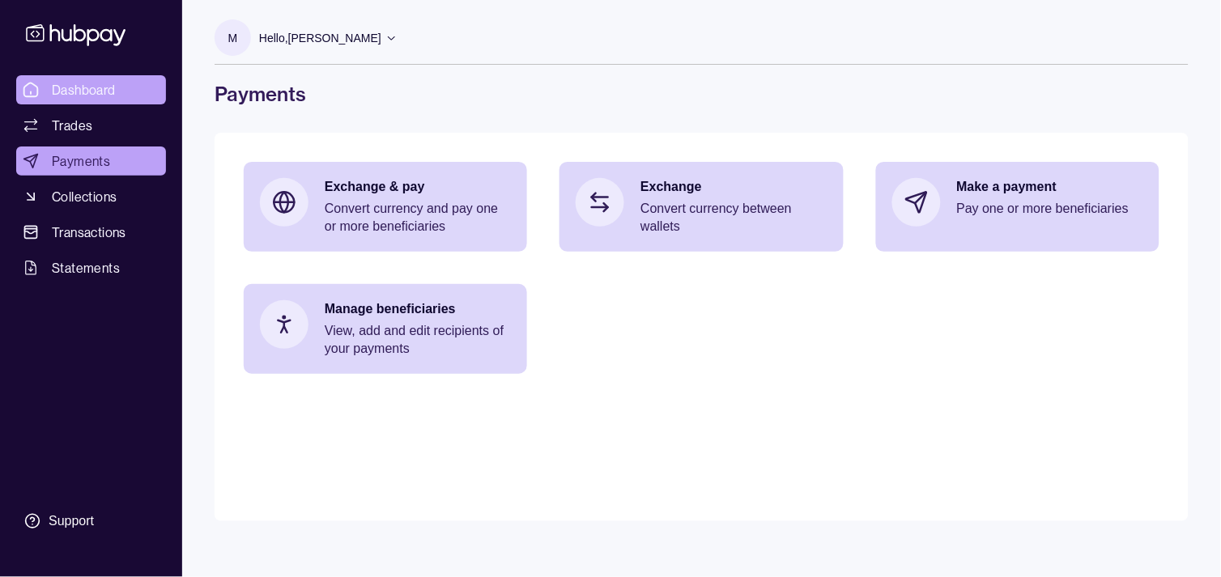
click at [101, 91] on span "Dashboard" at bounding box center [84, 89] width 64 height 19
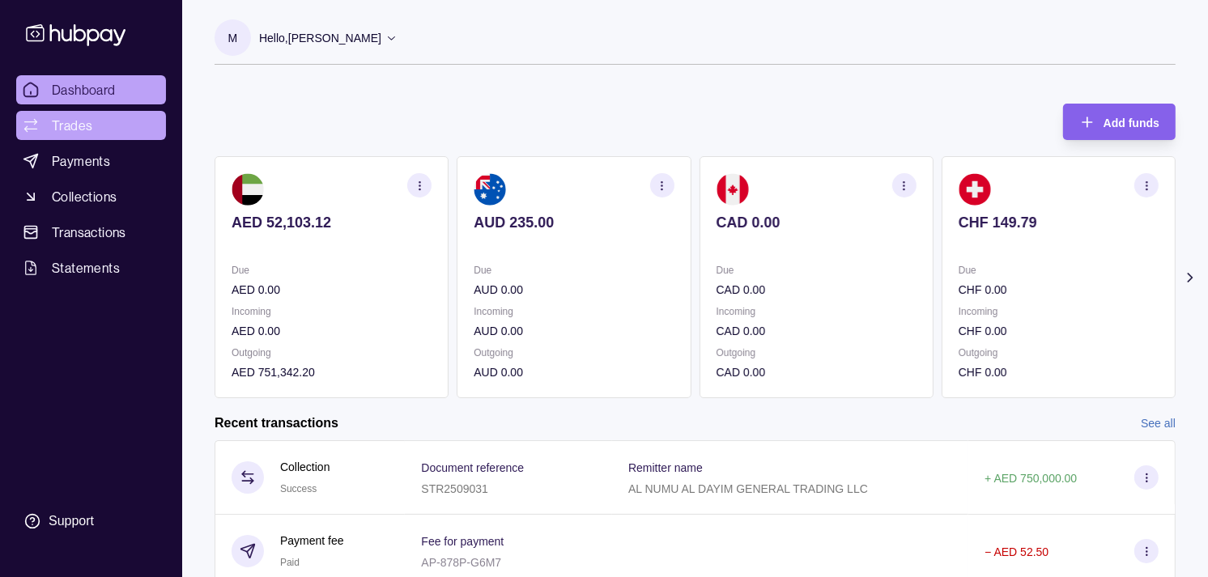
click at [124, 121] on link "Trades" at bounding box center [91, 125] width 150 height 29
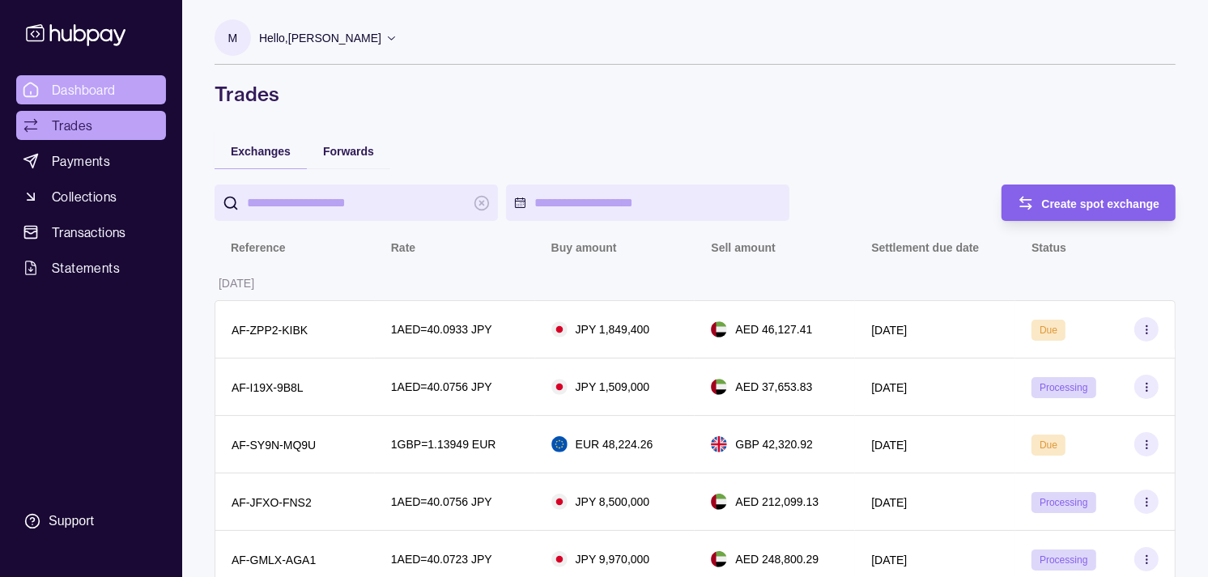
click at [113, 81] on span "Dashboard" at bounding box center [84, 89] width 64 height 19
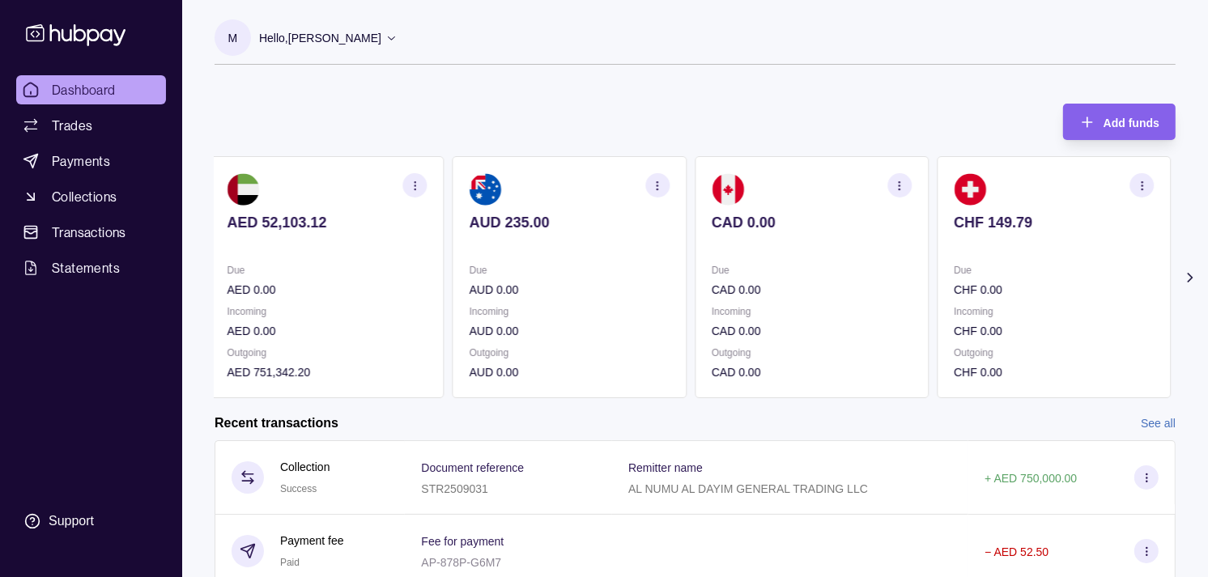
click at [966, 248] on p at bounding box center [1053, 245] width 200 height 18
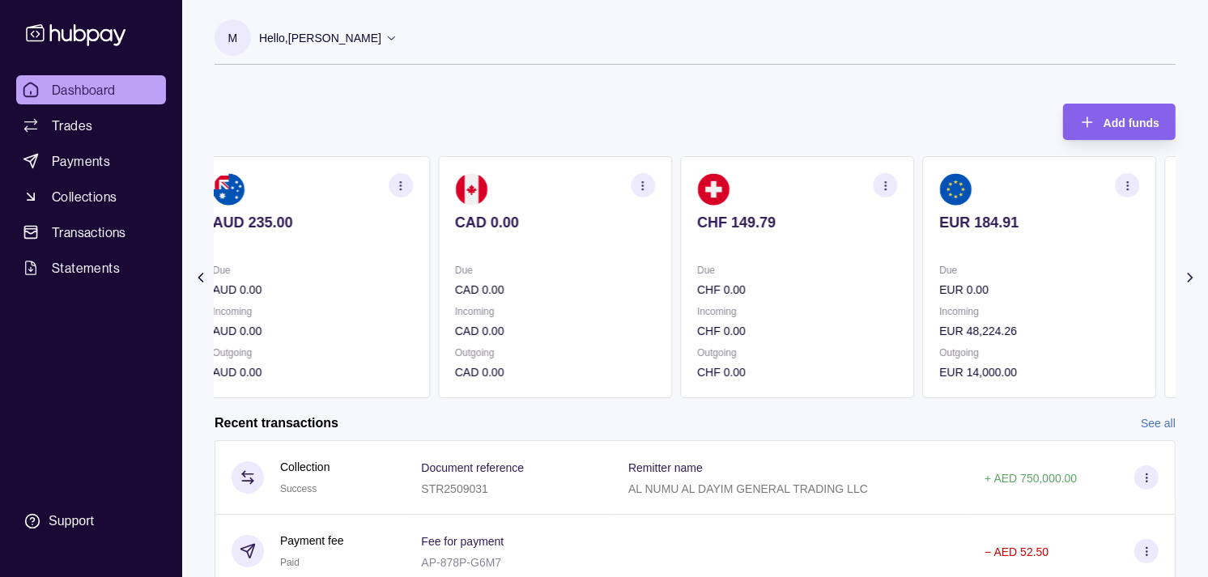
click at [952, 253] on p at bounding box center [1039, 245] width 200 height 18
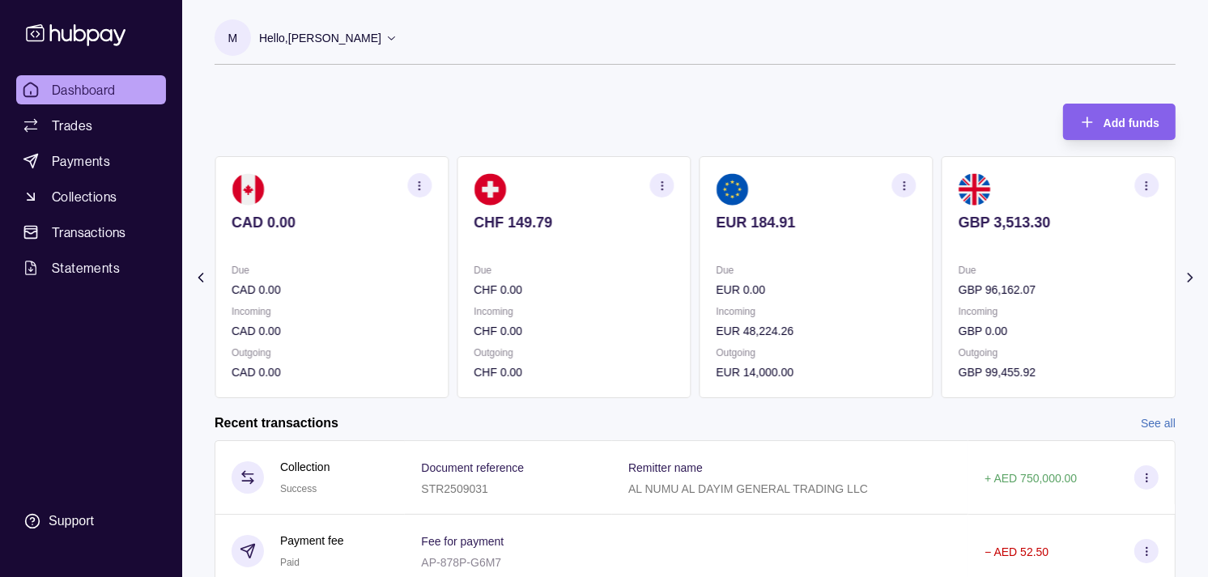
click at [958, 243] on p at bounding box center [1058, 245] width 200 height 18
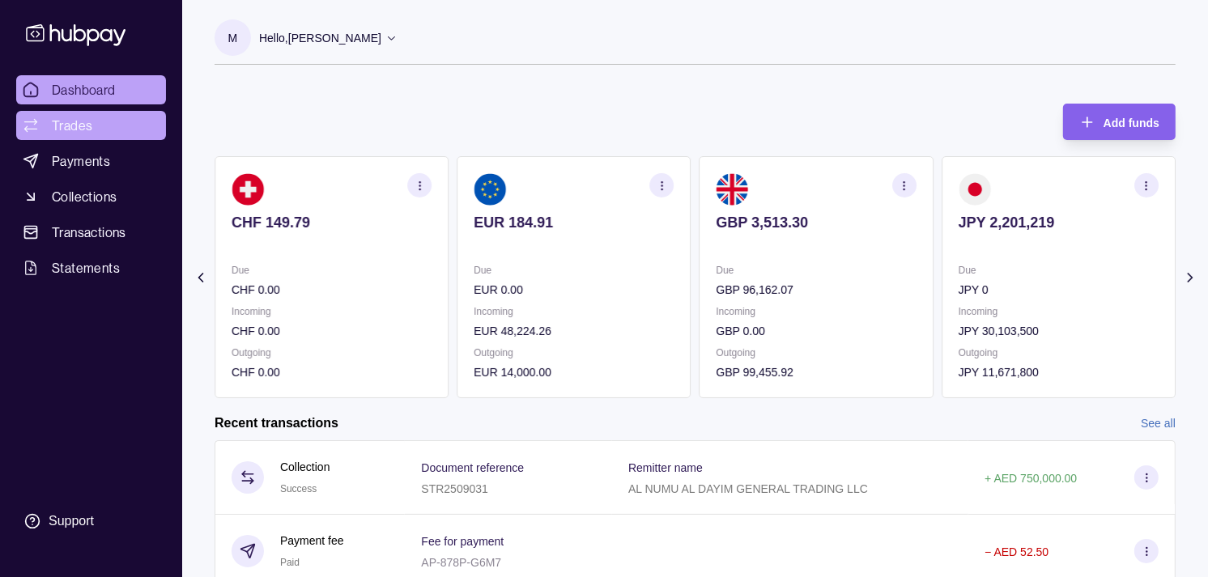
click at [107, 124] on link "Trades" at bounding box center [91, 125] width 150 height 29
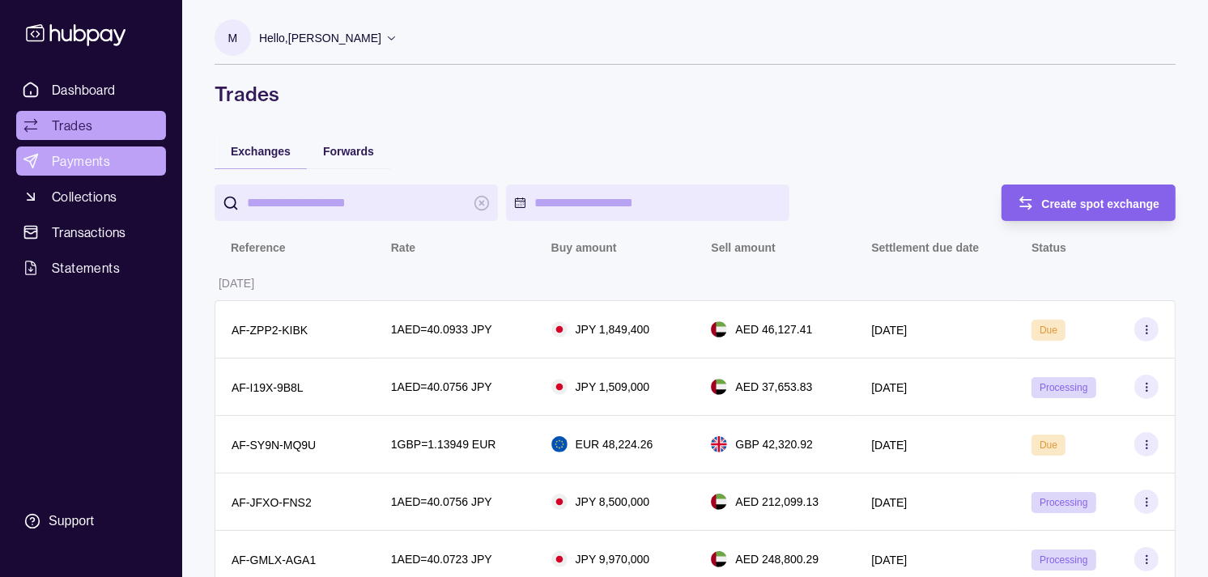
click at [83, 157] on span "Payments" at bounding box center [81, 160] width 58 height 19
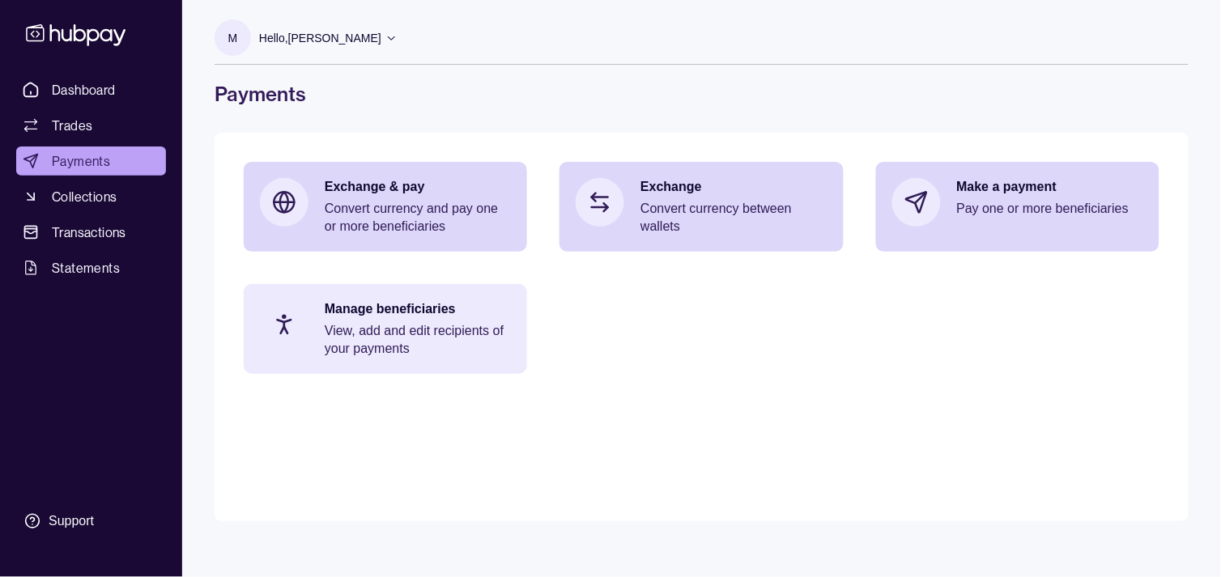
click at [332, 346] on p "View, add and edit recipients of your payments" at bounding box center [418, 340] width 186 height 36
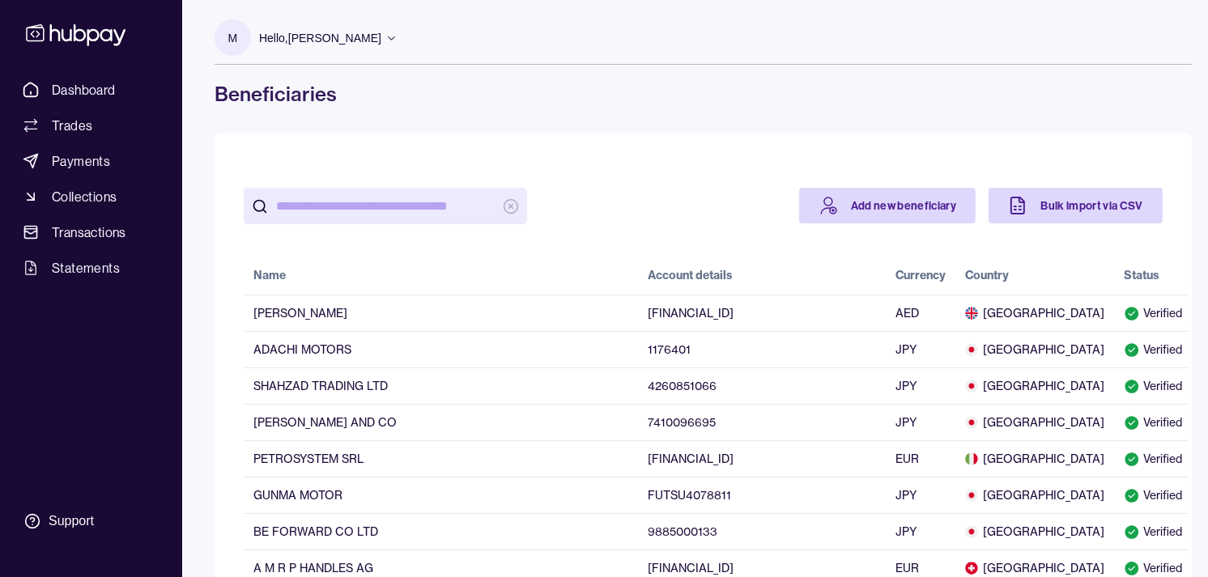
click at [346, 210] on input "search" at bounding box center [385, 206] width 219 height 36
paste input "**********"
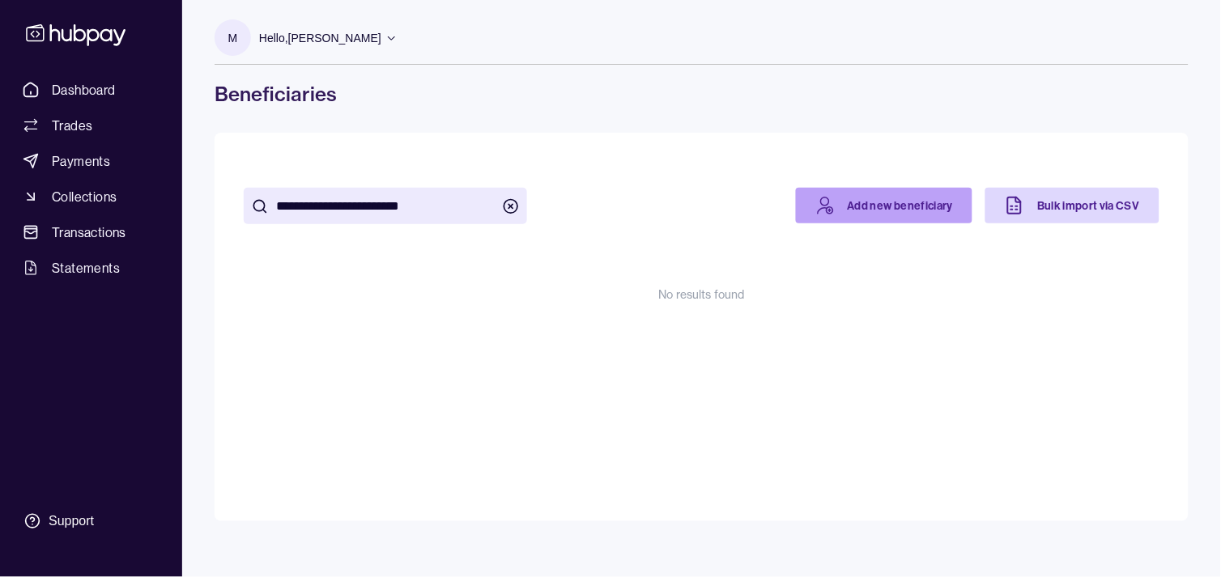
type input "**********"
click at [855, 212] on link "Add new beneficiary" at bounding box center [884, 206] width 177 height 36
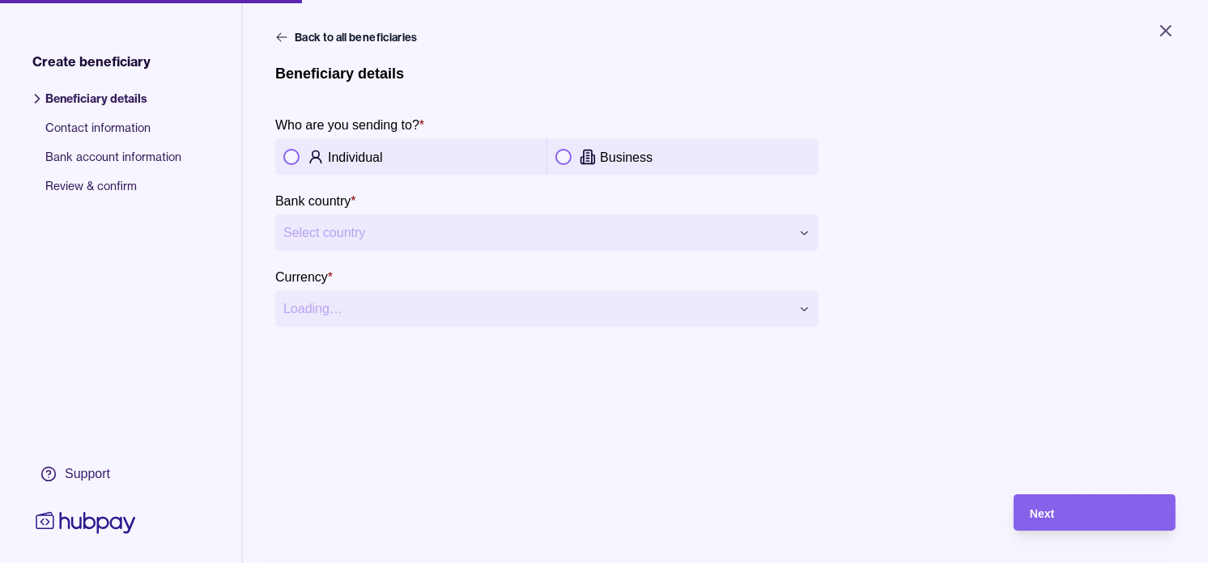
click at [609, 155] on p "Business" at bounding box center [626, 158] width 53 height 14
click at [662, 240] on html "**********" at bounding box center [604, 281] width 1208 height 563
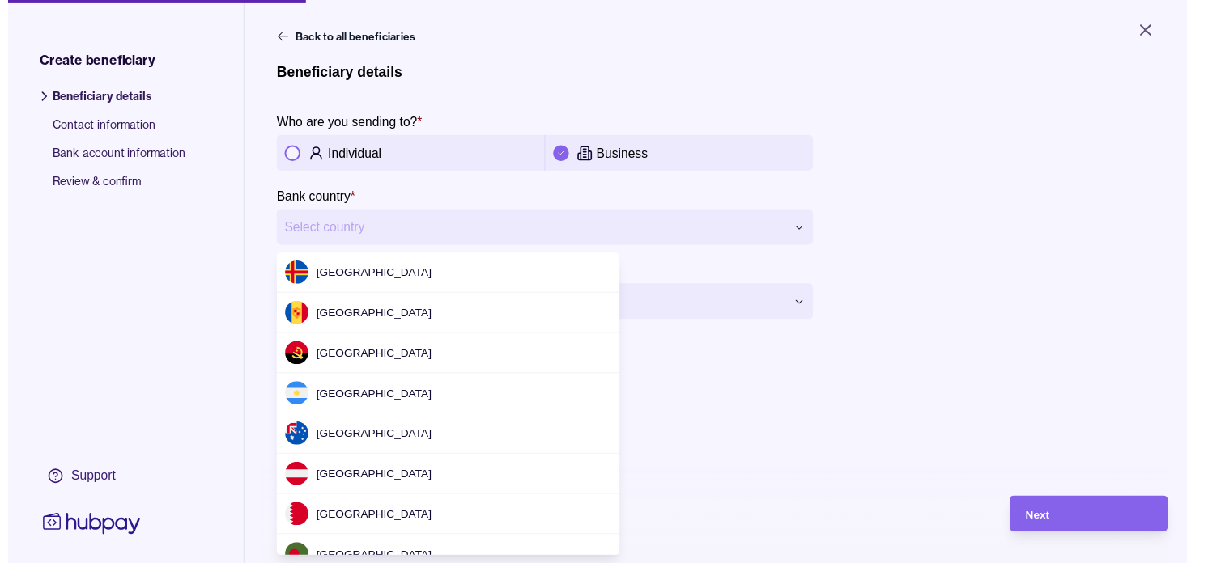
scroll to position [2182, 0]
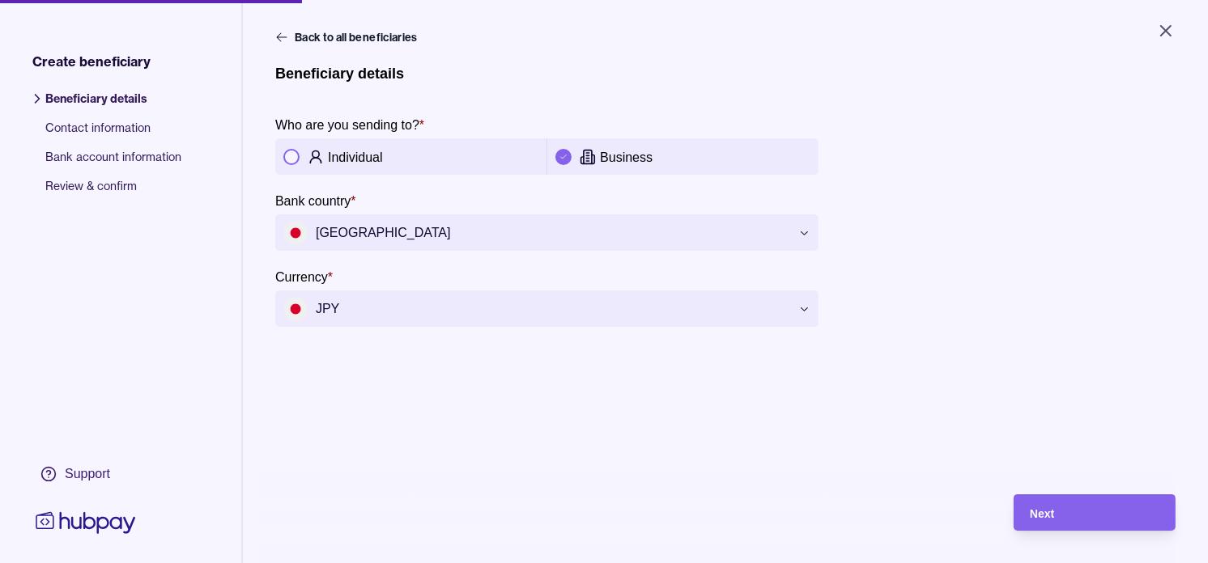
click at [1030, 496] on div "**********" at bounding box center [725, 310] width 900 height 563
click at [1105, 523] on div "Next" at bounding box center [1095, 512] width 130 height 19
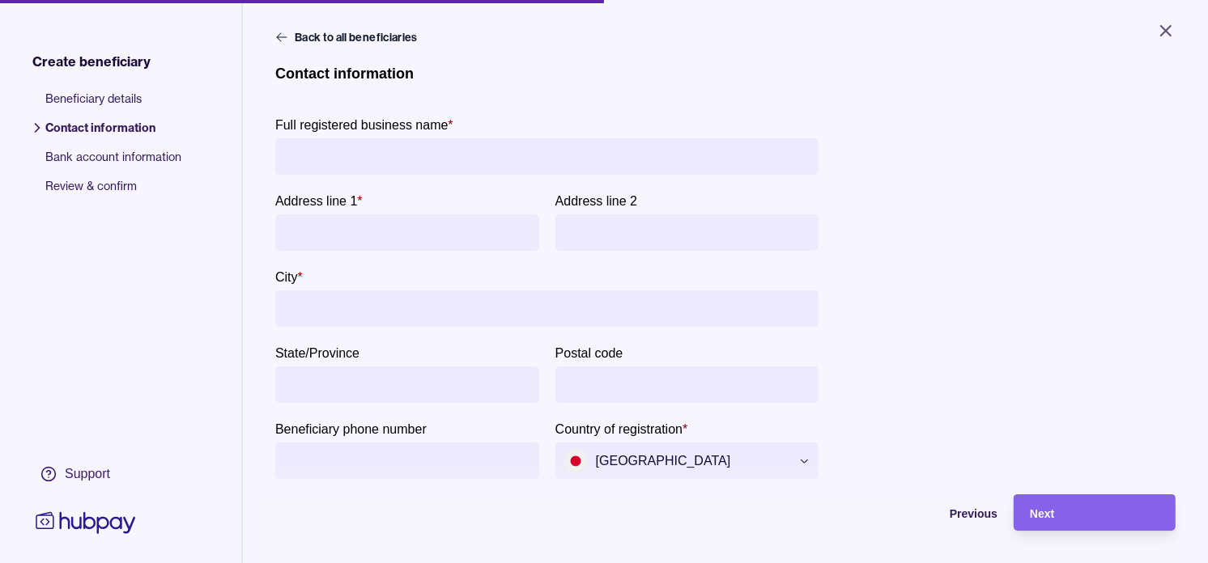
click at [429, 133] on div "Full registered business name *" at bounding box center [364, 124] width 178 height 19
click at [429, 138] on input "Full registered business name *" at bounding box center [546, 156] width 527 height 36
click at [432, 151] on input "Full registered business name *" at bounding box center [546, 156] width 527 height 36
paste input "**********"
type input "**********"
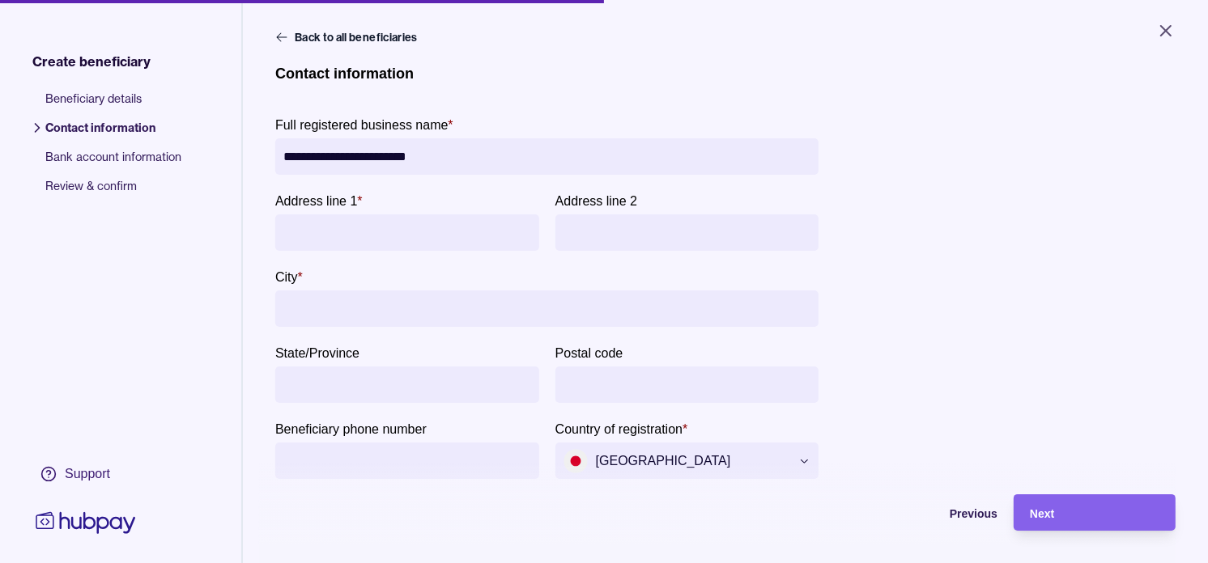
paste input "**********"
click at [446, 230] on input "**********" at bounding box center [408, 232] width 250 height 36
drag, startPoint x: 446, startPoint y: 230, endPoint x: 579, endPoint y: 244, distance: 133.4
click at [579, 244] on div "**********" at bounding box center [546, 221] width 543 height 60
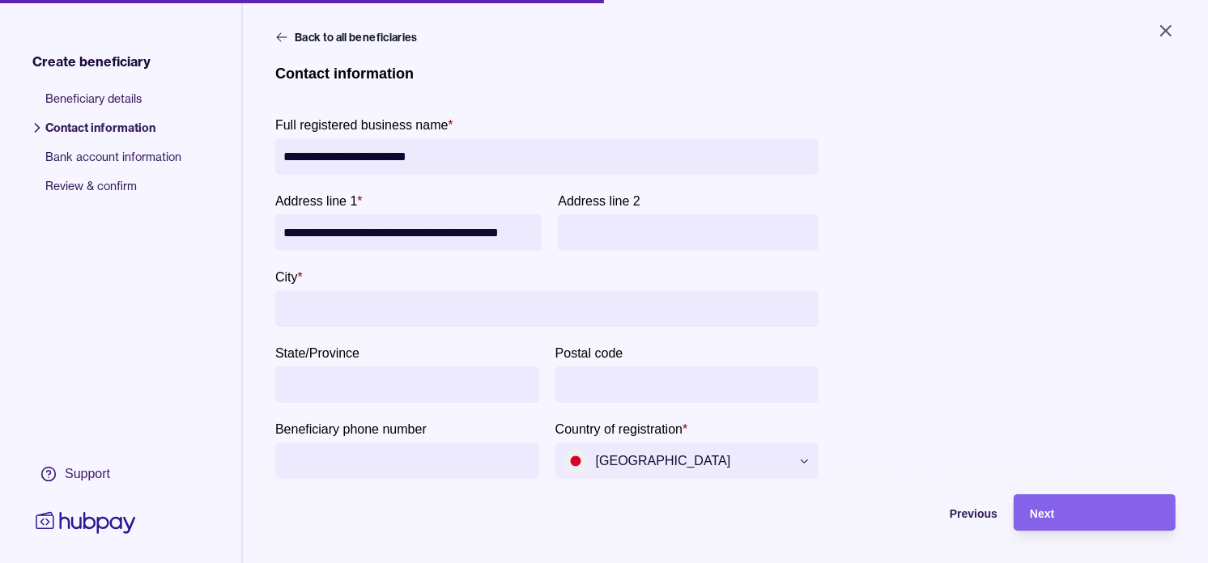
click at [379, 232] on input "**********" at bounding box center [408, 232] width 250 height 36
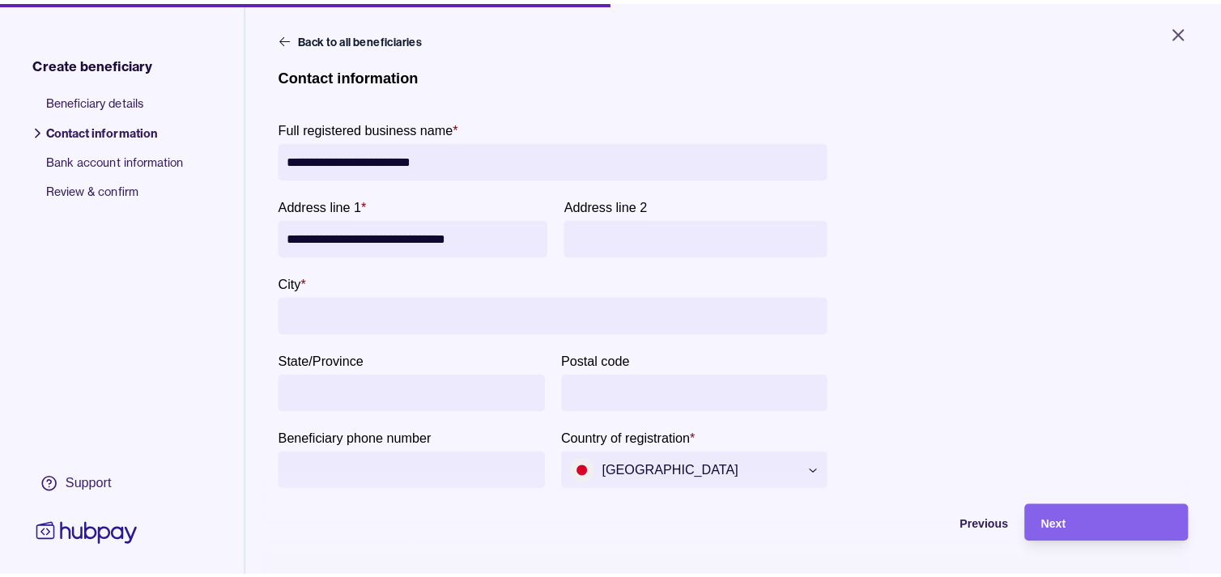
scroll to position [0, 0]
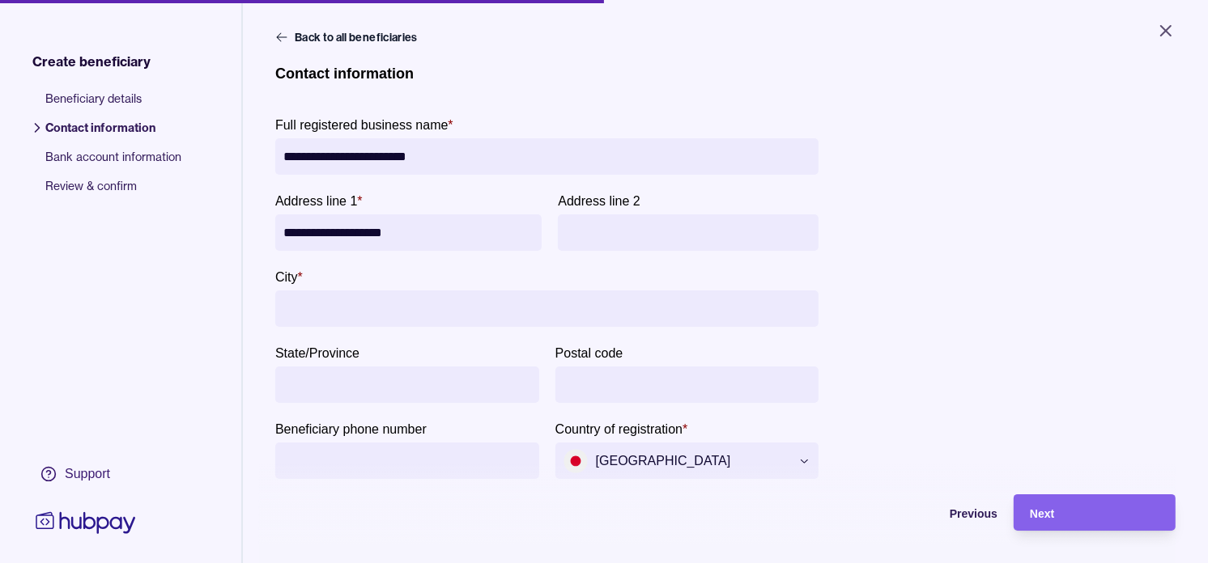
type input "**********"
type input "****"
click at [1102, 522] on div "Next" at bounding box center [1095, 512] width 130 height 19
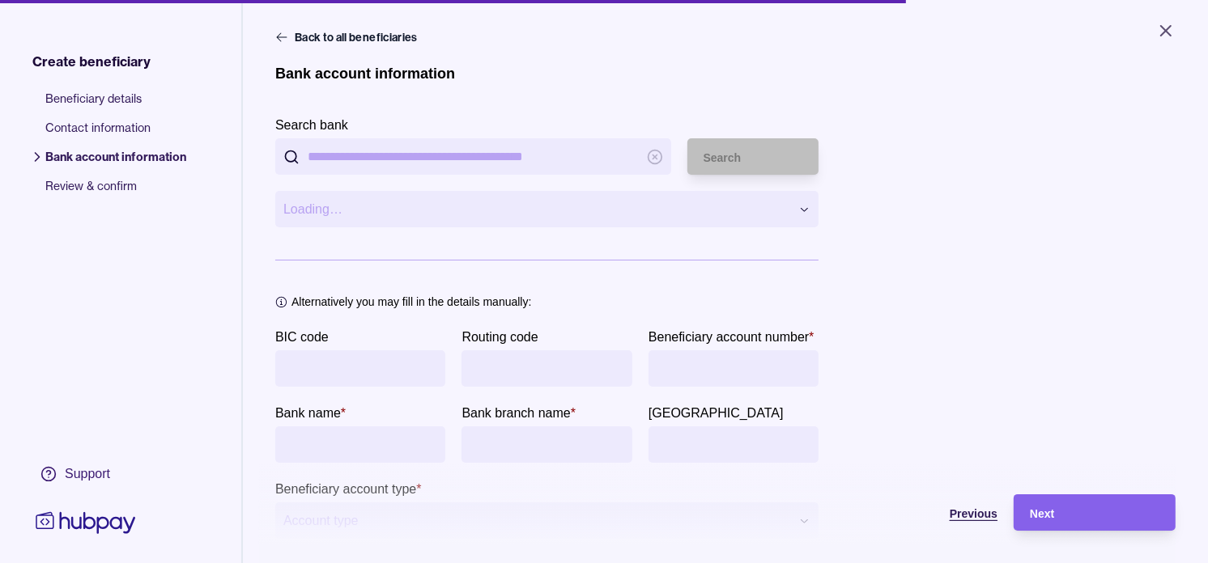
click at [997, 520] on span "Previous" at bounding box center [973, 513] width 48 height 13
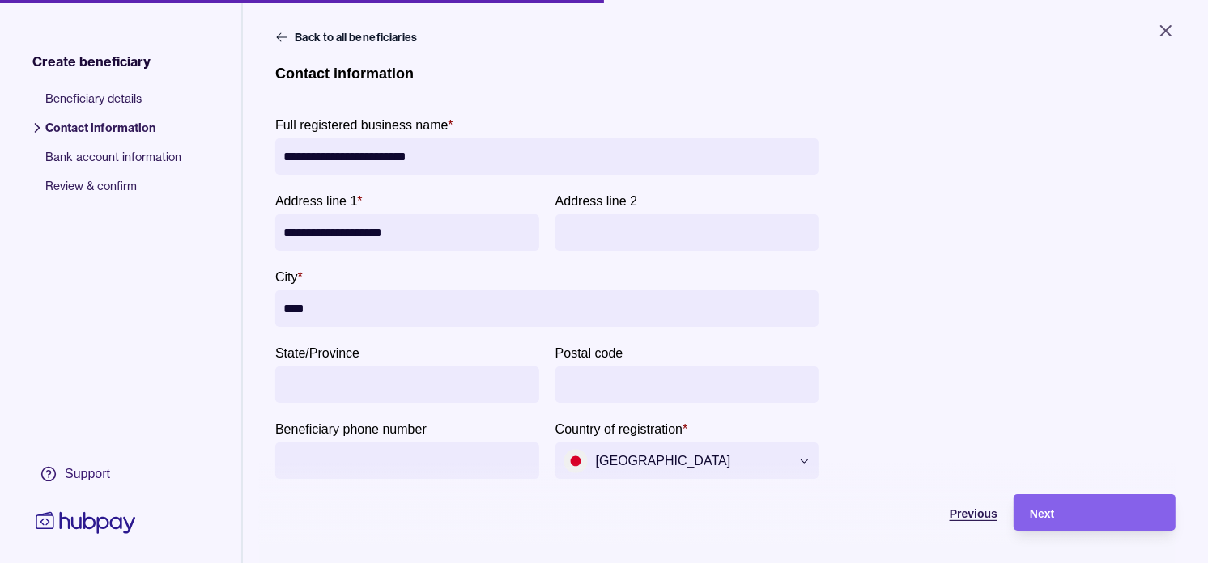
click at [991, 520] on span "Previous" at bounding box center [973, 513] width 48 height 13
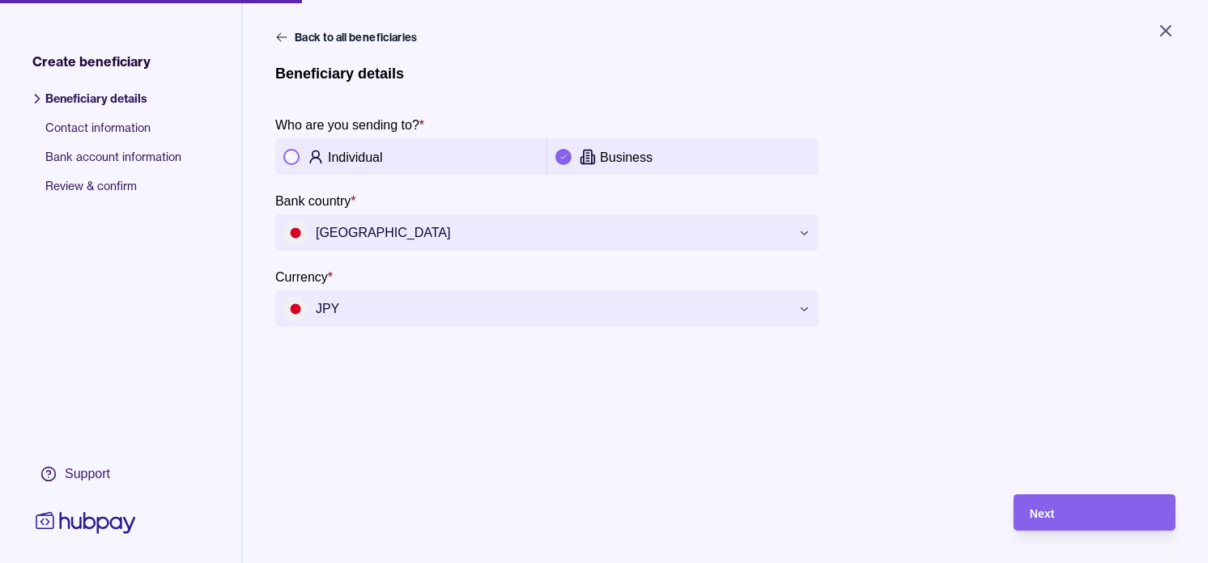
click at [681, 232] on html "**********" at bounding box center [604, 281] width 1208 height 563
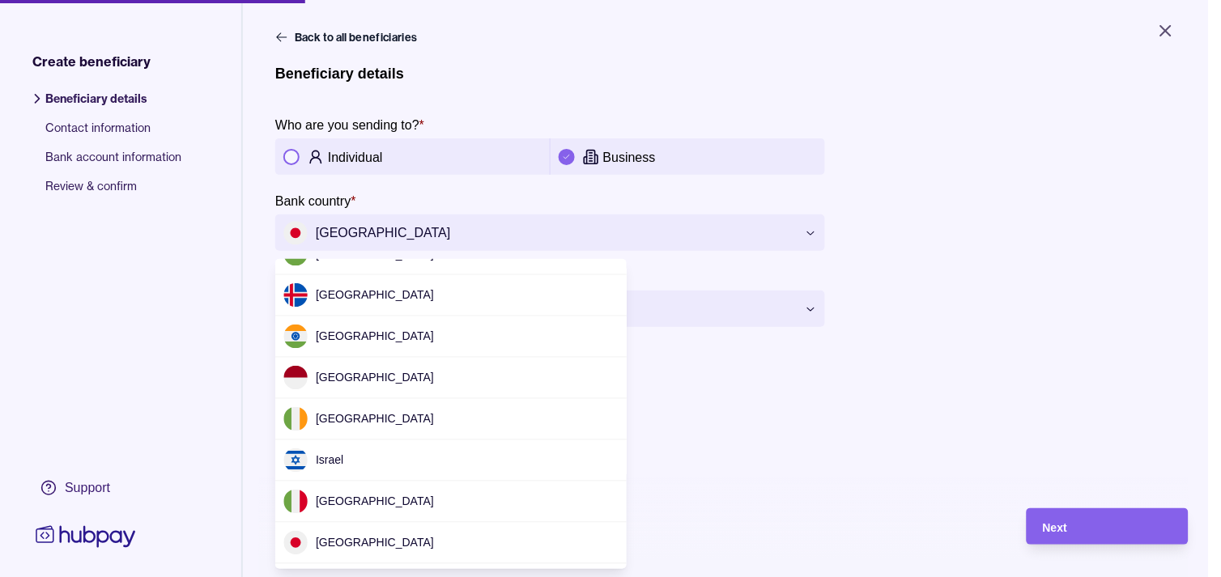
scroll to position [3796, 0]
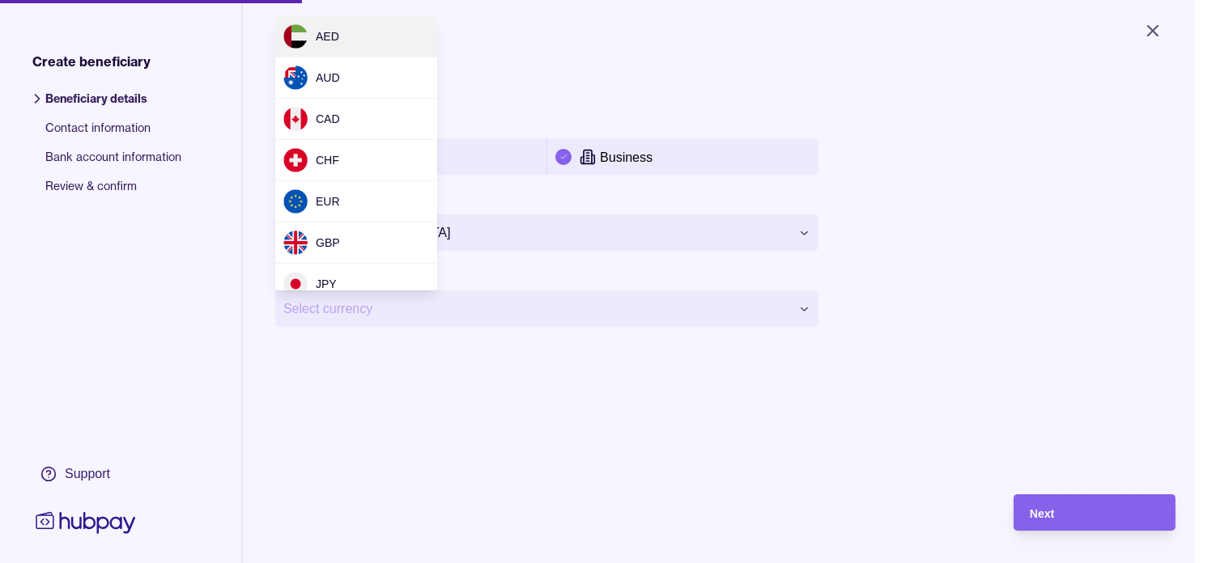
click at [672, 320] on html "**********" at bounding box center [604, 281] width 1208 height 563
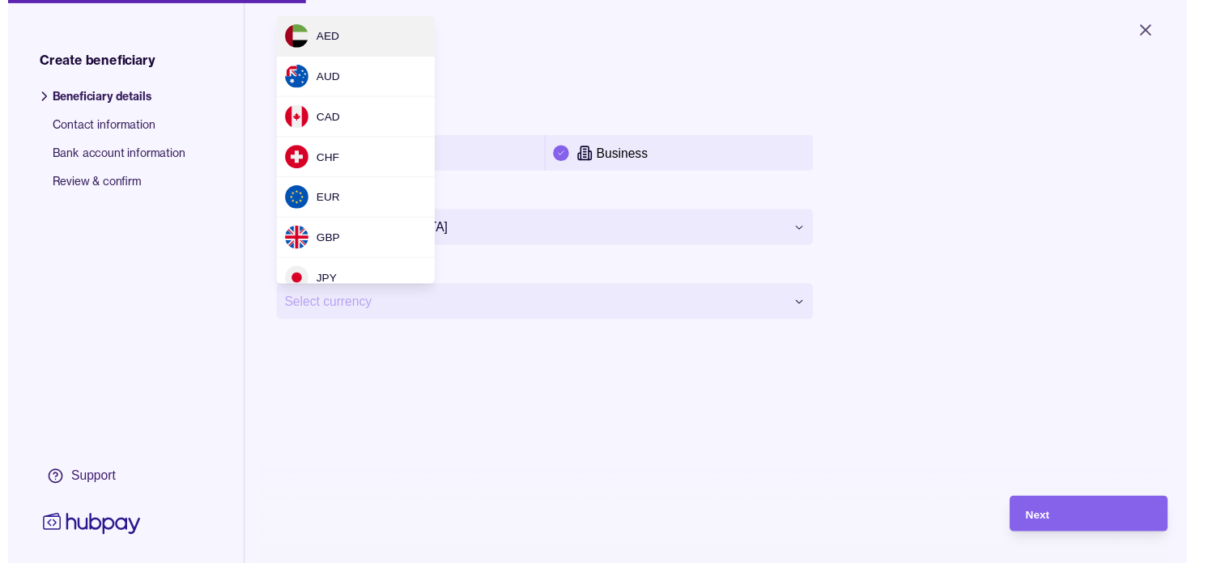
scroll to position [15, 0]
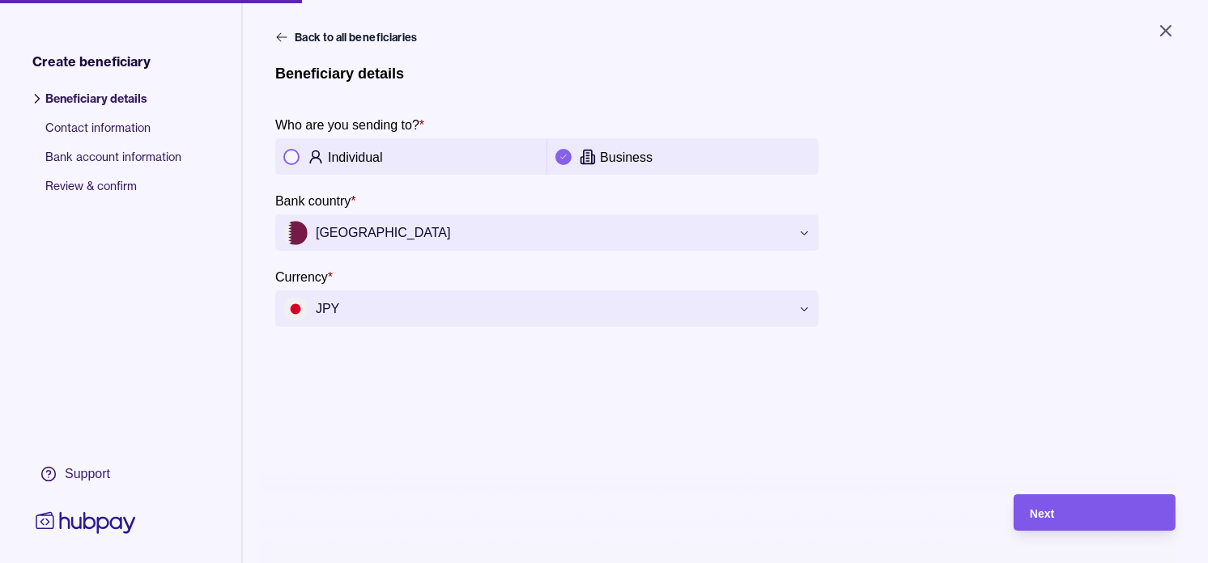
click at [1134, 523] on div "Next" at bounding box center [1095, 512] width 130 height 19
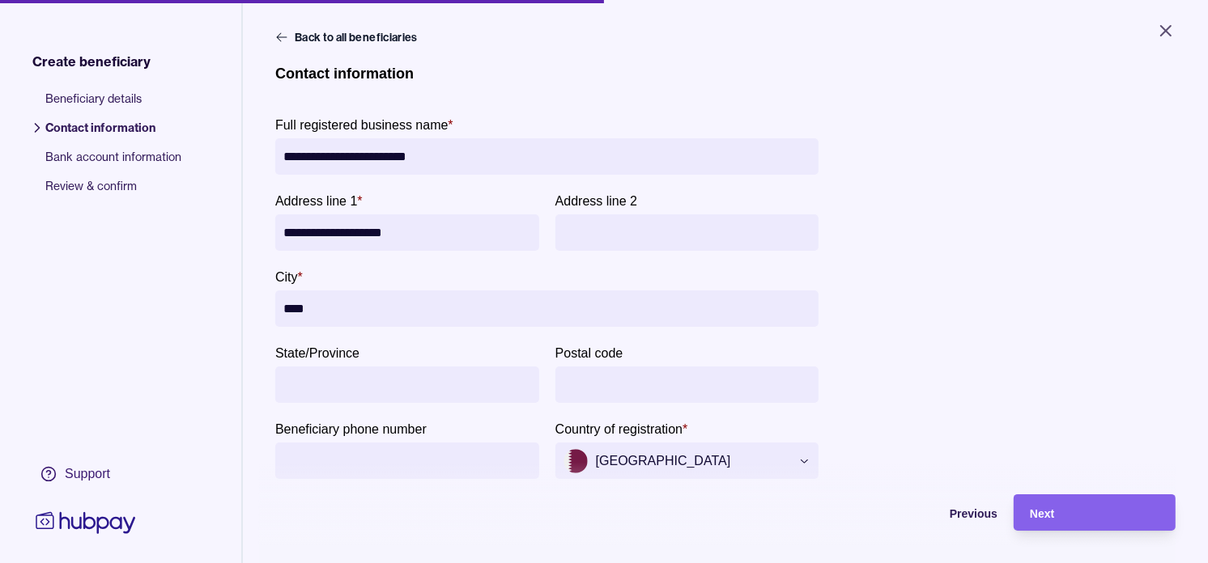
click at [385, 301] on input "****" at bounding box center [546, 309] width 527 height 36
type input "****"
click at [1074, 516] on div "Next" at bounding box center [1095, 512] width 130 height 19
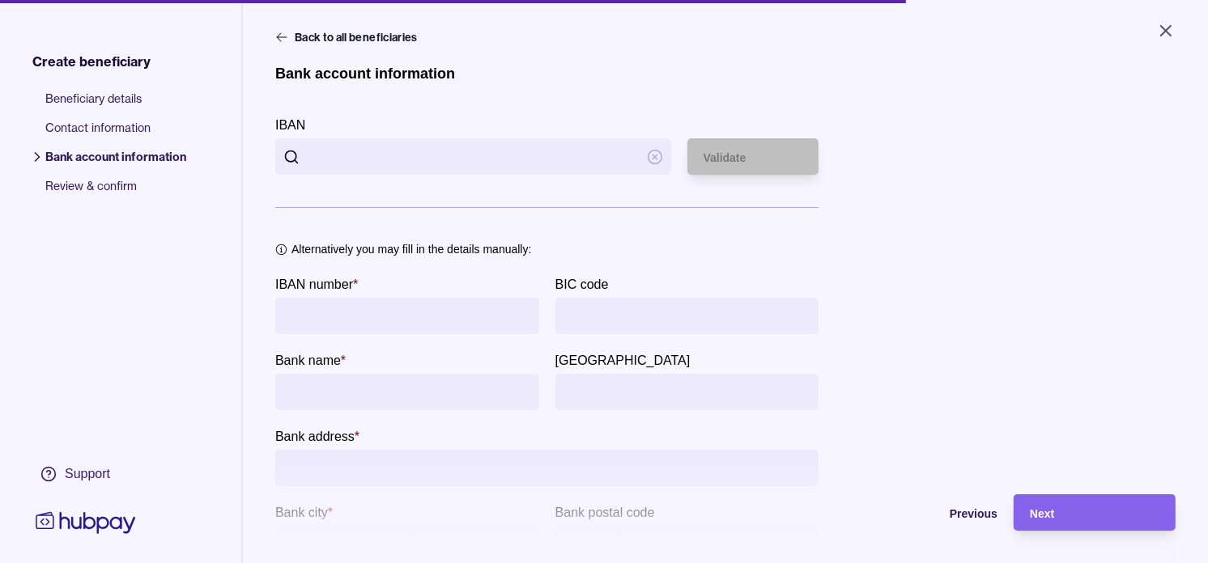
click at [427, 162] on input "IBAN" at bounding box center [473, 156] width 331 height 36
paste input "**********"
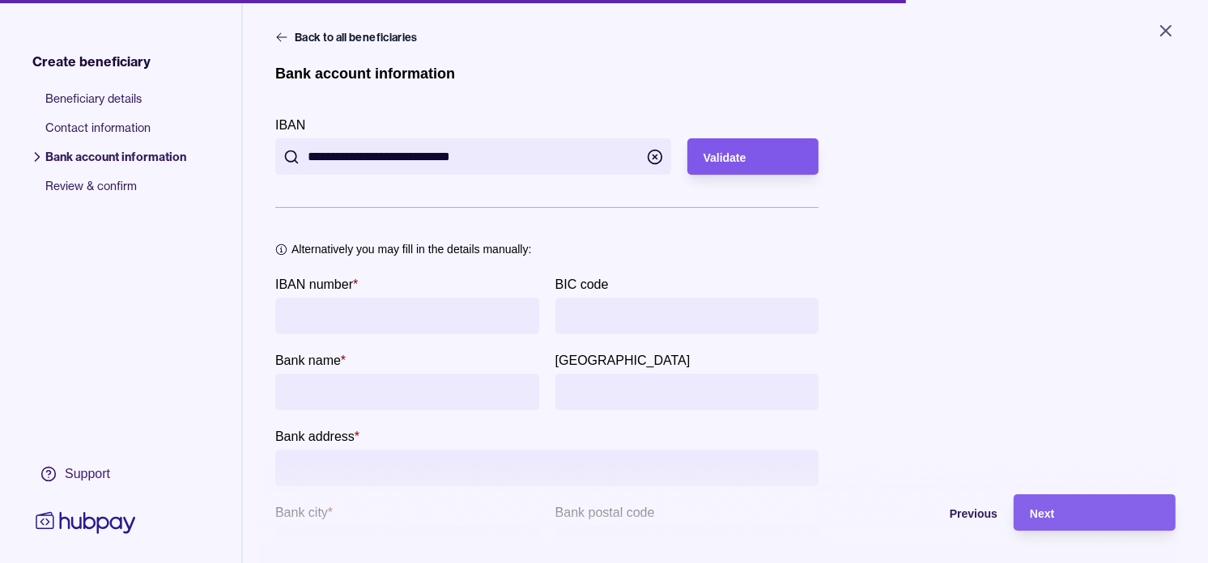
type input "**********"
click at [774, 165] on div "Validate" at bounding box center [753, 156] width 100 height 19
type input "**********"
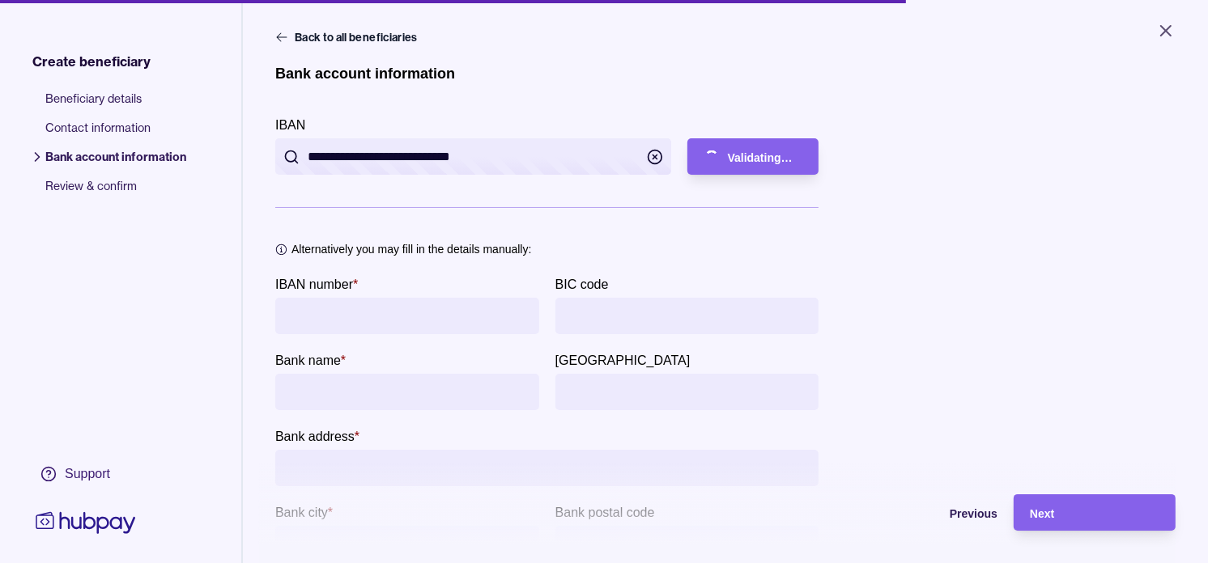
type input "**********"
type input "****"
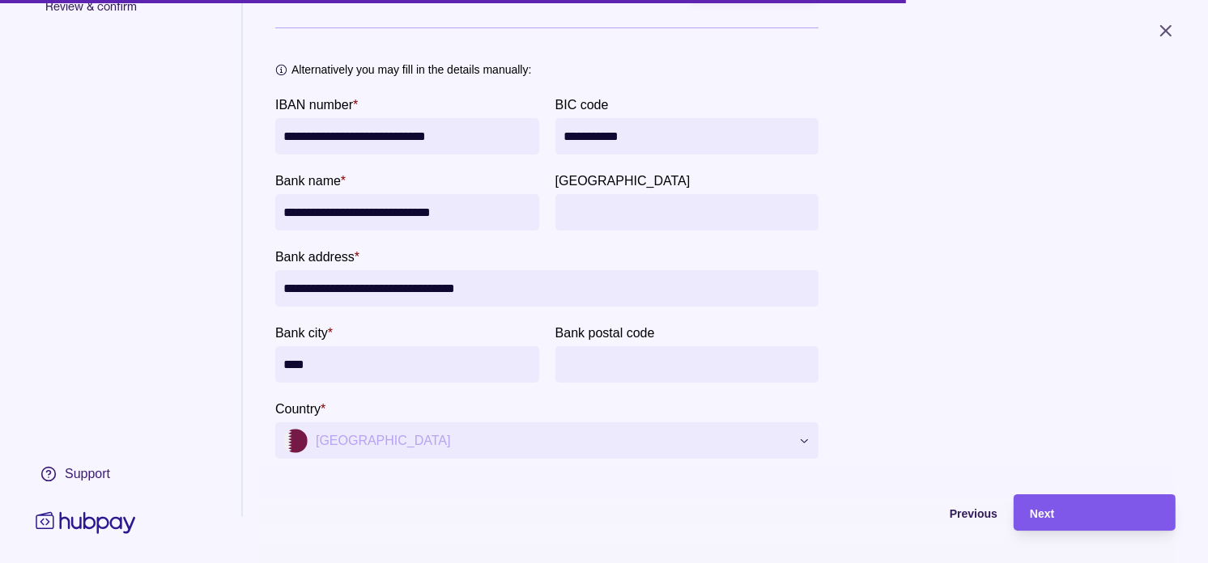
click at [1064, 518] on div "Next" at bounding box center [1095, 512] width 130 height 19
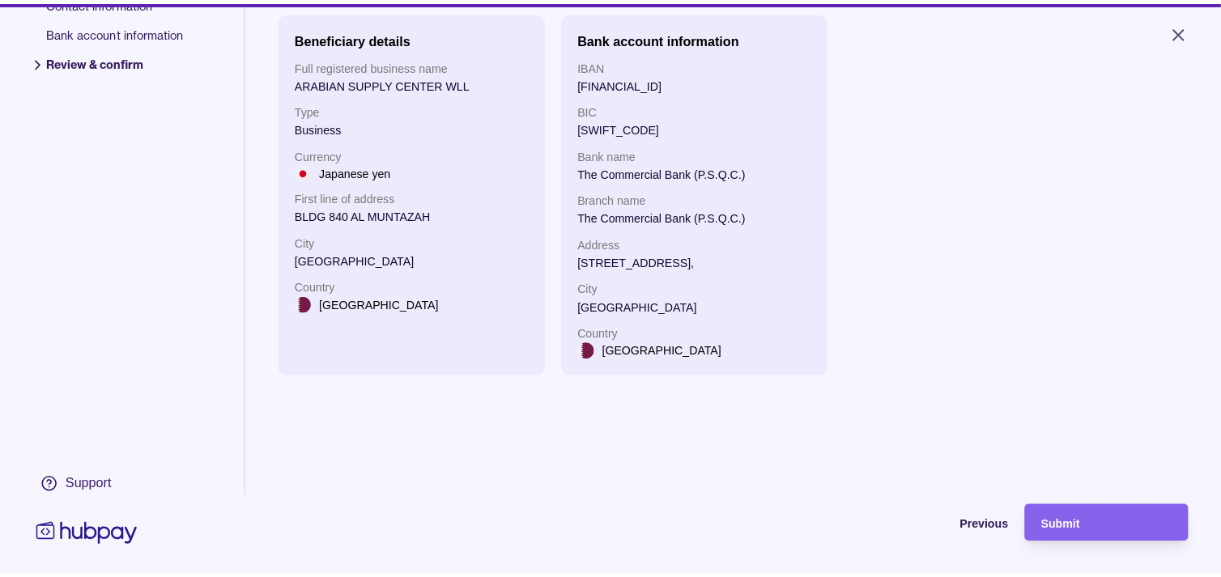
scroll to position [36, 0]
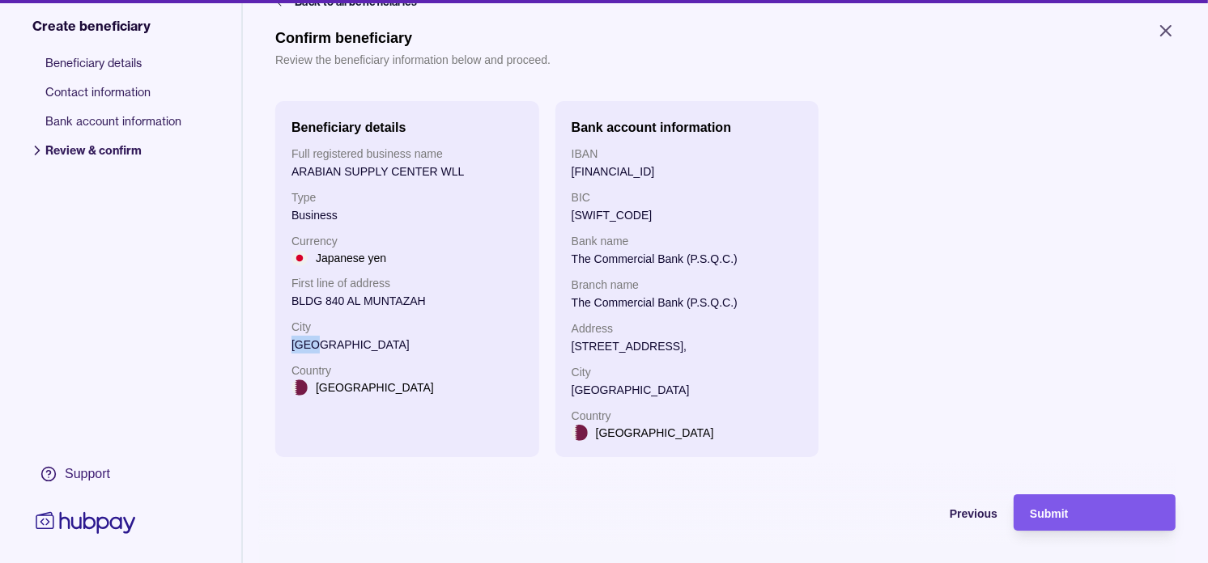
click at [1115, 518] on div "Submit" at bounding box center [1095, 512] width 130 height 19
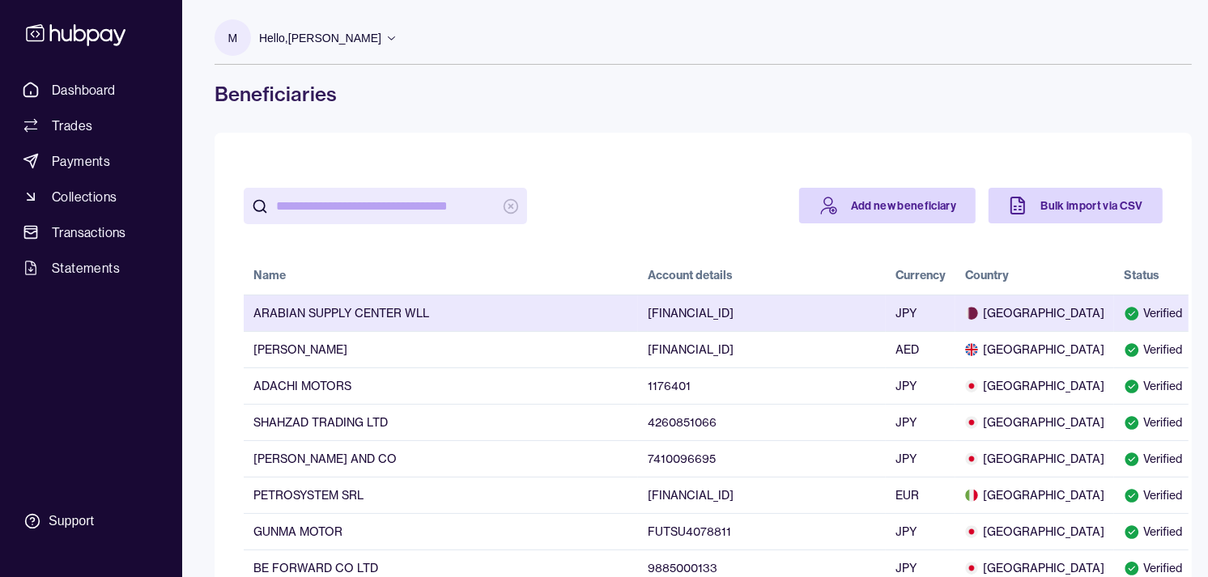
click at [498, 310] on td "ARABIAN SUPPLY CENTER WLL" at bounding box center [441, 313] width 394 height 36
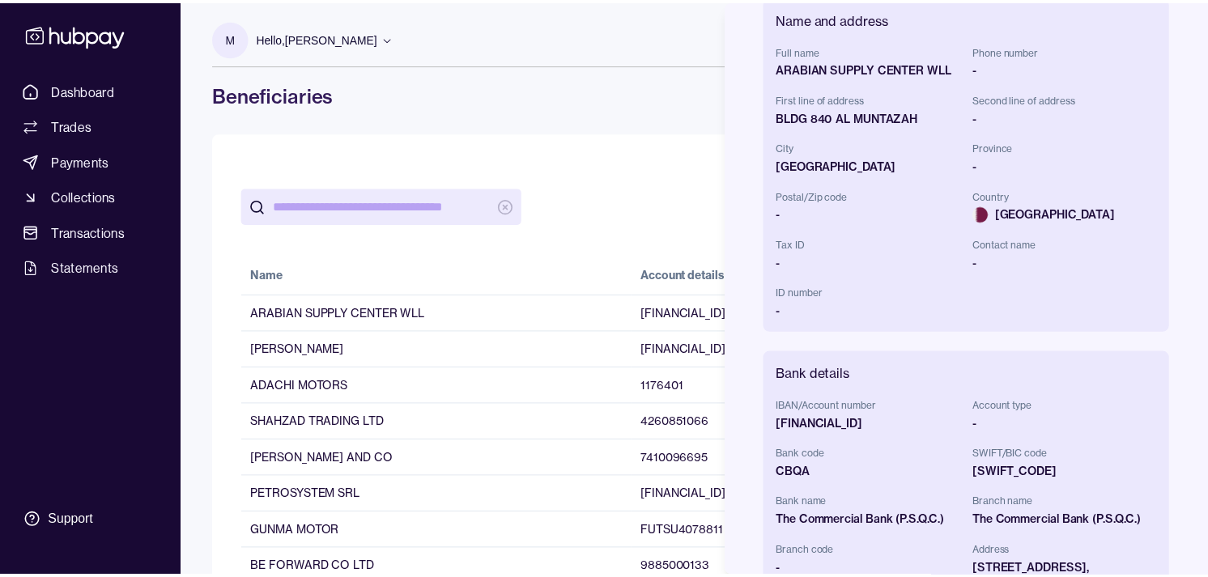
scroll to position [108, 0]
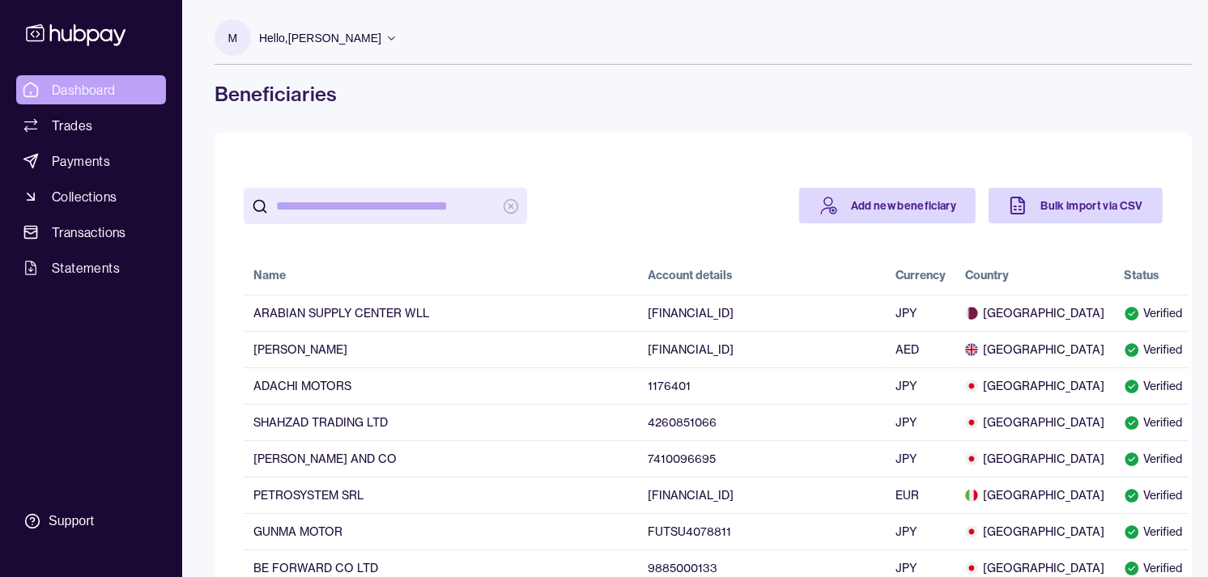
click at [91, 93] on span "Dashboard" at bounding box center [84, 89] width 64 height 19
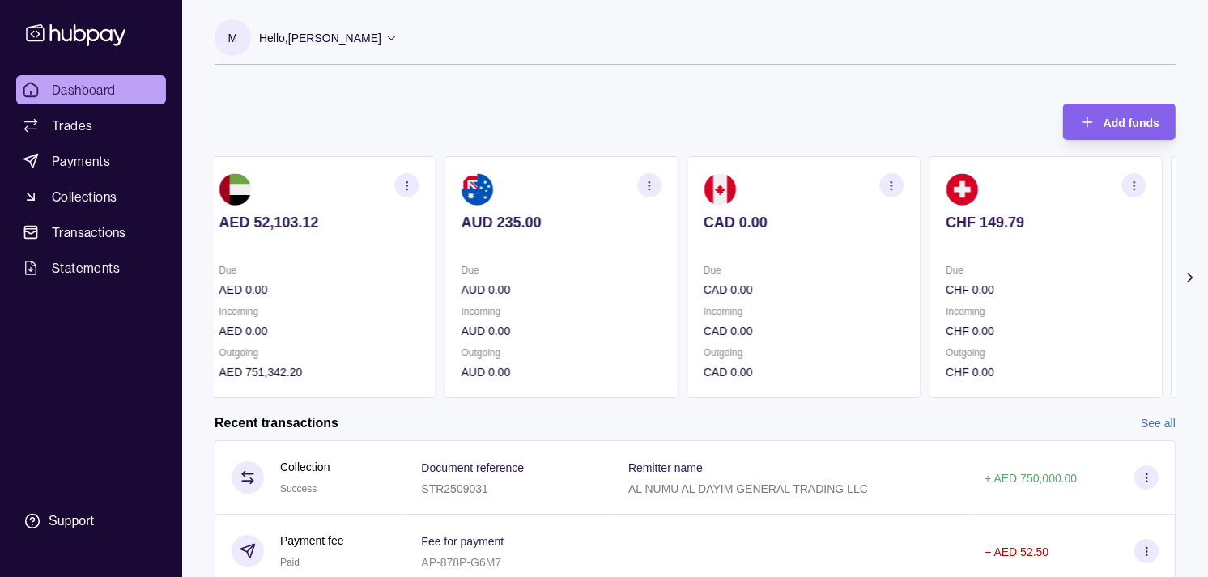
click at [1030, 253] on section "CHF 149.79 Due CHF 0.00 Incoming CHF 0.00 Outgoing CHF 0.00" at bounding box center [1045, 277] width 234 height 242
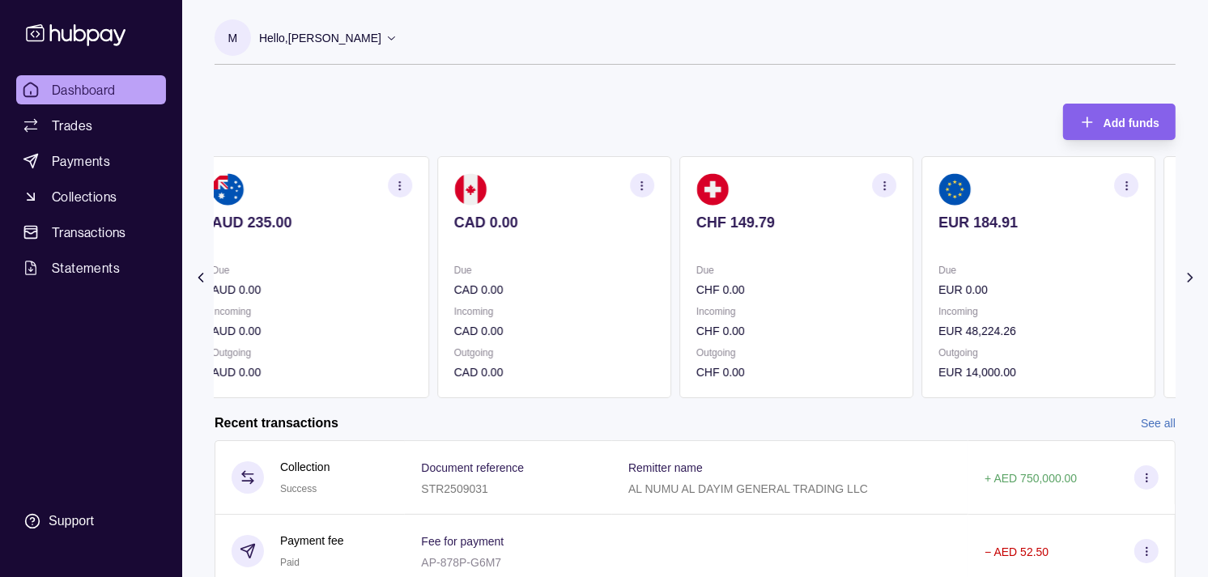
click at [1040, 253] on section "EUR 184.91 Due EUR 0.00 Incoming EUR 48,224.26 Outgoing EUR 14,000.00" at bounding box center [1038, 277] width 234 height 242
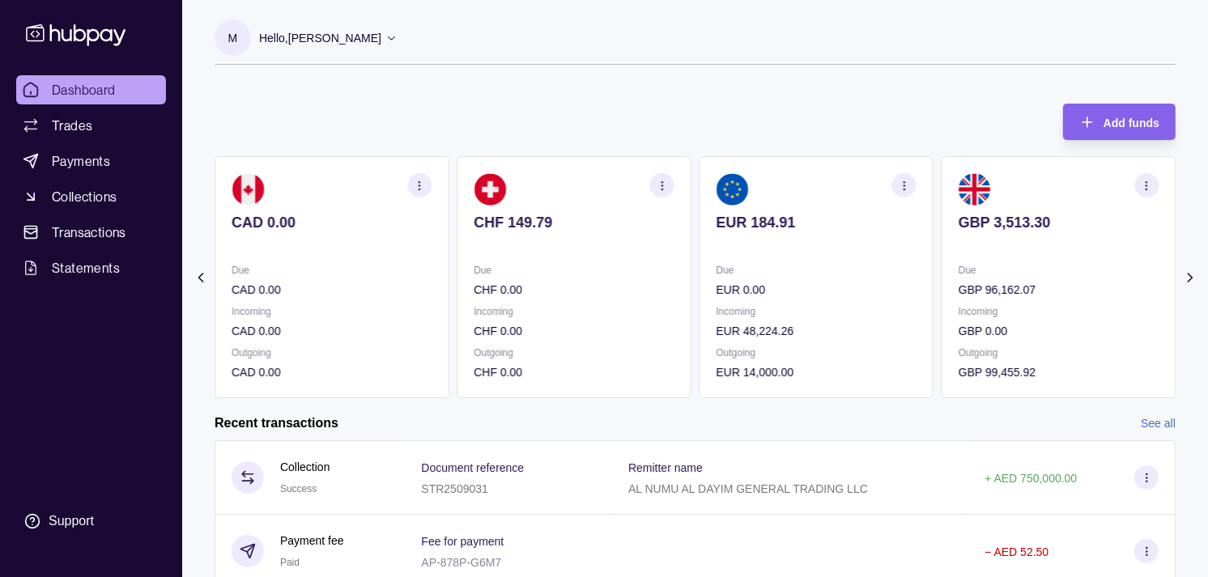
click at [1040, 253] on p at bounding box center [1058, 245] width 200 height 18
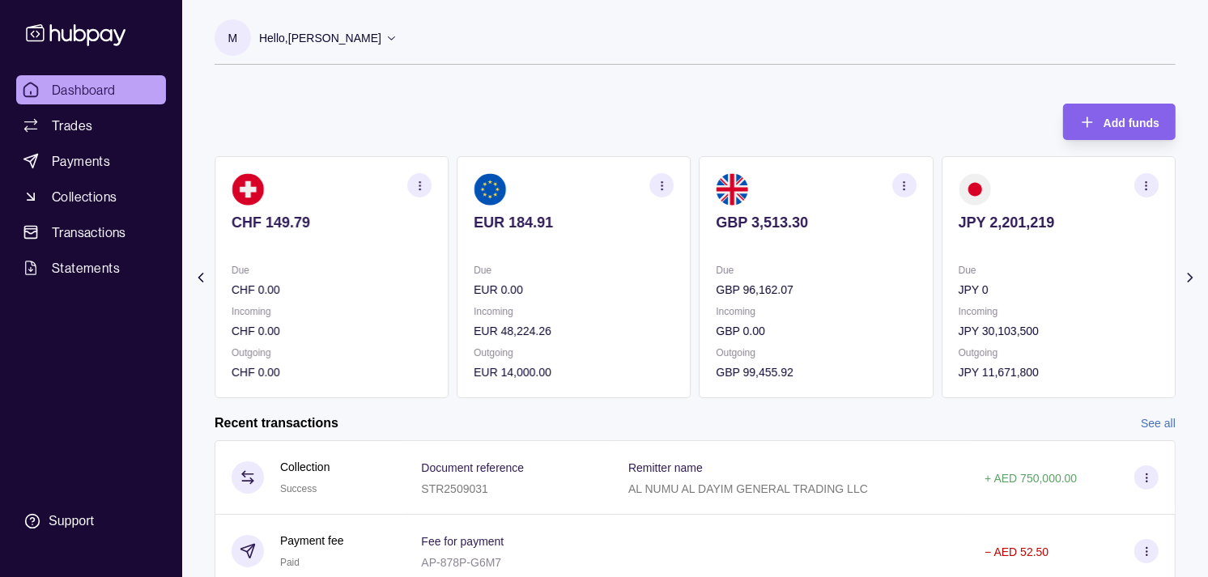
click at [1034, 247] on p at bounding box center [1058, 245] width 200 height 18
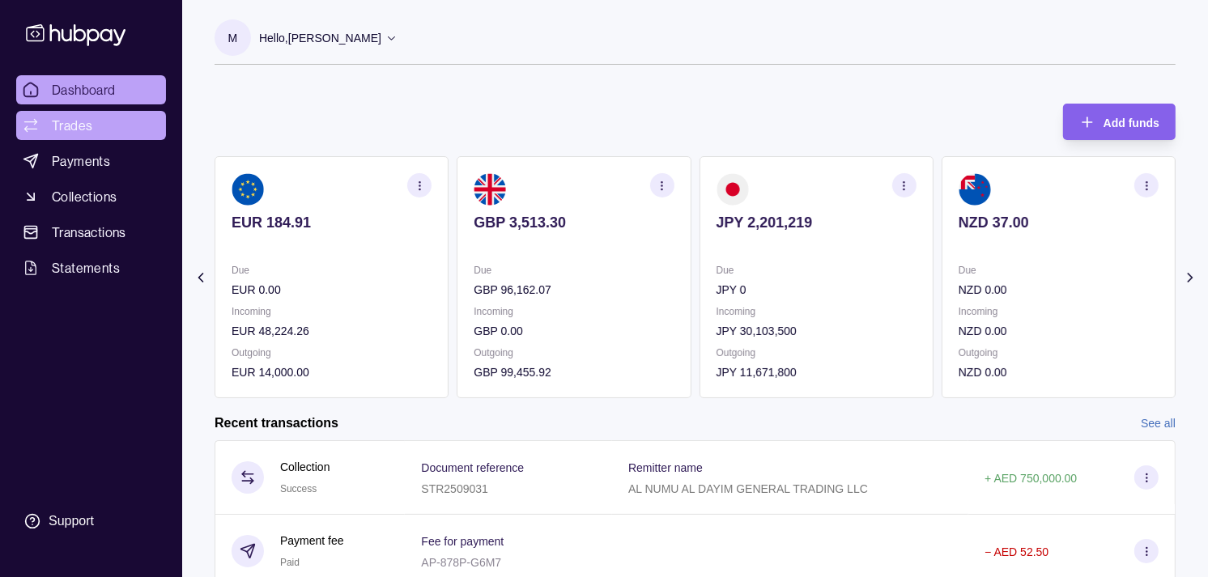
click at [99, 125] on link "Trades" at bounding box center [91, 125] width 150 height 29
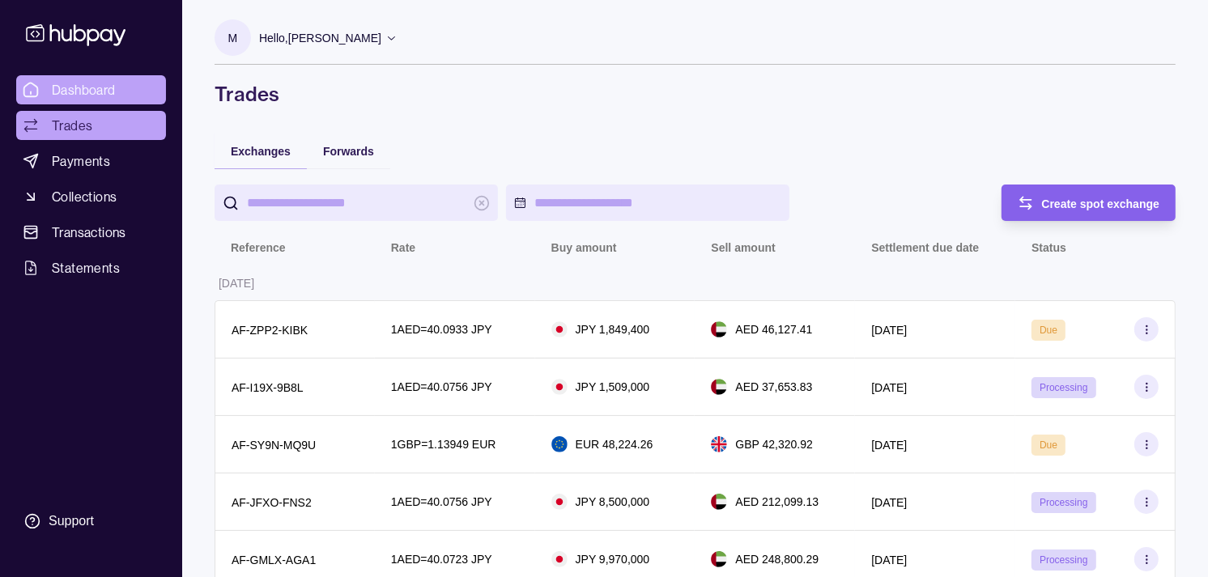
click at [110, 82] on span "Dashboard" at bounding box center [84, 89] width 64 height 19
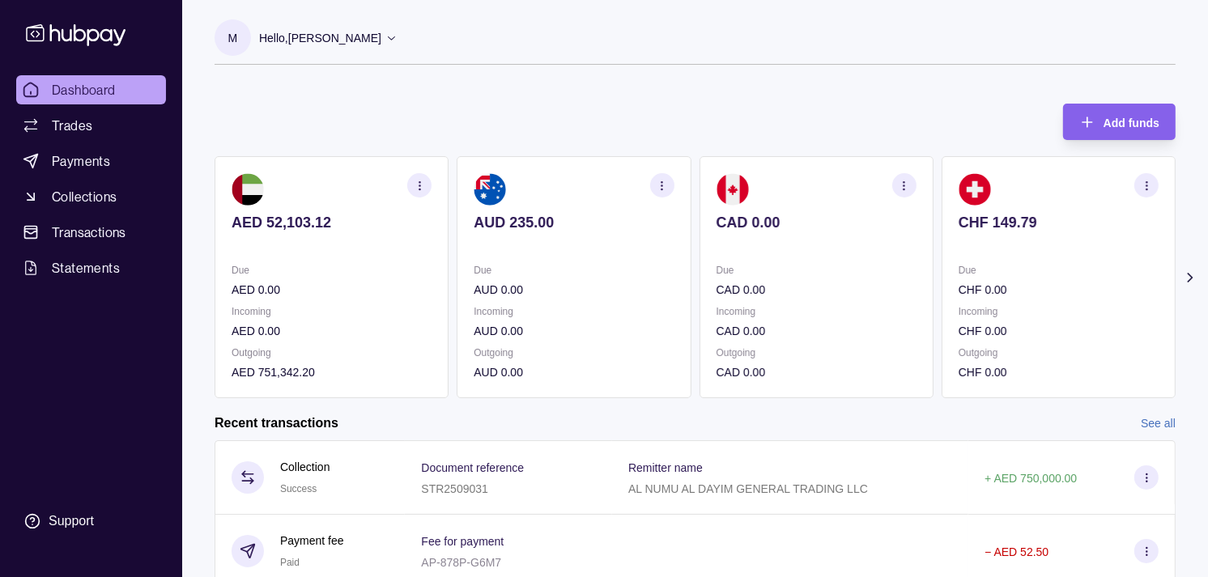
click at [941, 274] on section "CHF 149.79 Due CHF 0.00 Incoming CHF 0.00 Outgoing CHF 0.00" at bounding box center [1058, 277] width 234 height 242
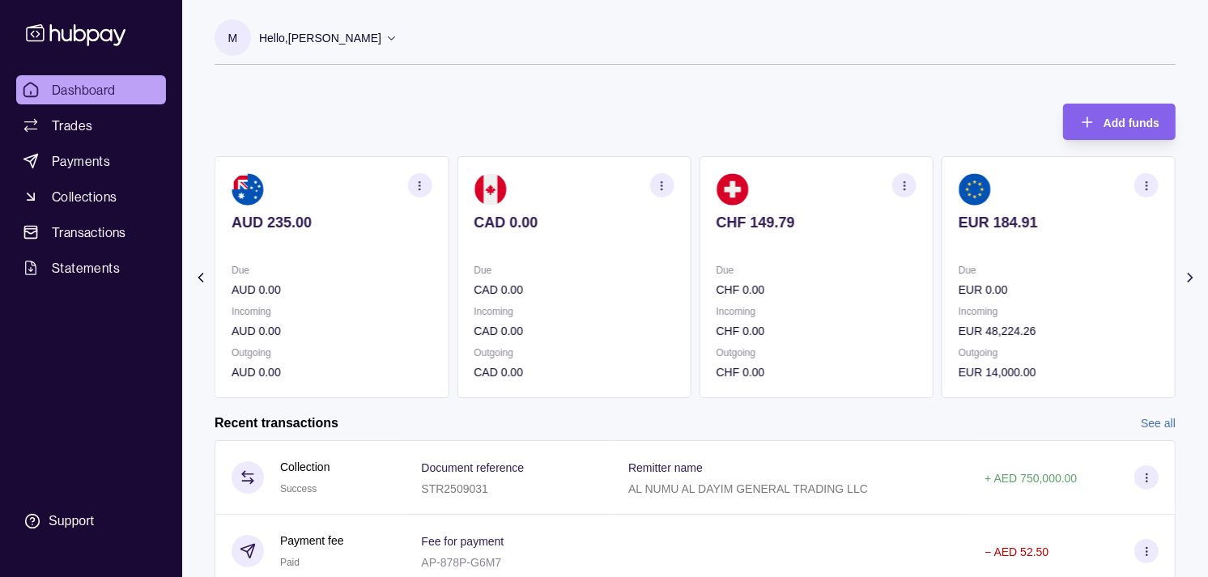
click at [868, 278] on p "Due" at bounding box center [816, 270] width 200 height 18
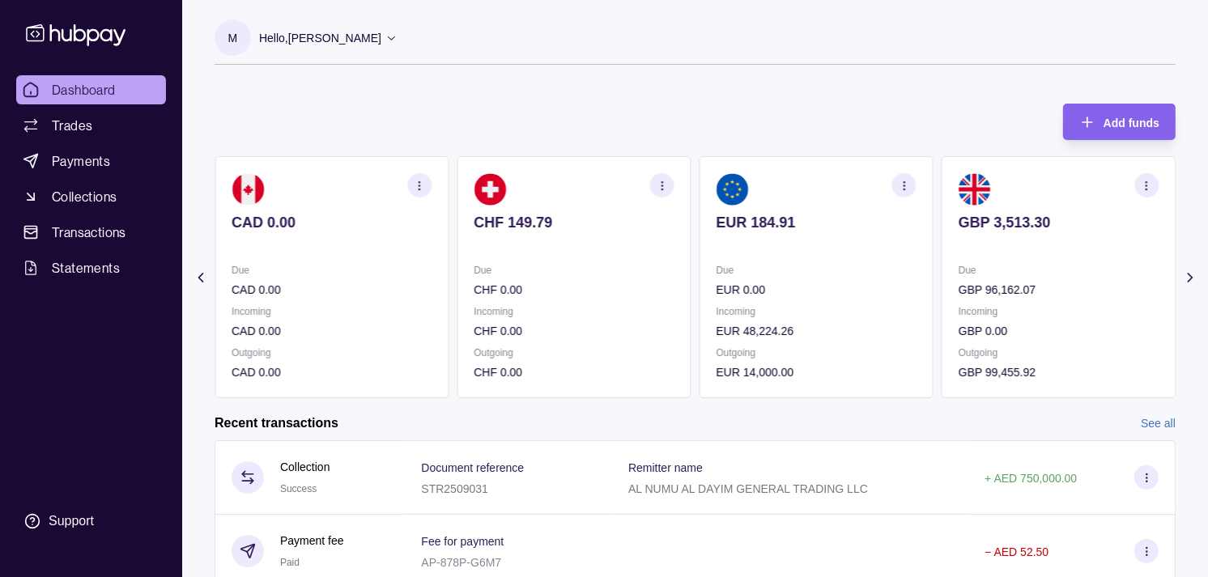
click at [860, 254] on section "EUR 184.91 Due EUR 0.00 Incoming EUR 48,224.26 Outgoing EUR 14,000.00" at bounding box center [816, 277] width 234 height 242
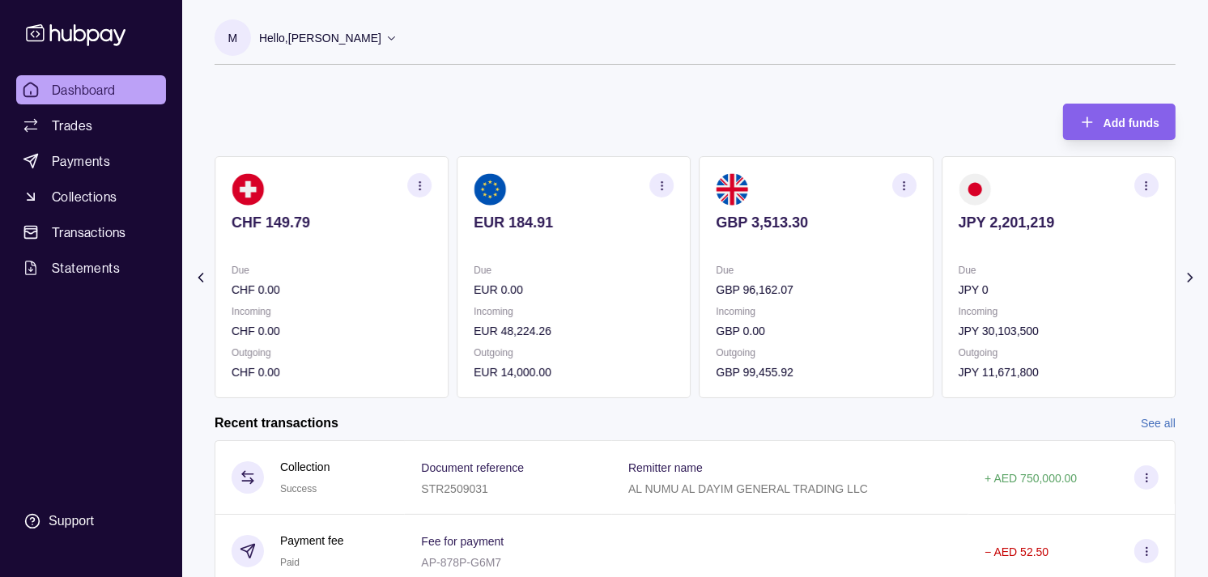
click at [793, 268] on div "Due GBP 96,162.07" at bounding box center [816, 279] width 200 height 37
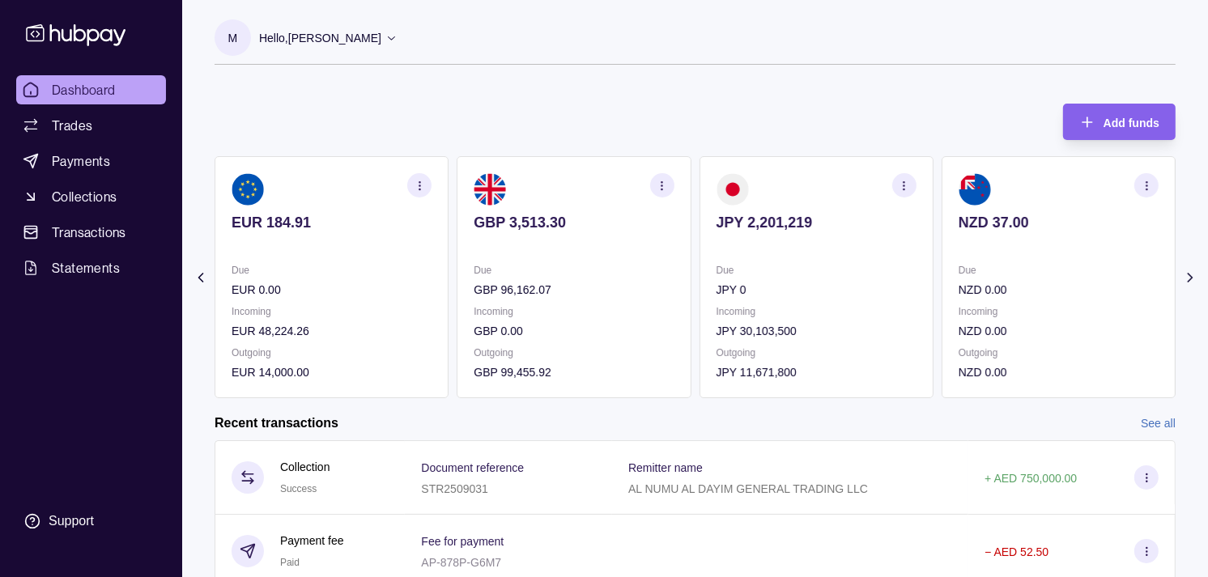
click at [911, 184] on section "button" at bounding box center [904, 185] width 24 height 24
click at [761, 180] on link "View transactions" at bounding box center [789, 185] width 88 height 18
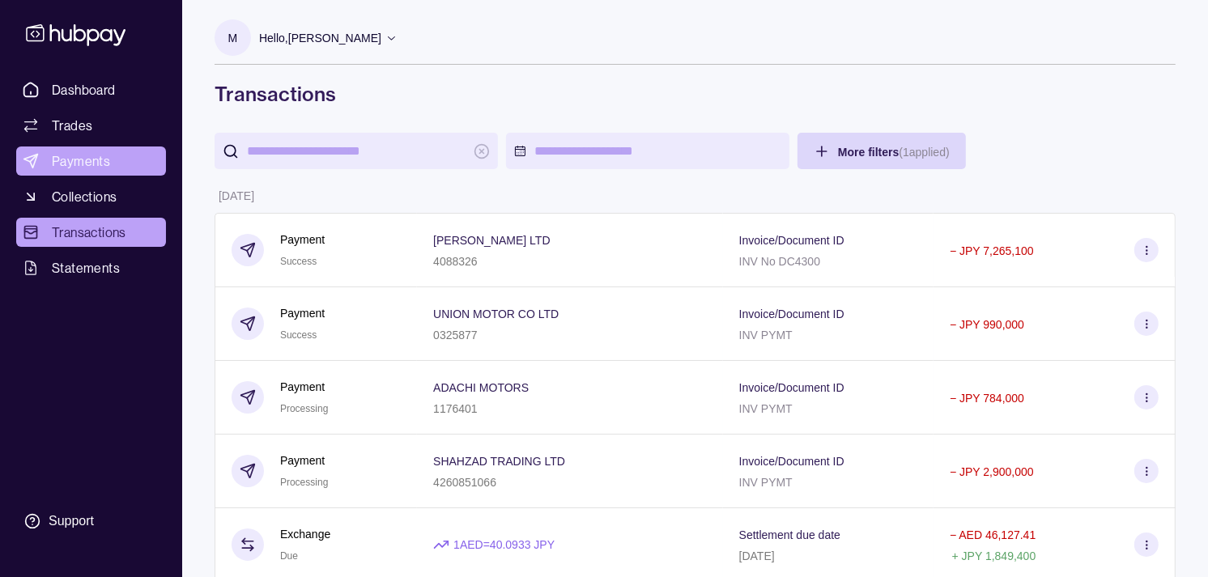
click at [79, 168] on span "Payments" at bounding box center [81, 160] width 58 height 19
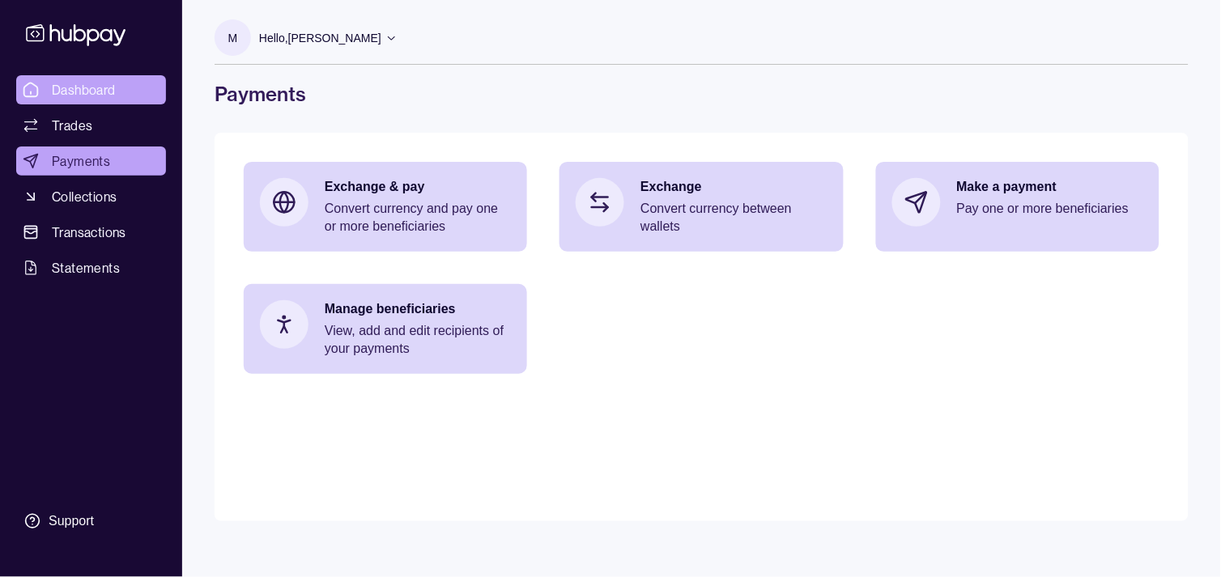
click at [79, 91] on span "Dashboard" at bounding box center [84, 89] width 64 height 19
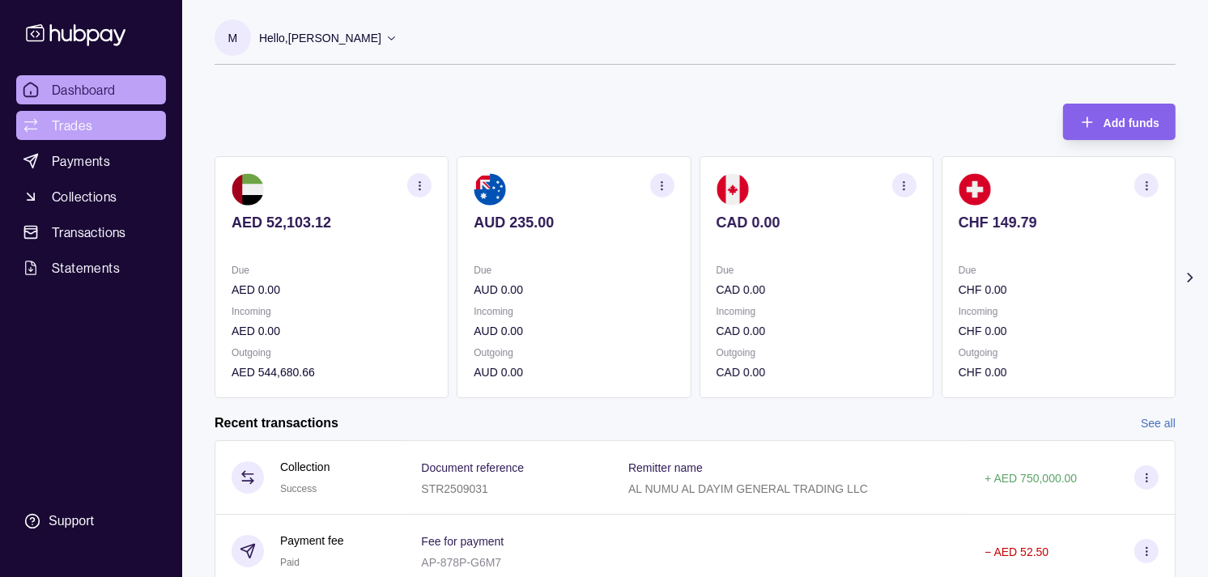
click at [75, 121] on span "Trades" at bounding box center [72, 125] width 40 height 19
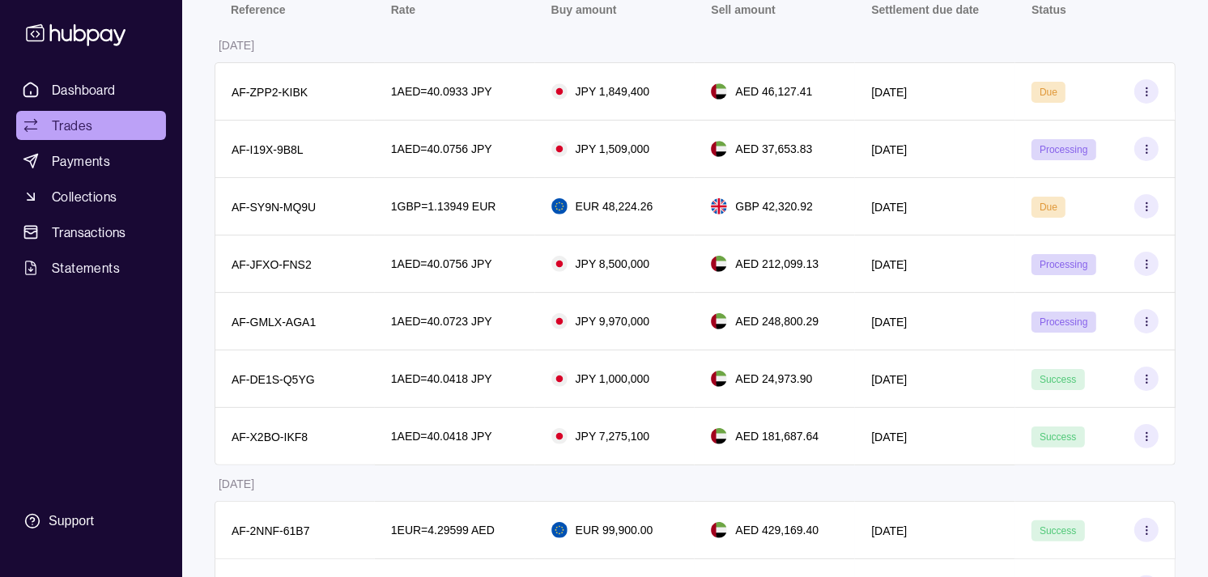
scroll to position [270, 0]
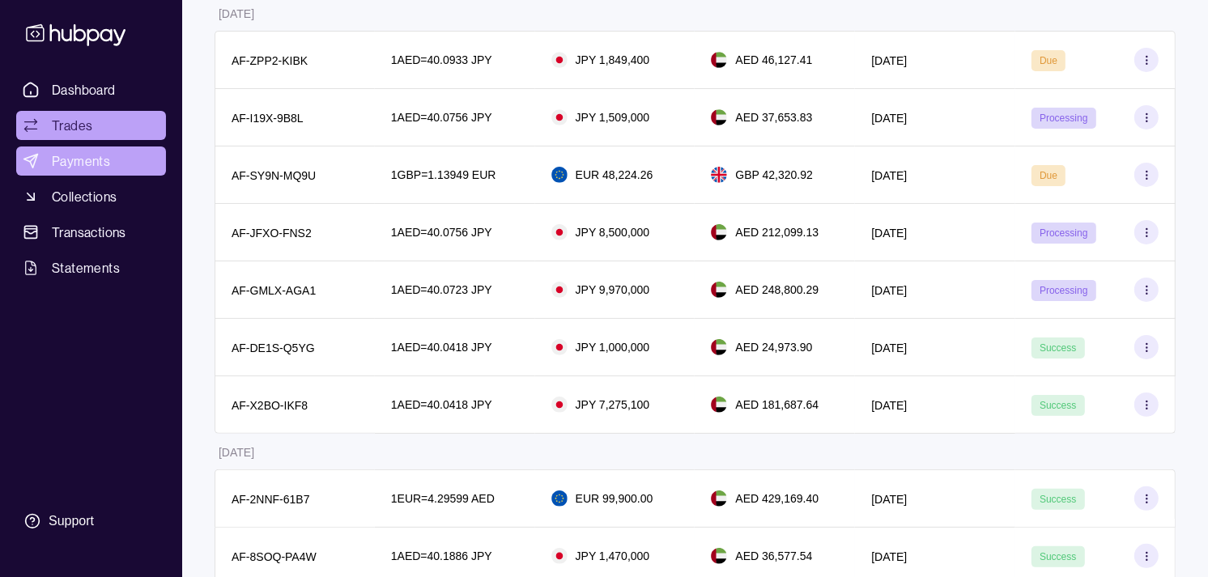
click at [84, 157] on span "Payments" at bounding box center [81, 160] width 58 height 19
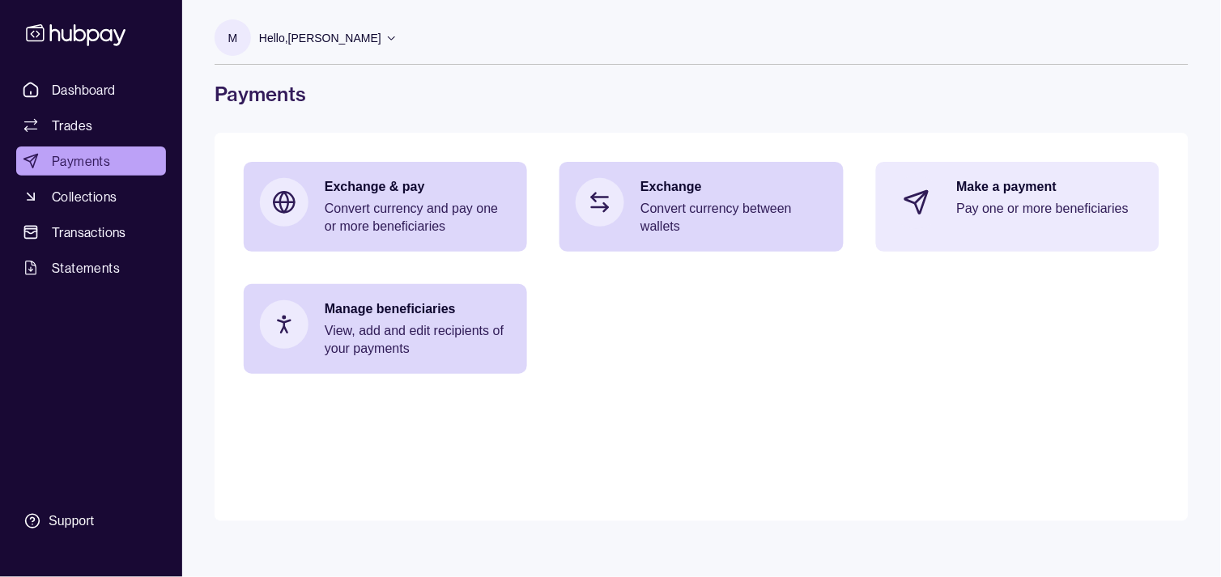
click at [1005, 205] on p "Pay one or more beneficiaries" at bounding box center [1050, 209] width 186 height 18
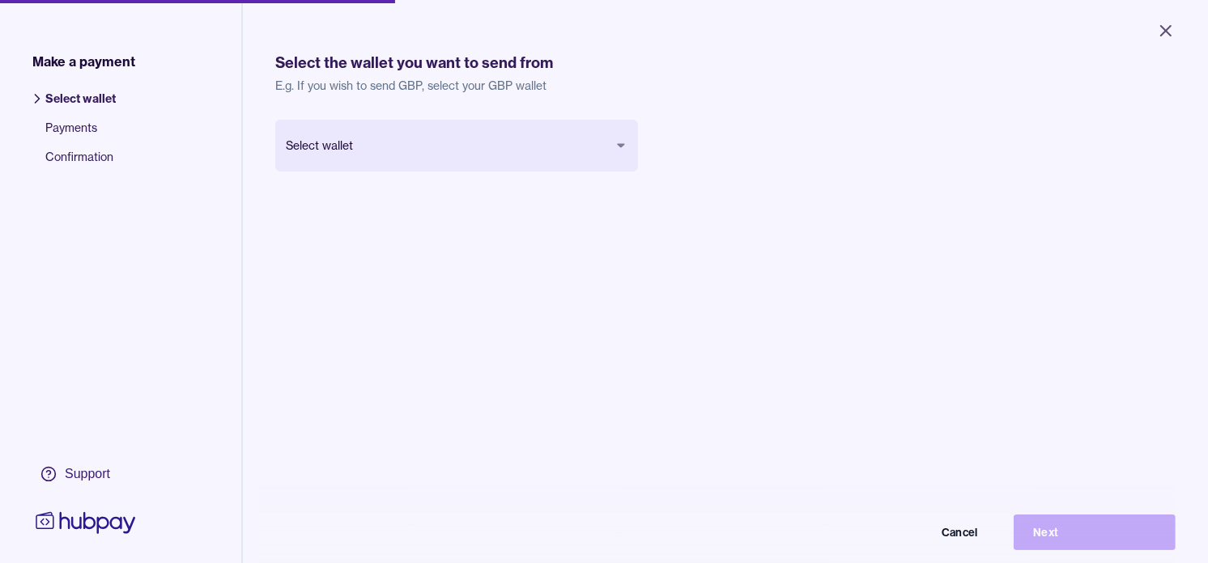
click at [510, 150] on body "Close Make a payment Select wallet Payments Confirmation Support Select the wal…" at bounding box center [604, 281] width 1208 height 563
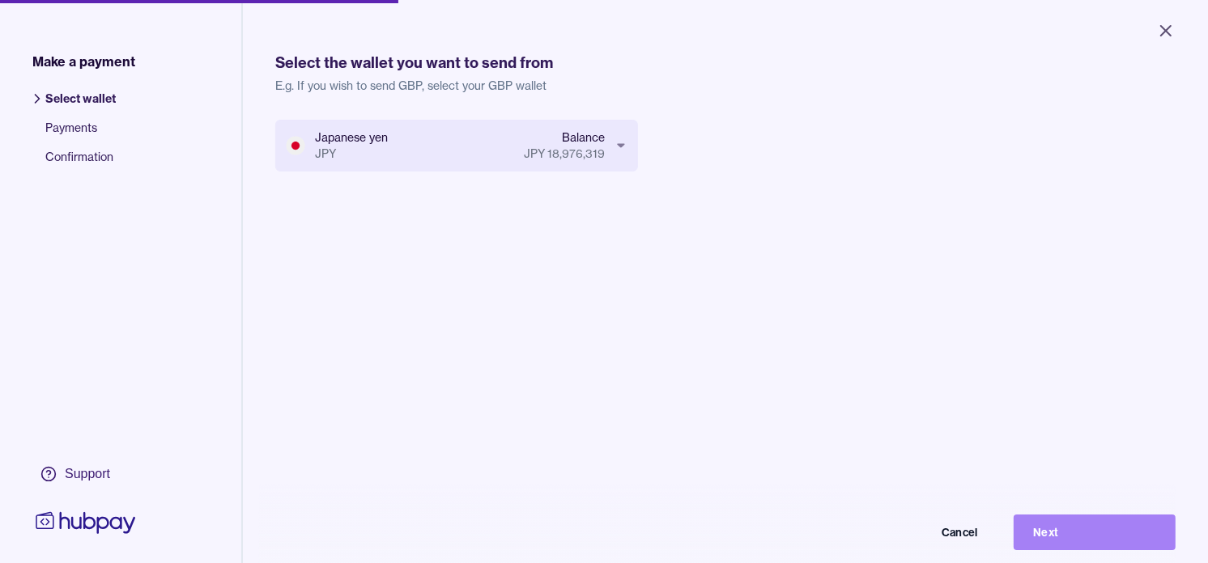
click at [1114, 548] on button "Next" at bounding box center [1094, 533] width 162 height 36
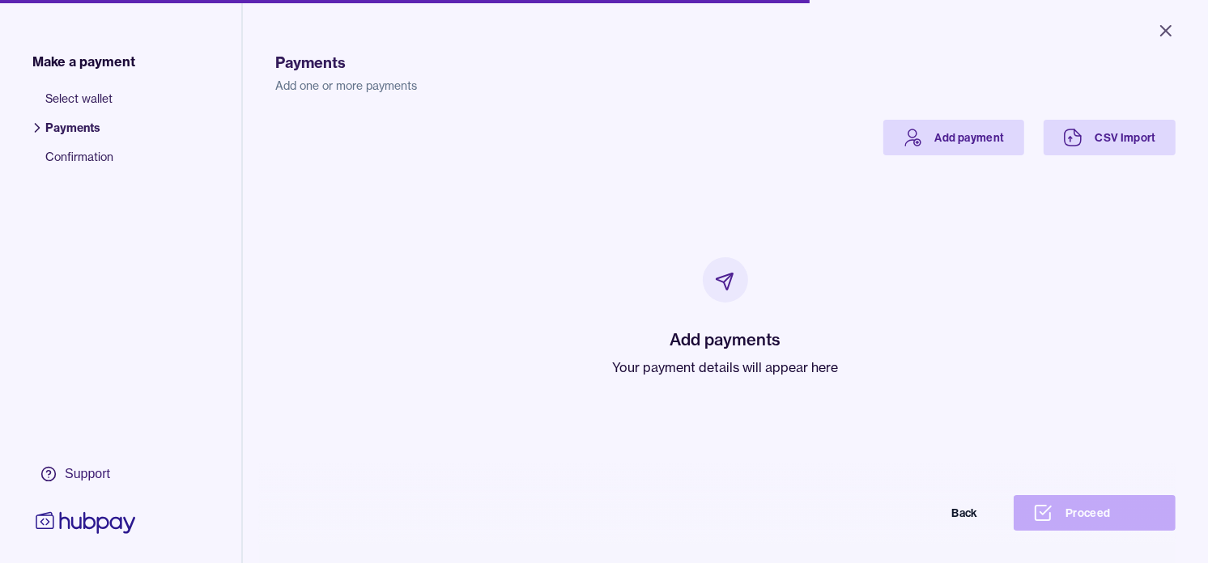
click at [693, 369] on p "Your payment details will appear here" at bounding box center [726, 367] width 226 height 19
drag, startPoint x: 693, startPoint y: 369, endPoint x: 547, endPoint y: 240, distance: 194.9
click at [547, 240] on div "Add payments Your payment details will appear here" at bounding box center [725, 317] width 861 height 324
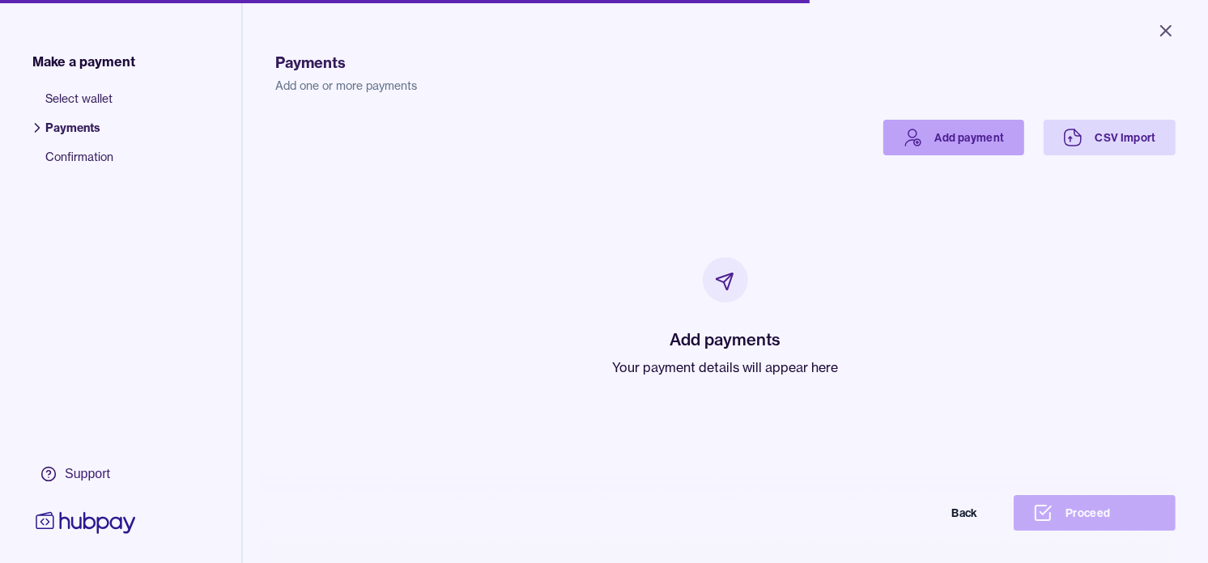
click at [952, 139] on link "Add payment" at bounding box center [953, 138] width 141 height 36
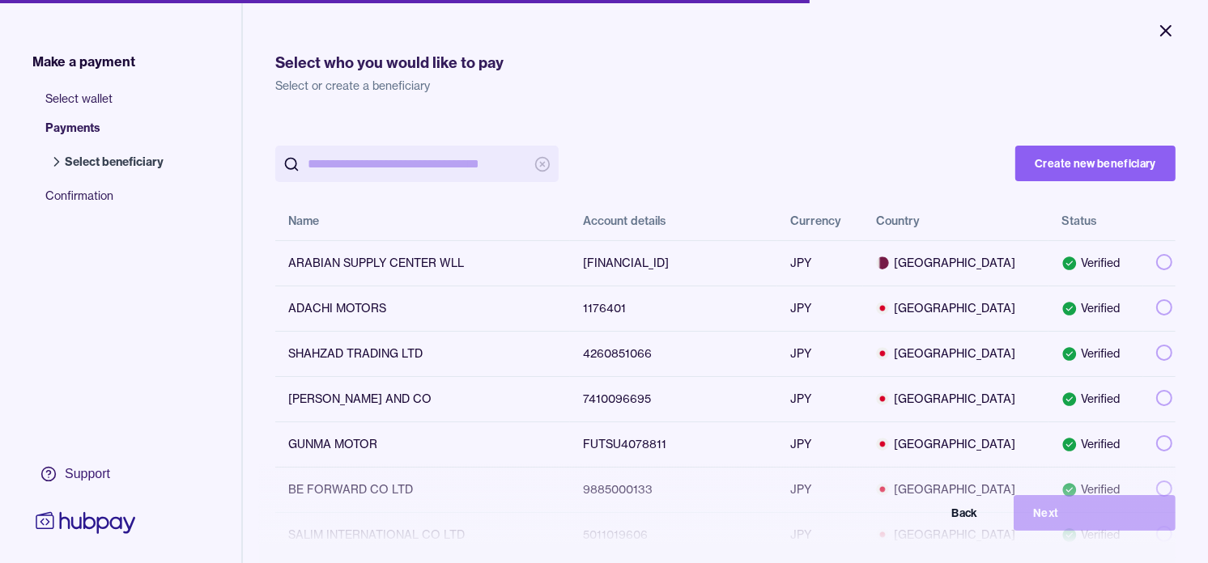
click at [1164, 28] on icon "Close" at bounding box center [1166, 31] width 10 height 10
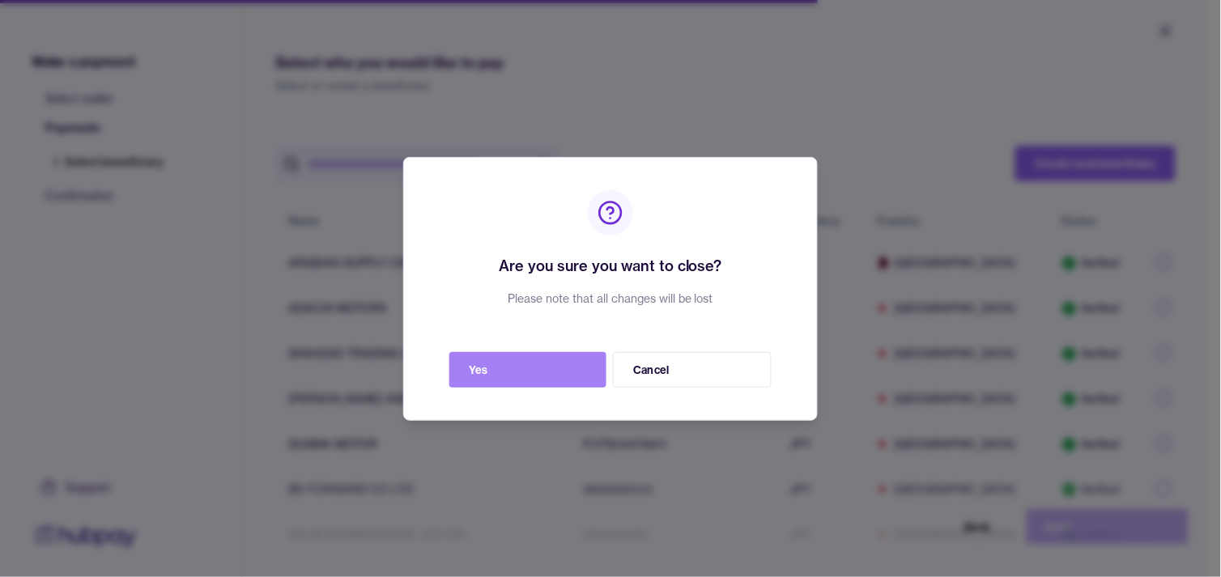
click at [504, 377] on button "Yes" at bounding box center [527, 370] width 157 height 36
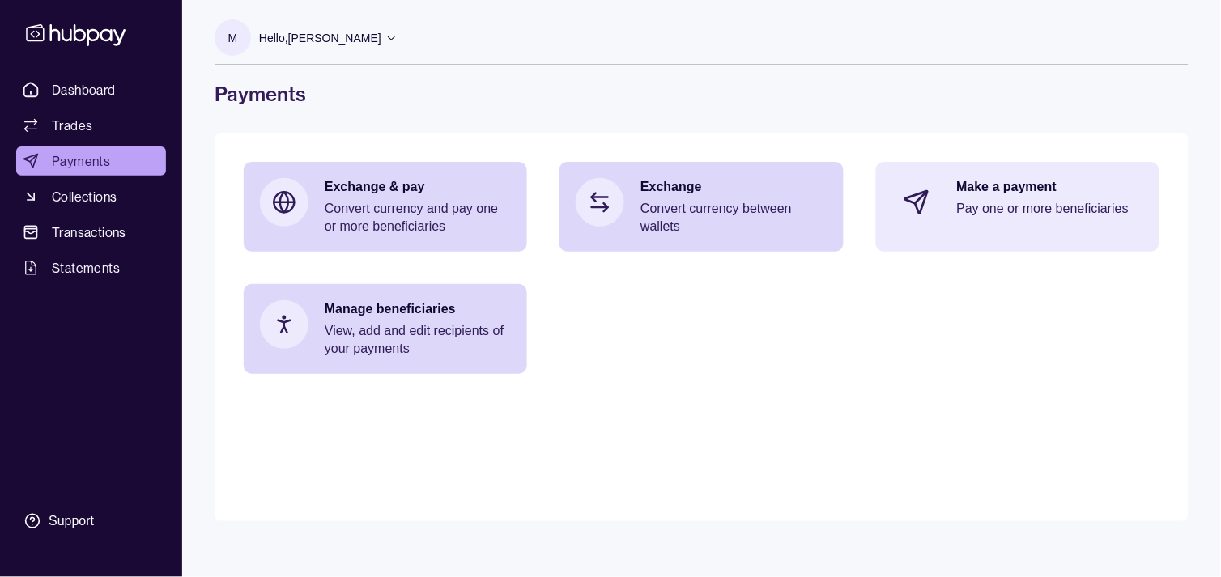
click at [1103, 188] on p "Make a payment" at bounding box center [1050, 187] width 186 height 18
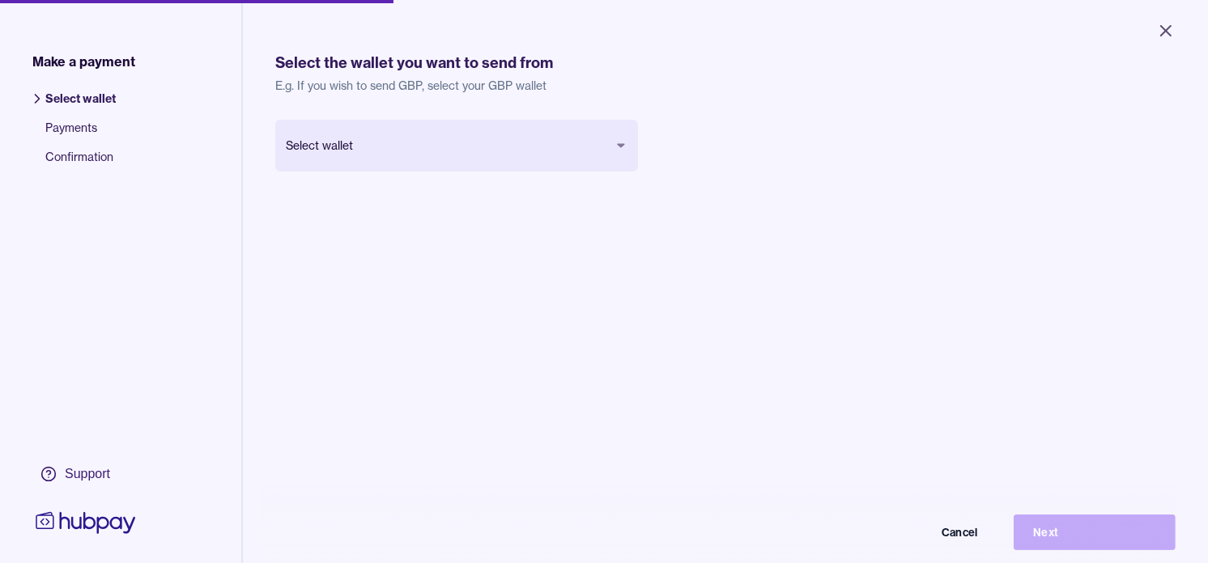
click at [465, 155] on body "Close Make a payment Select wallet Payments Confirmation Support Select the wal…" at bounding box center [604, 281] width 1208 height 563
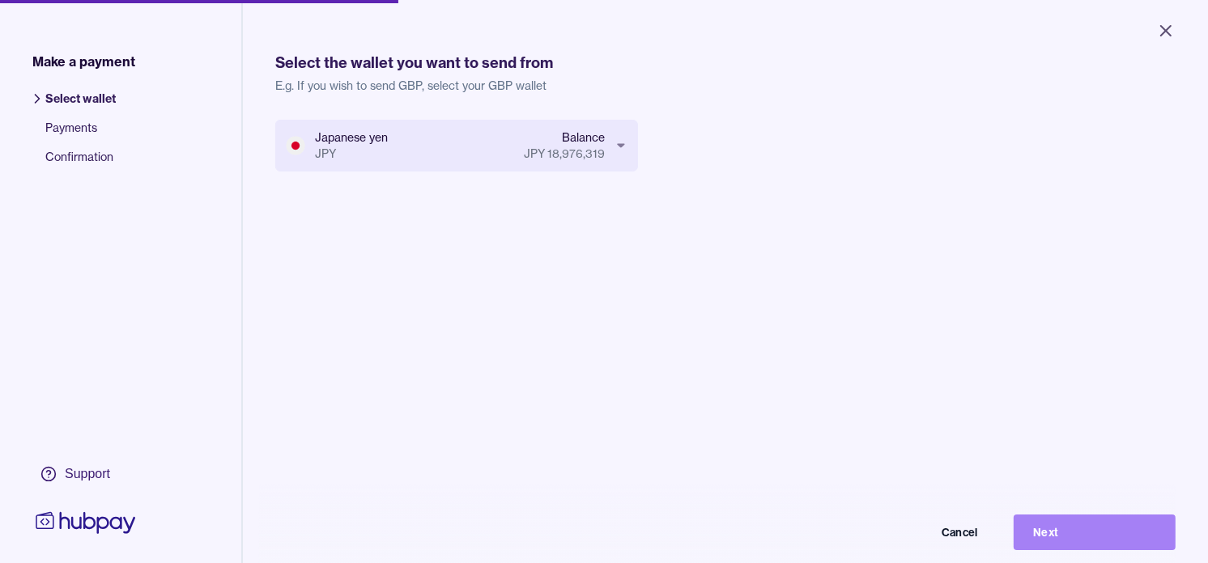
click at [1105, 545] on button "Next" at bounding box center [1094, 533] width 162 height 36
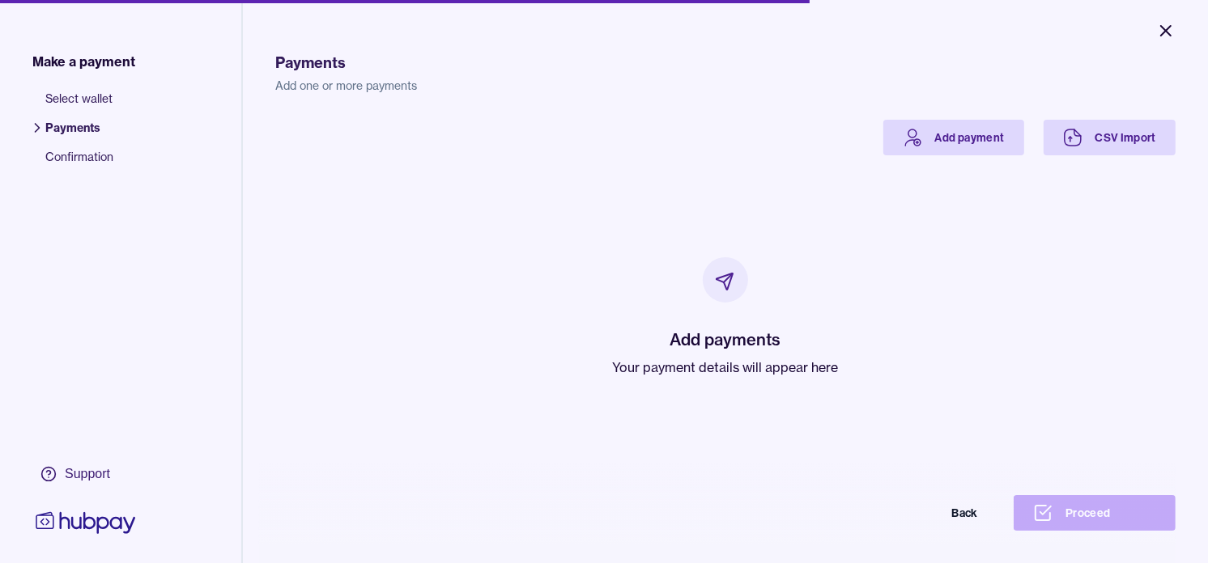
click at [1166, 26] on icon "Close" at bounding box center [1165, 30] width 19 height 19
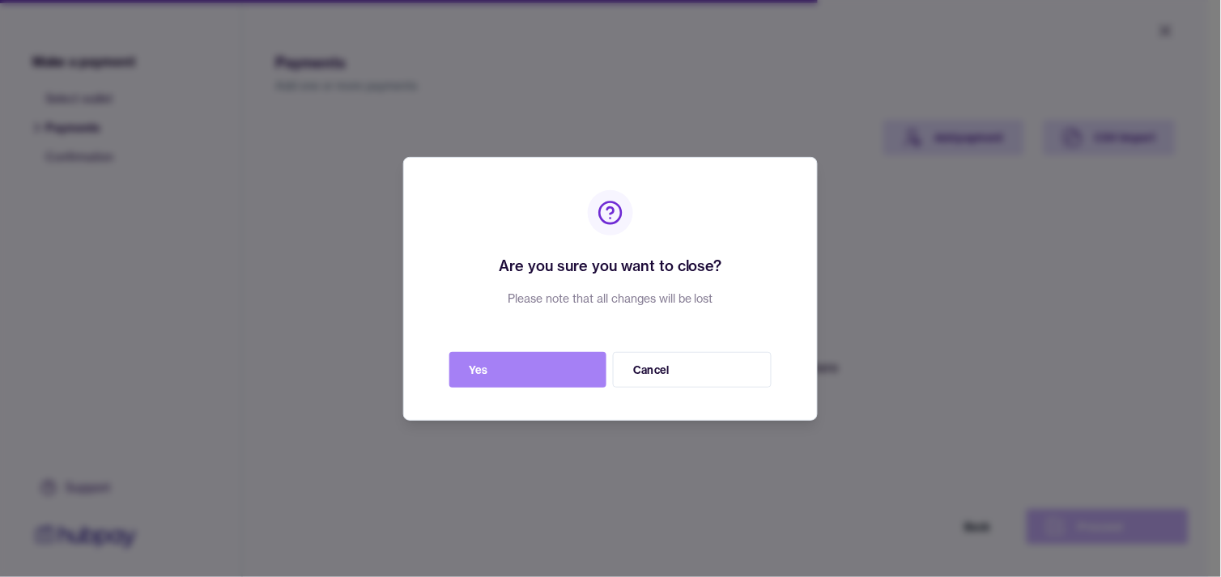
click at [546, 373] on button "Yes" at bounding box center [527, 370] width 157 height 36
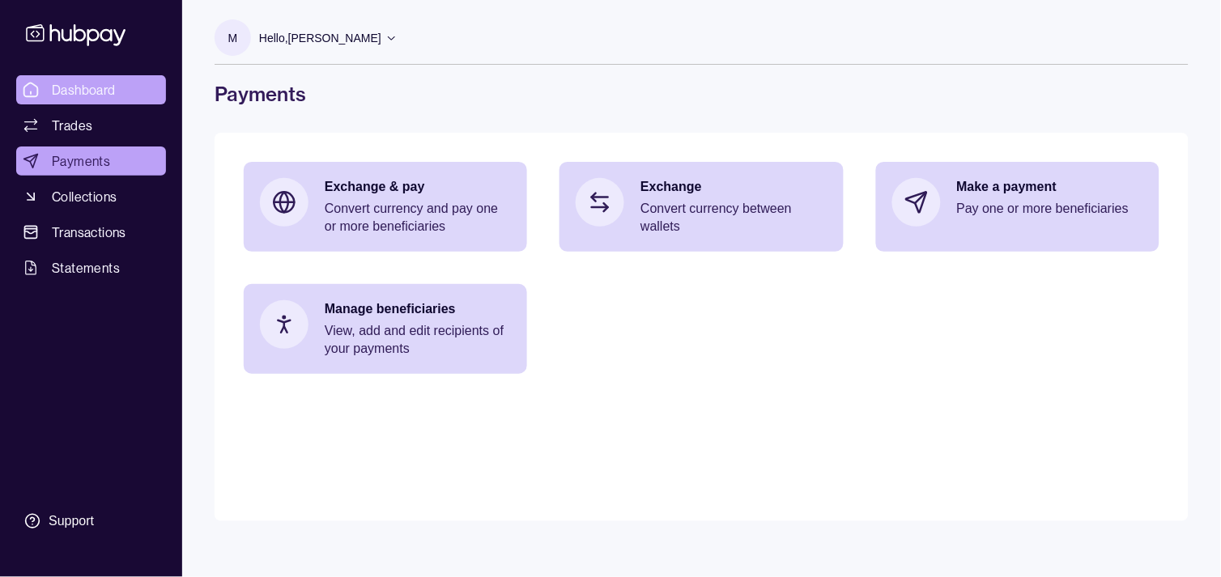
click at [108, 92] on span "Dashboard" at bounding box center [84, 89] width 64 height 19
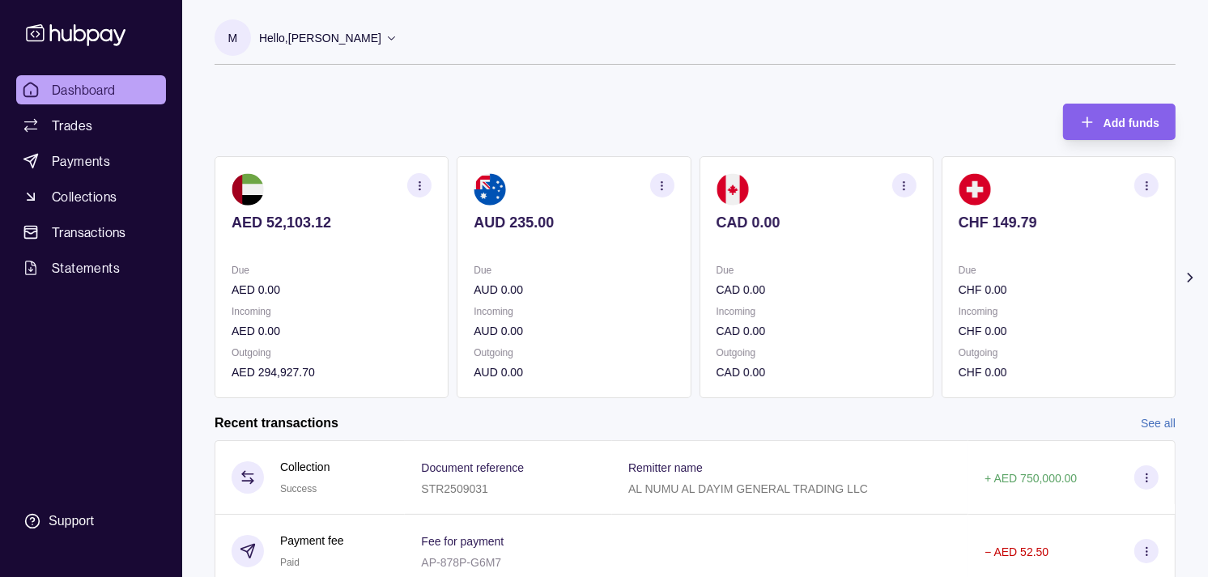
click at [844, 287] on p "CAD 0.00" at bounding box center [816, 290] width 200 height 18
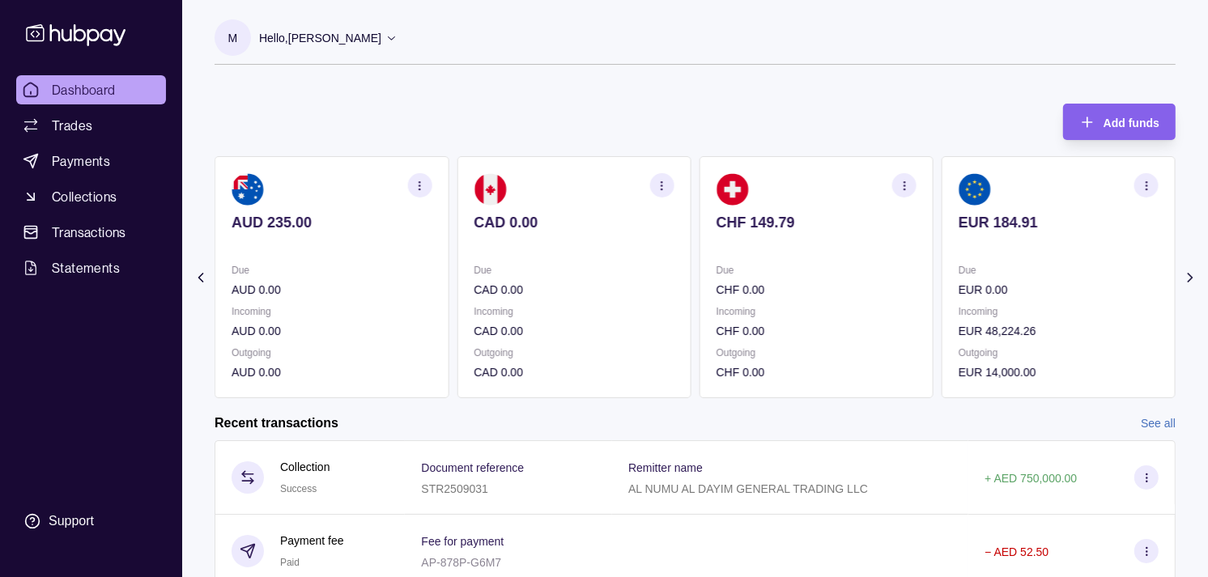
click at [843, 271] on p "Due" at bounding box center [816, 270] width 200 height 18
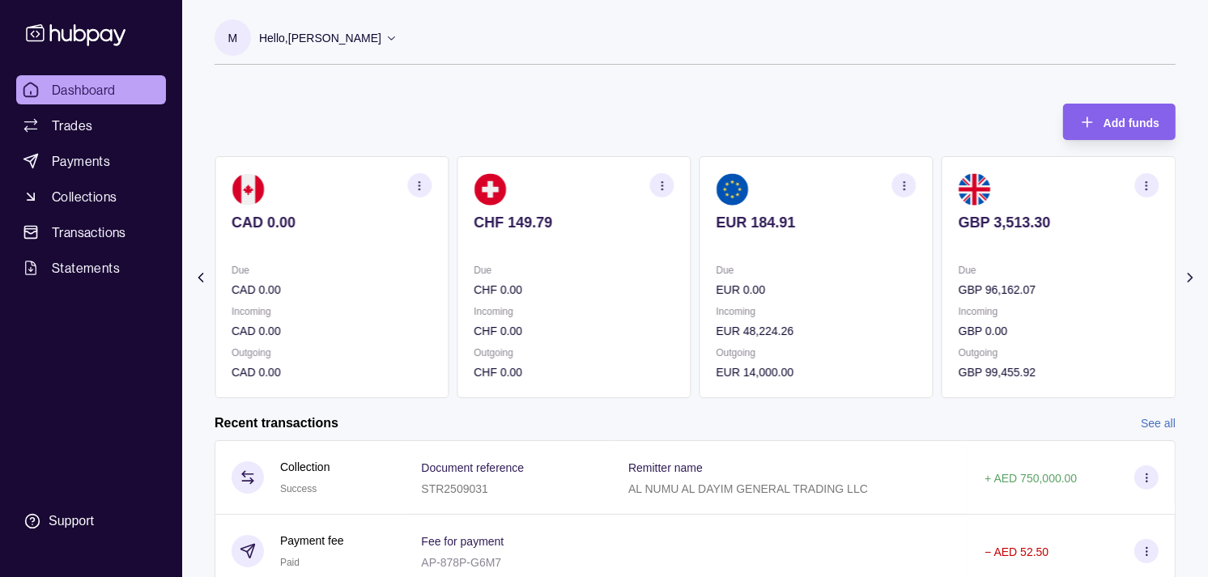
click at [834, 271] on p "Due" at bounding box center [816, 270] width 200 height 18
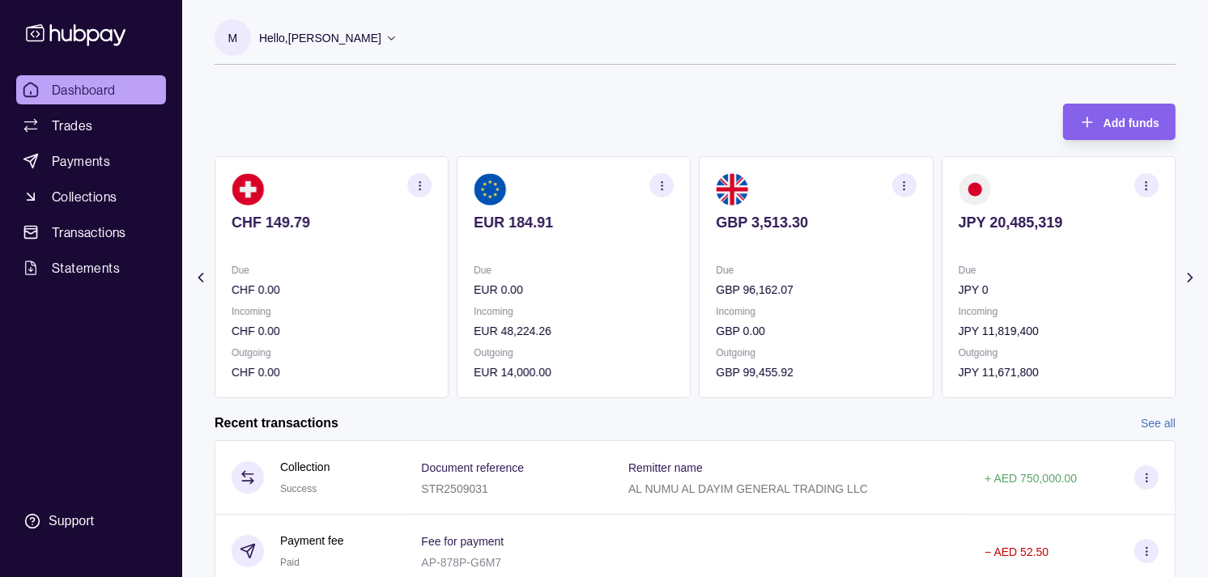
click at [1151, 190] on icon "button" at bounding box center [1146, 186] width 12 height 12
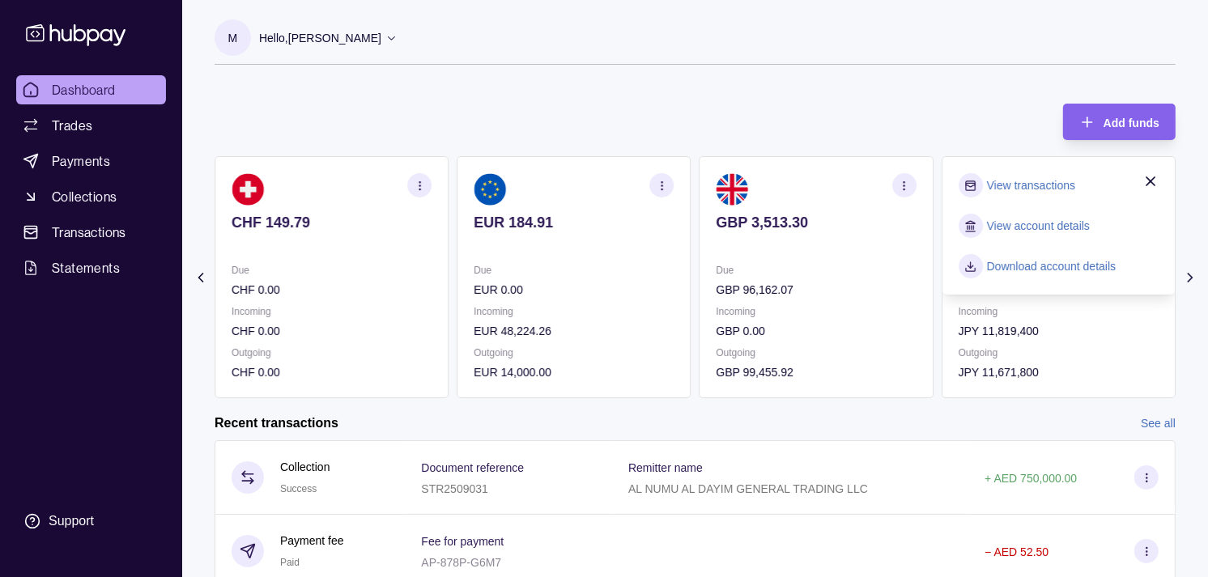
click at [1042, 186] on link "View transactions" at bounding box center [1031, 185] width 88 height 18
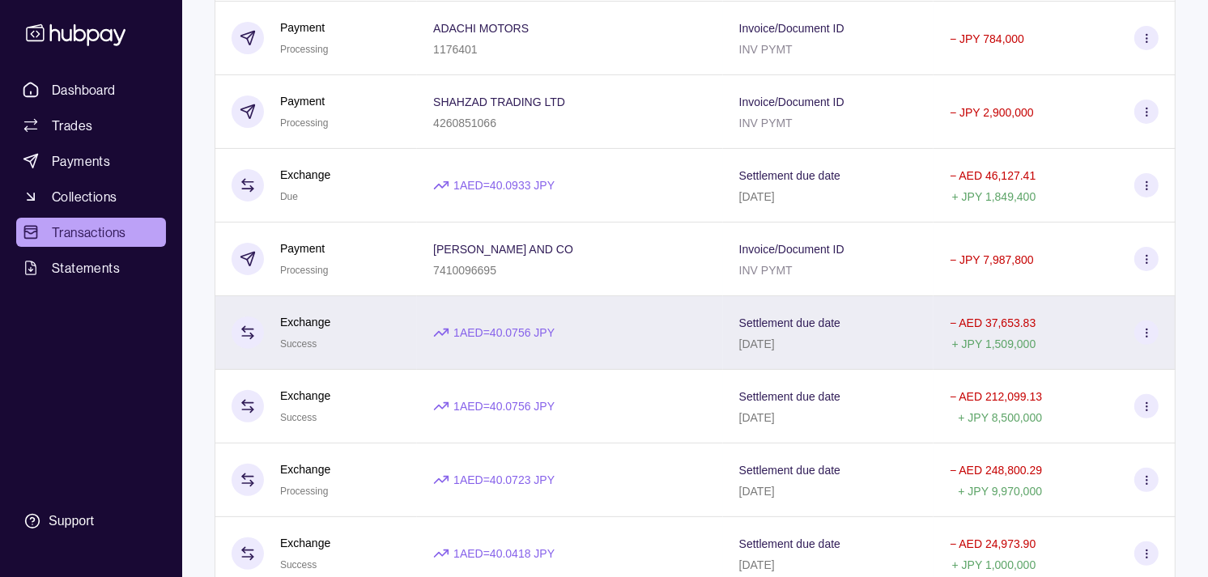
scroll to position [449, 0]
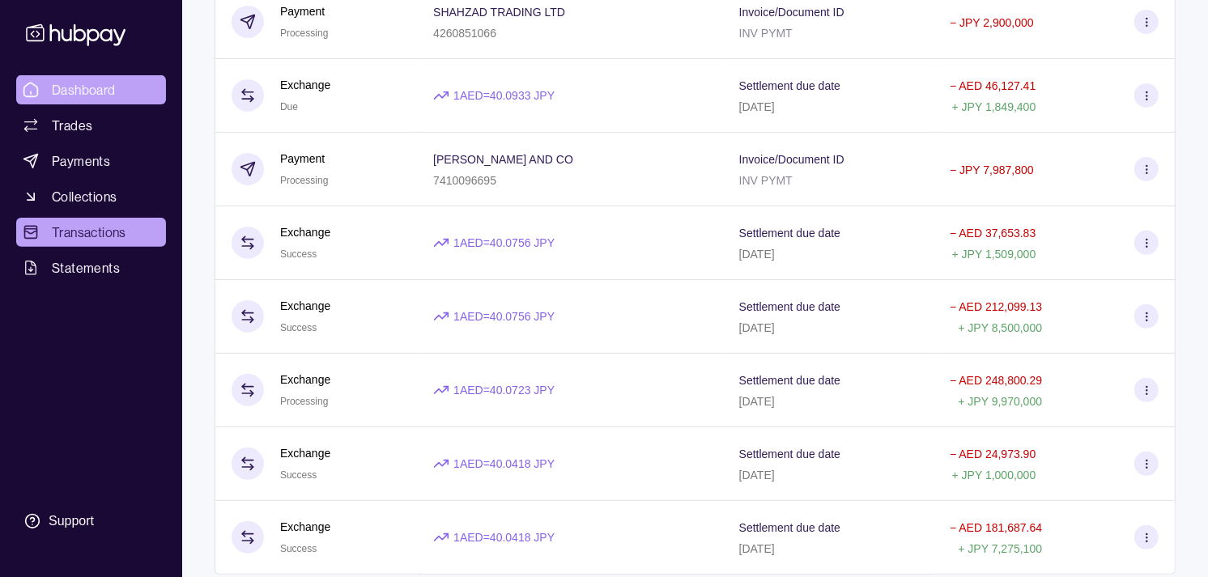
click at [81, 84] on span "Dashboard" at bounding box center [84, 89] width 64 height 19
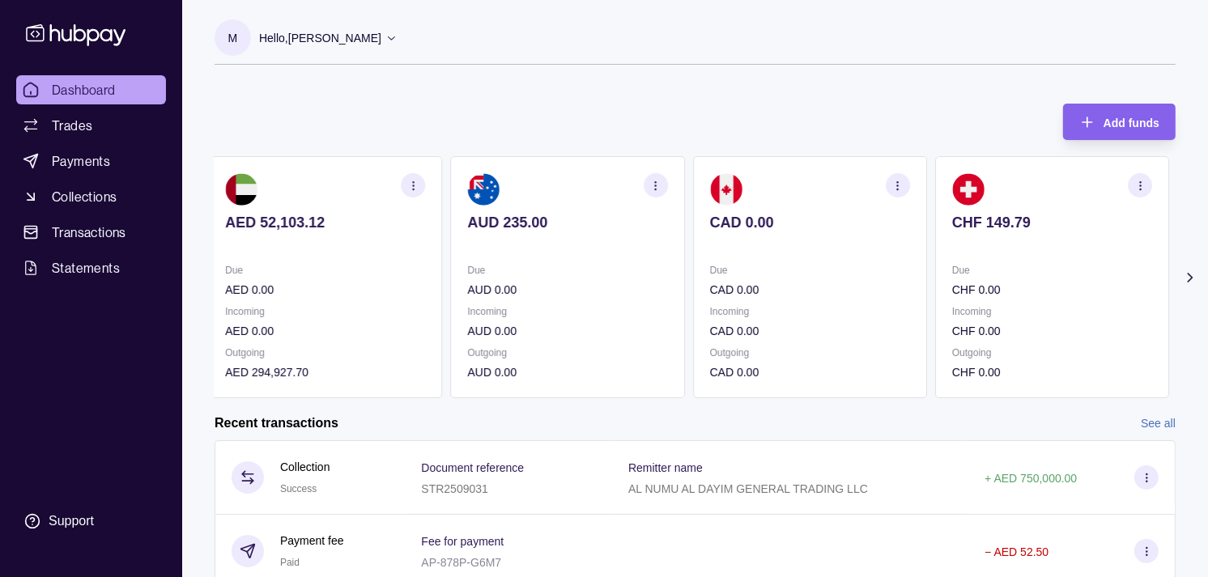
click at [633, 274] on p "Due" at bounding box center [567, 270] width 200 height 18
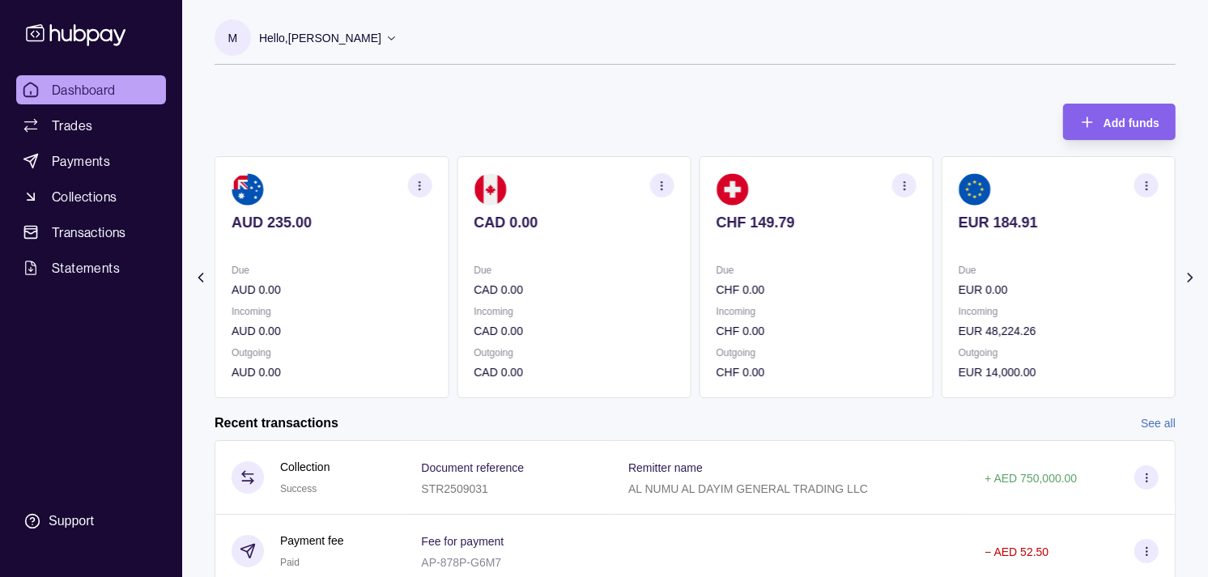
click at [596, 257] on section "CAD 0.00 Due CAD 0.00 Incoming CAD 0.00 Outgoing CAD 0.00" at bounding box center [573, 277] width 234 height 242
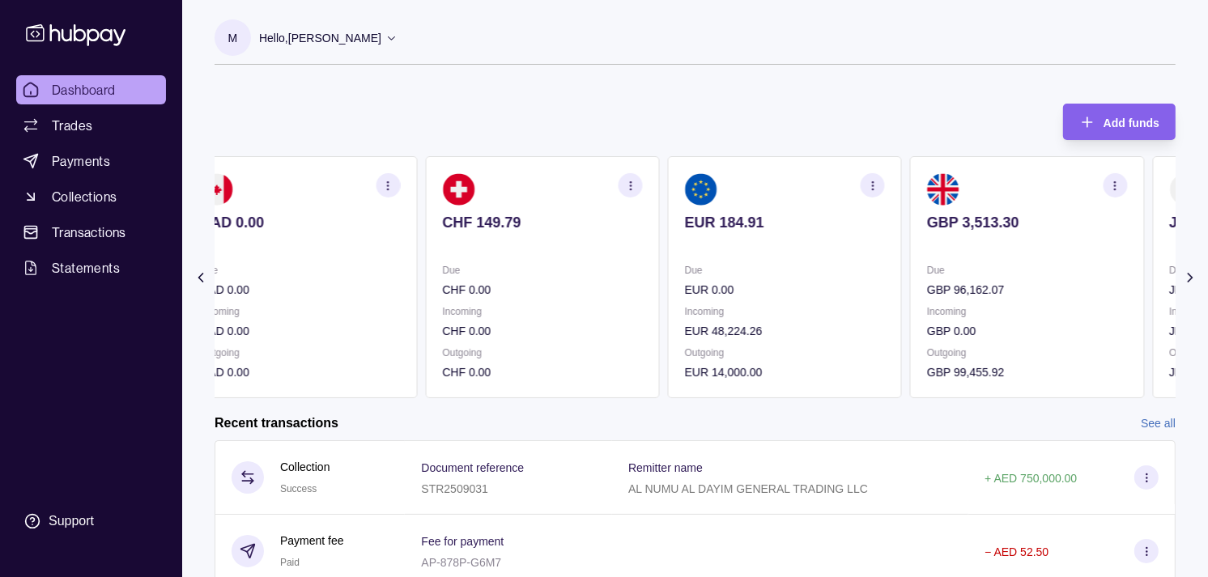
click at [597, 248] on section "CHF 149.79 Due CHF 0.00 Incoming CHF 0.00 Outgoing CHF 0.00" at bounding box center [542, 277] width 234 height 242
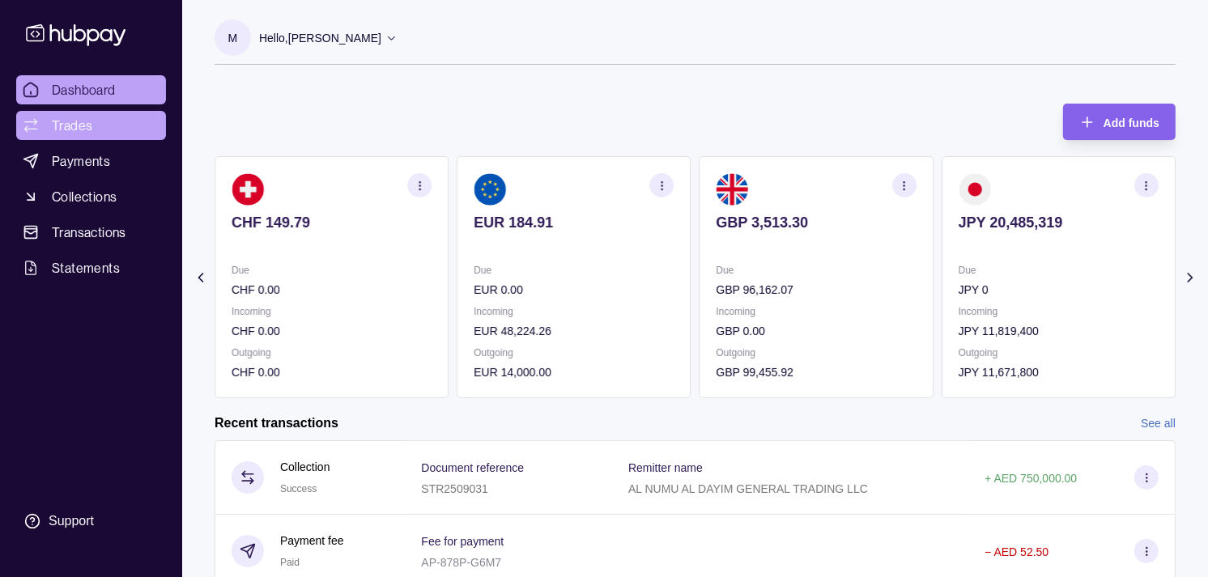
click at [78, 125] on span "Trades" at bounding box center [72, 125] width 40 height 19
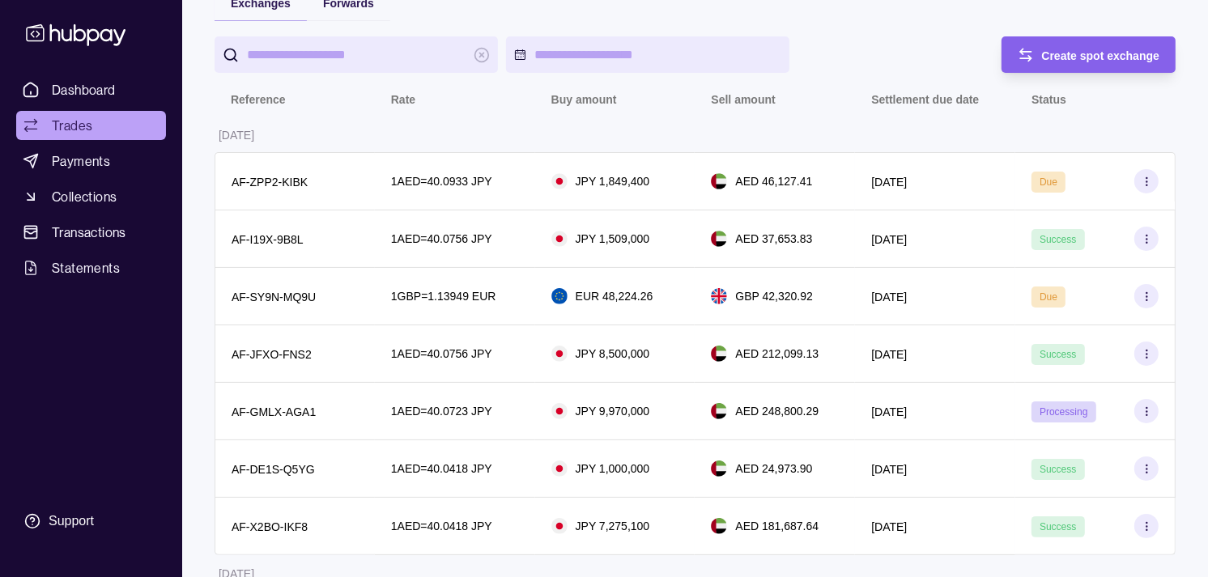
scroll to position [180, 0]
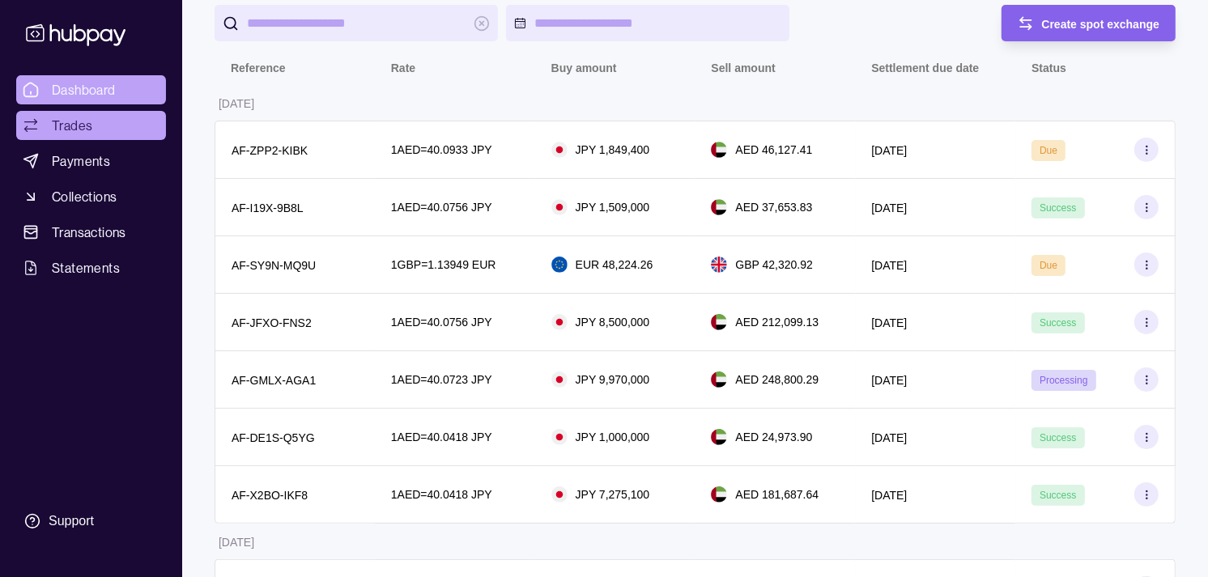
click at [101, 87] on span "Dashboard" at bounding box center [84, 89] width 64 height 19
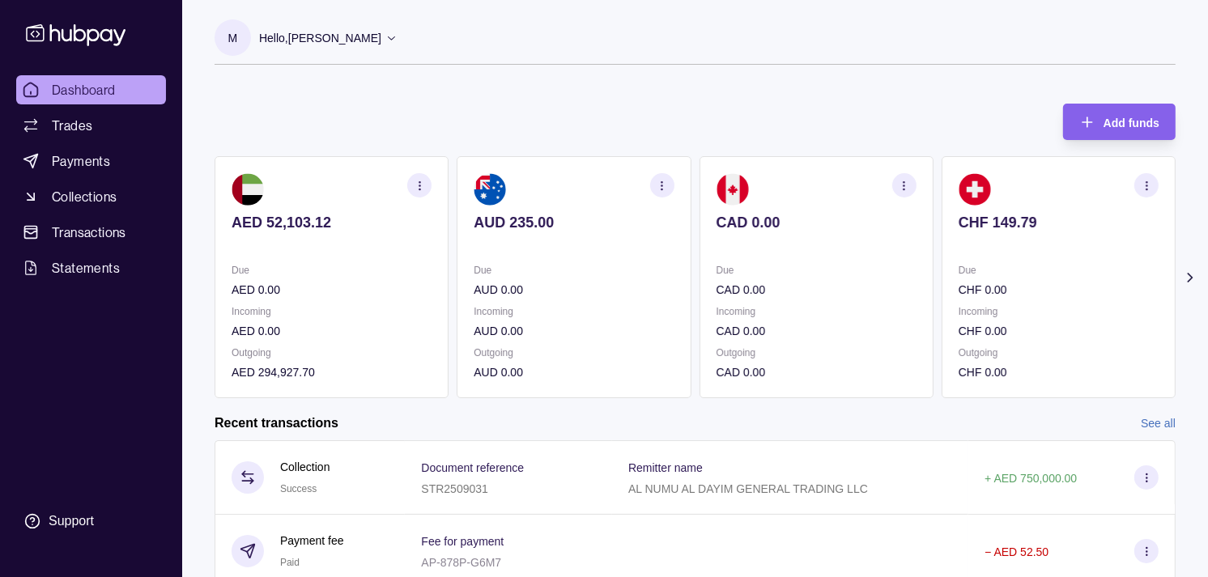
click at [840, 278] on div "Due CAD 0.00" at bounding box center [816, 279] width 200 height 37
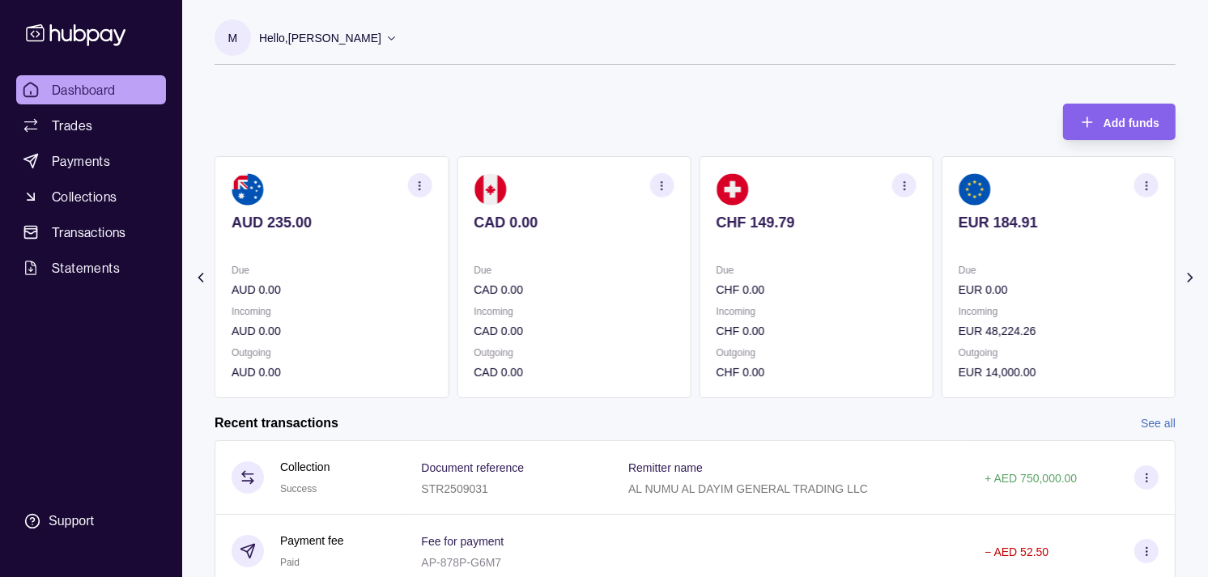
click at [873, 249] on section "CHF 149.79 Due CHF 0.00 Incoming CHF 0.00 Outgoing CHF 0.00" at bounding box center [816, 277] width 234 height 242
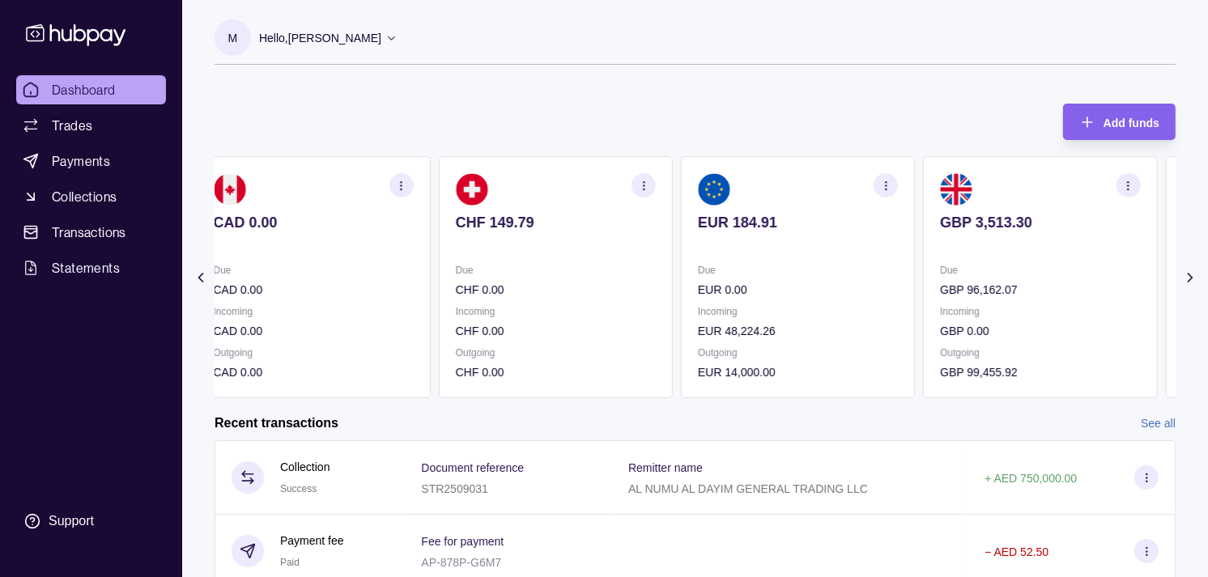
click at [877, 255] on section "EUR 184.91 Due EUR 0.00 Incoming EUR 48,224.26 Outgoing EUR 14,000.00" at bounding box center [798, 277] width 234 height 242
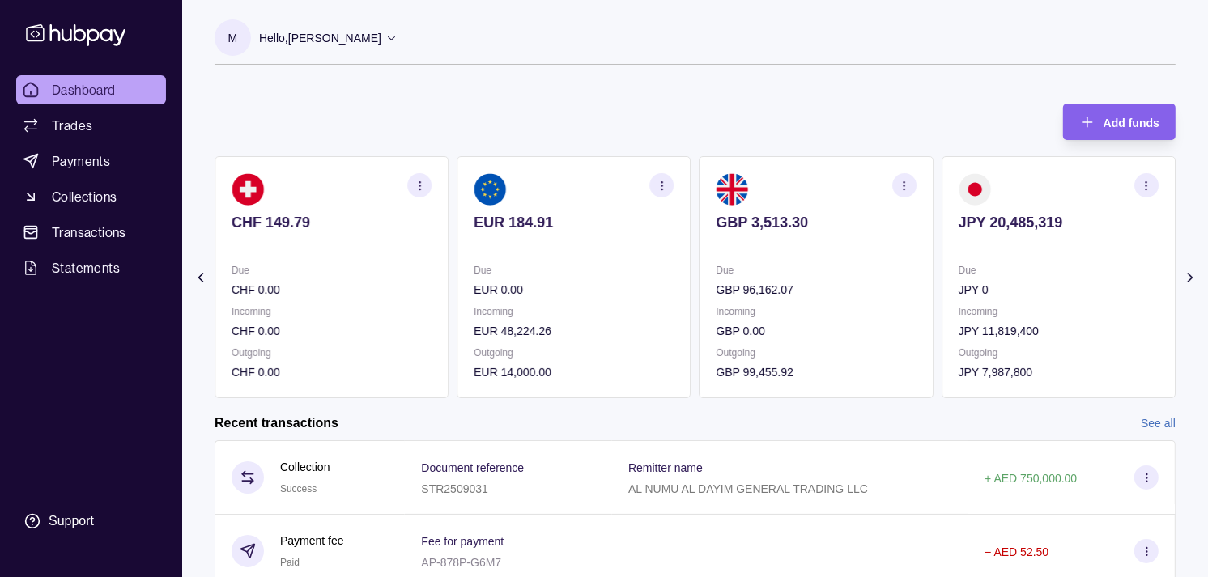
click at [850, 257] on section "GBP 3,513.30 Due GBP 96,162.07 Incoming GBP 0.00 Outgoing GBP 99,455.92" at bounding box center [816, 277] width 234 height 242
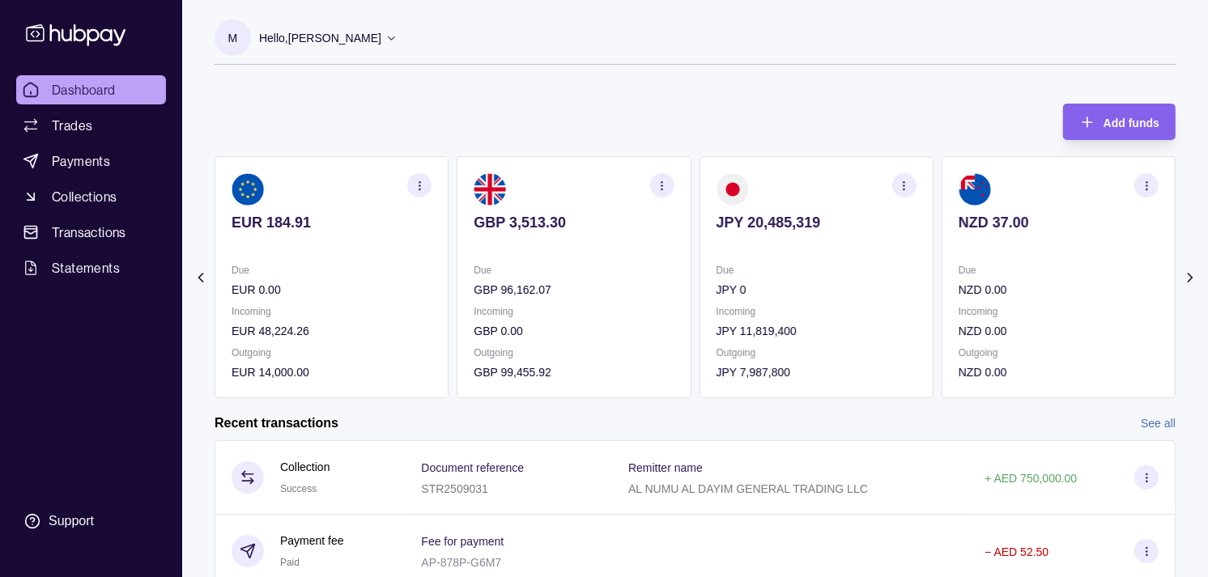
click at [904, 185] on circle "button" at bounding box center [903, 185] width 1 height 1
click at [775, 185] on link "View transactions" at bounding box center [789, 185] width 88 height 18
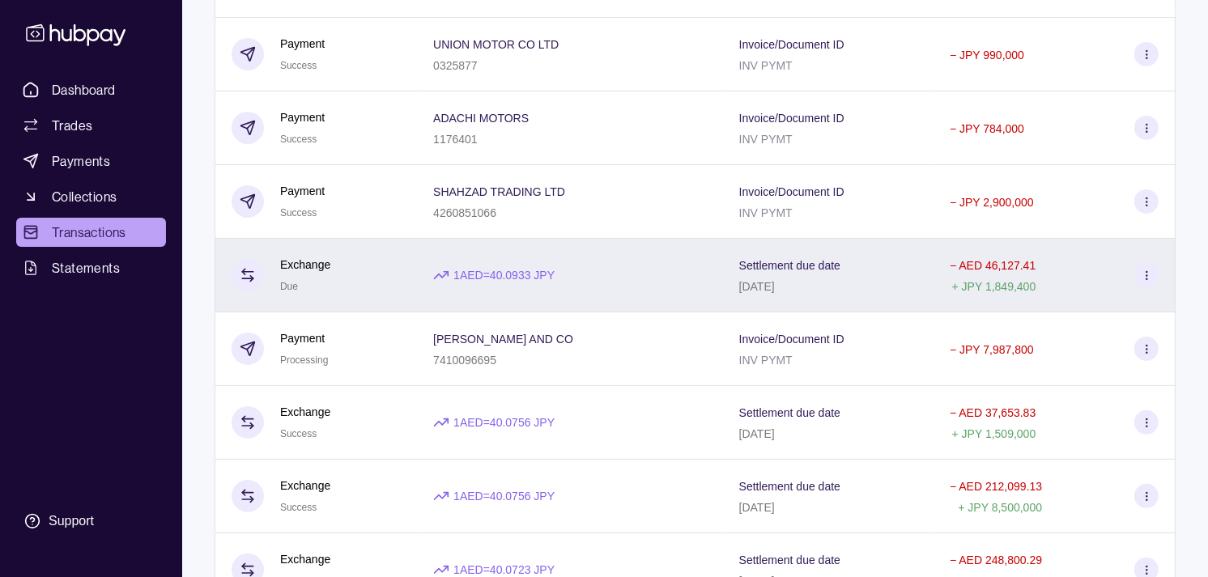
scroll to position [359, 0]
